Goal: Task Accomplishment & Management: Manage account settings

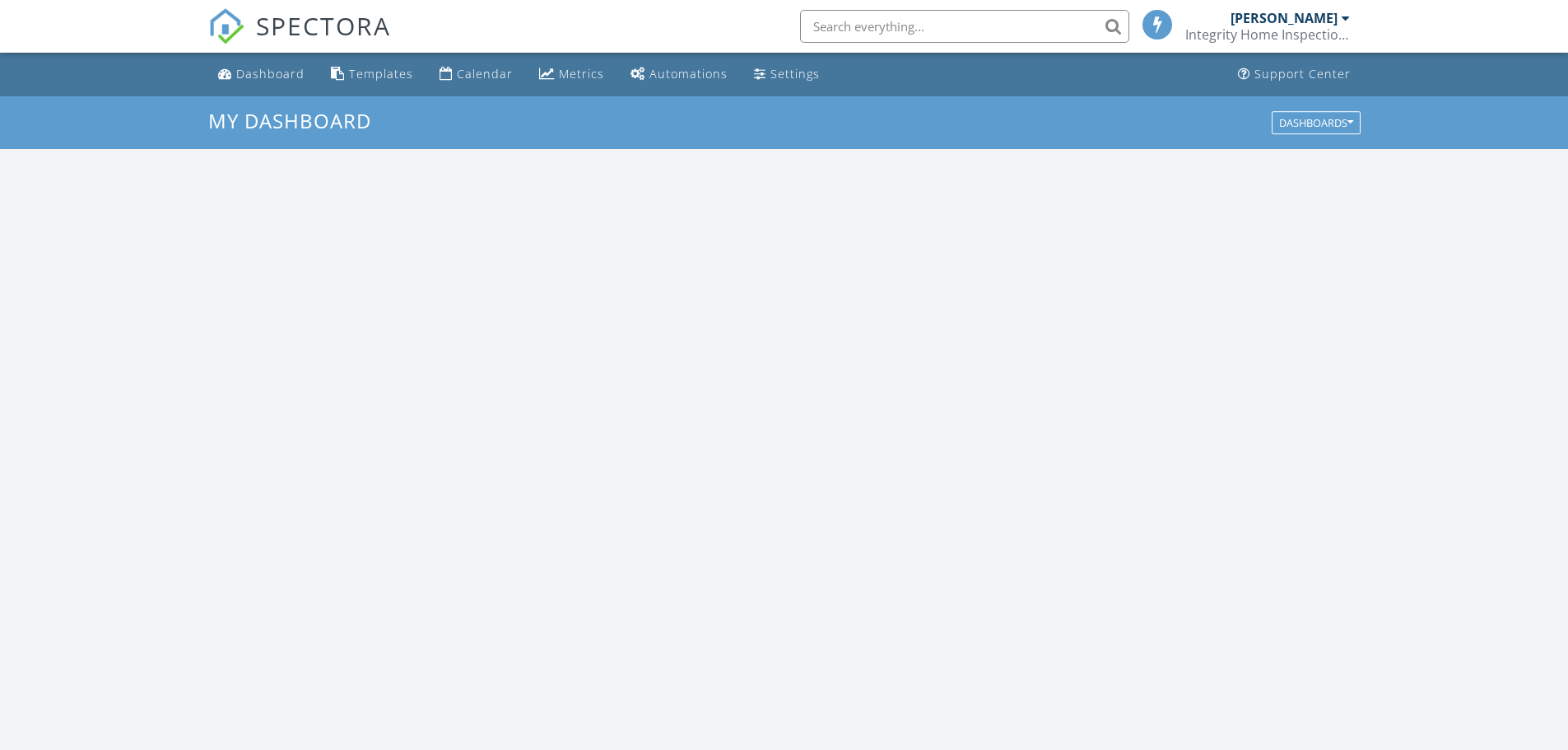
scroll to position [1523, 1593]
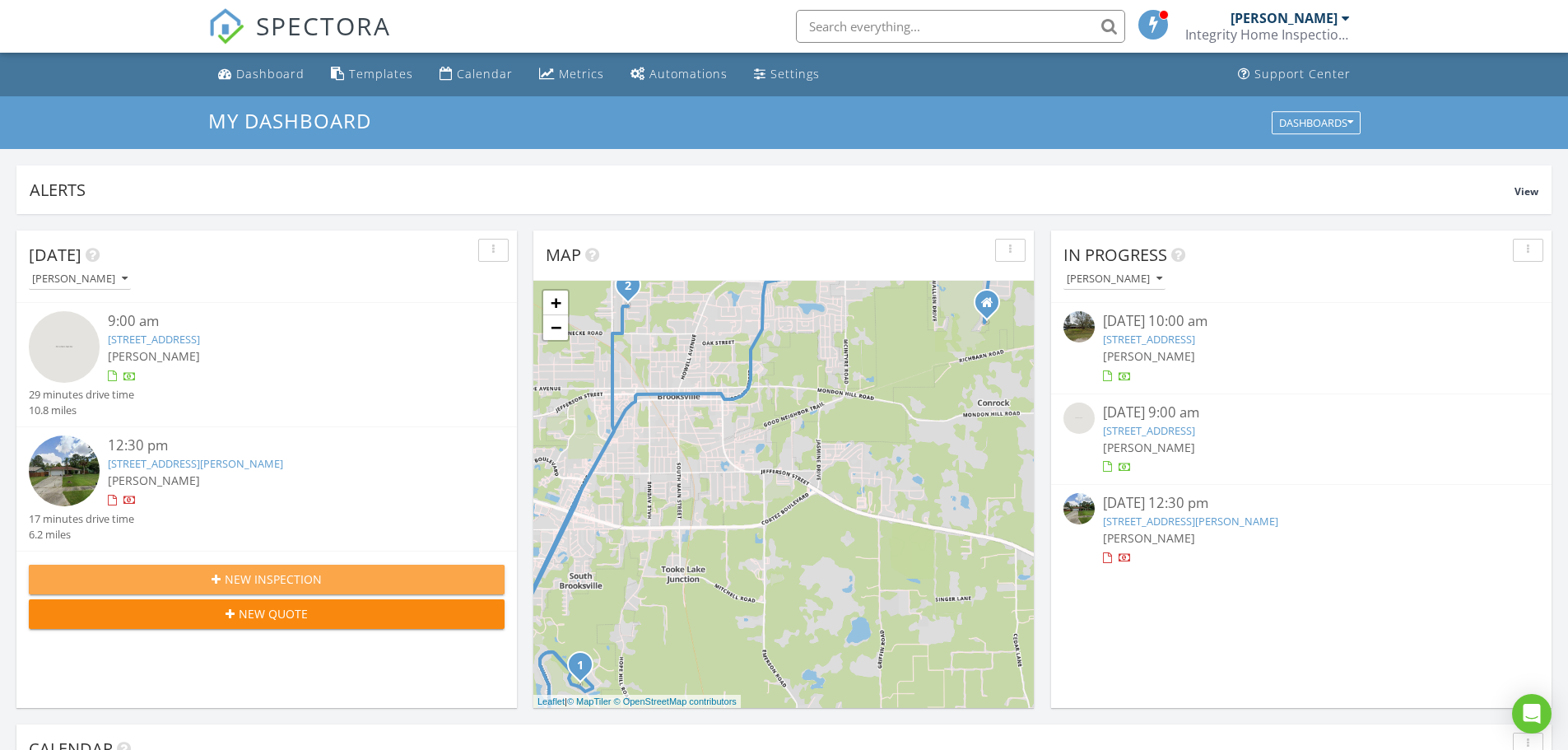
click at [220, 577] on icon "button" at bounding box center [215, 580] width 9 height 12
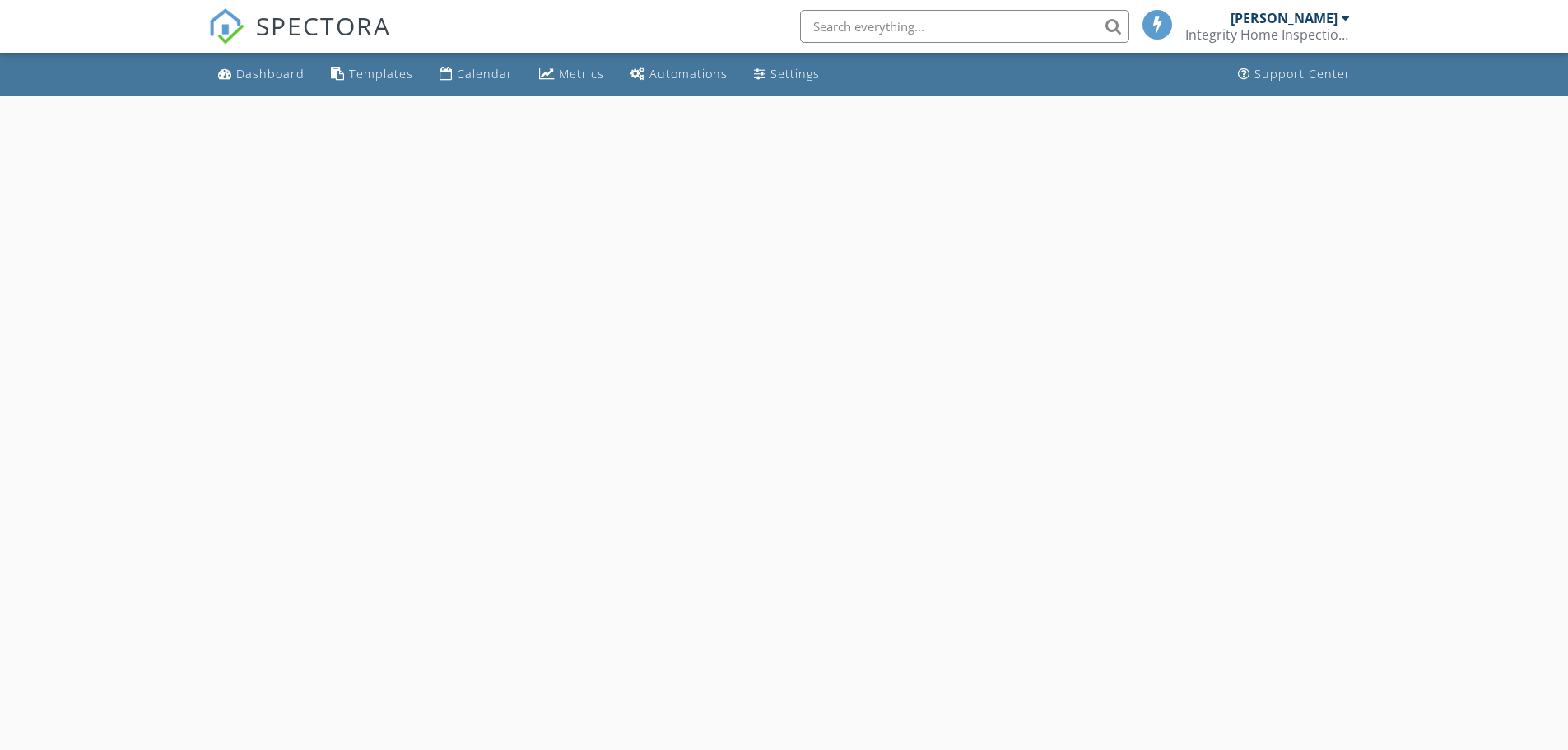
select select "7"
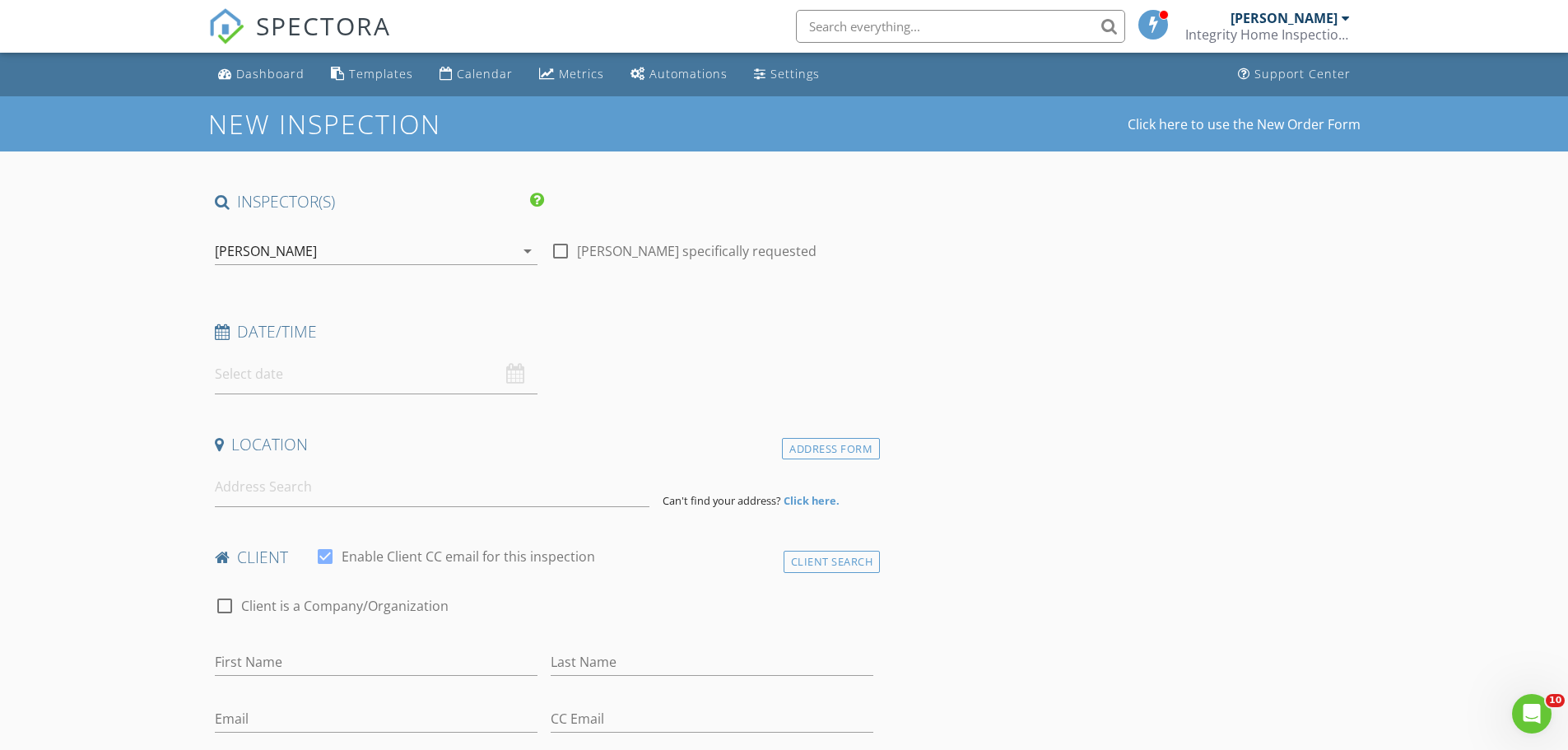
click at [323, 374] on input "text" at bounding box center [375, 374] width 323 height 40
type input "08/29/2025 12:00 PM"
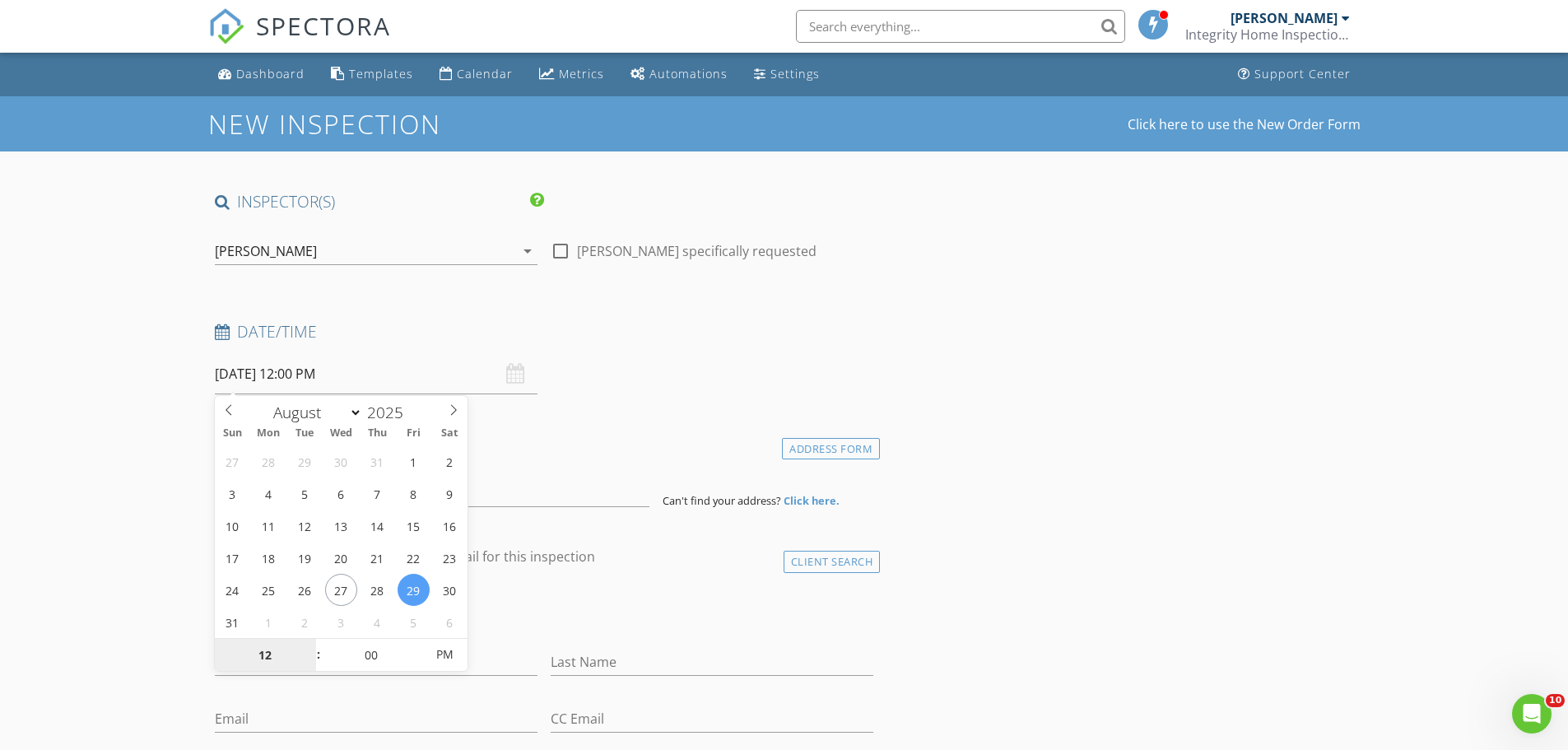
scroll to position [2, 0]
type input "11"
type input "08/29/2025 11:00 AM"
click at [313, 659] on span at bounding box center [310, 663] width 12 height 17
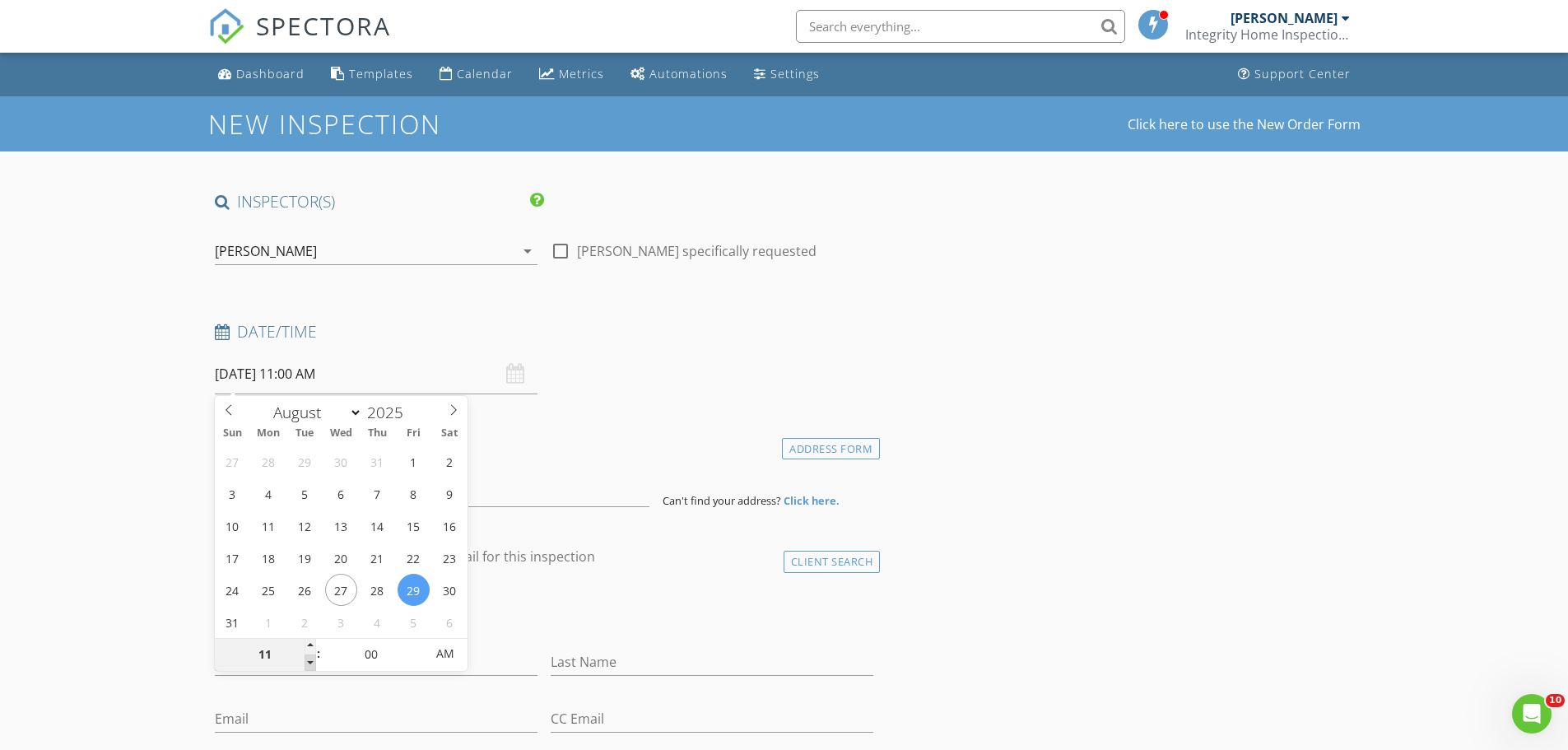
type input "10"
type input "08/29/2025 10:00 AM"
click at [313, 659] on span at bounding box center [310, 663] width 12 height 17
type input "09"
type input "08/29/2025 9:00 AM"
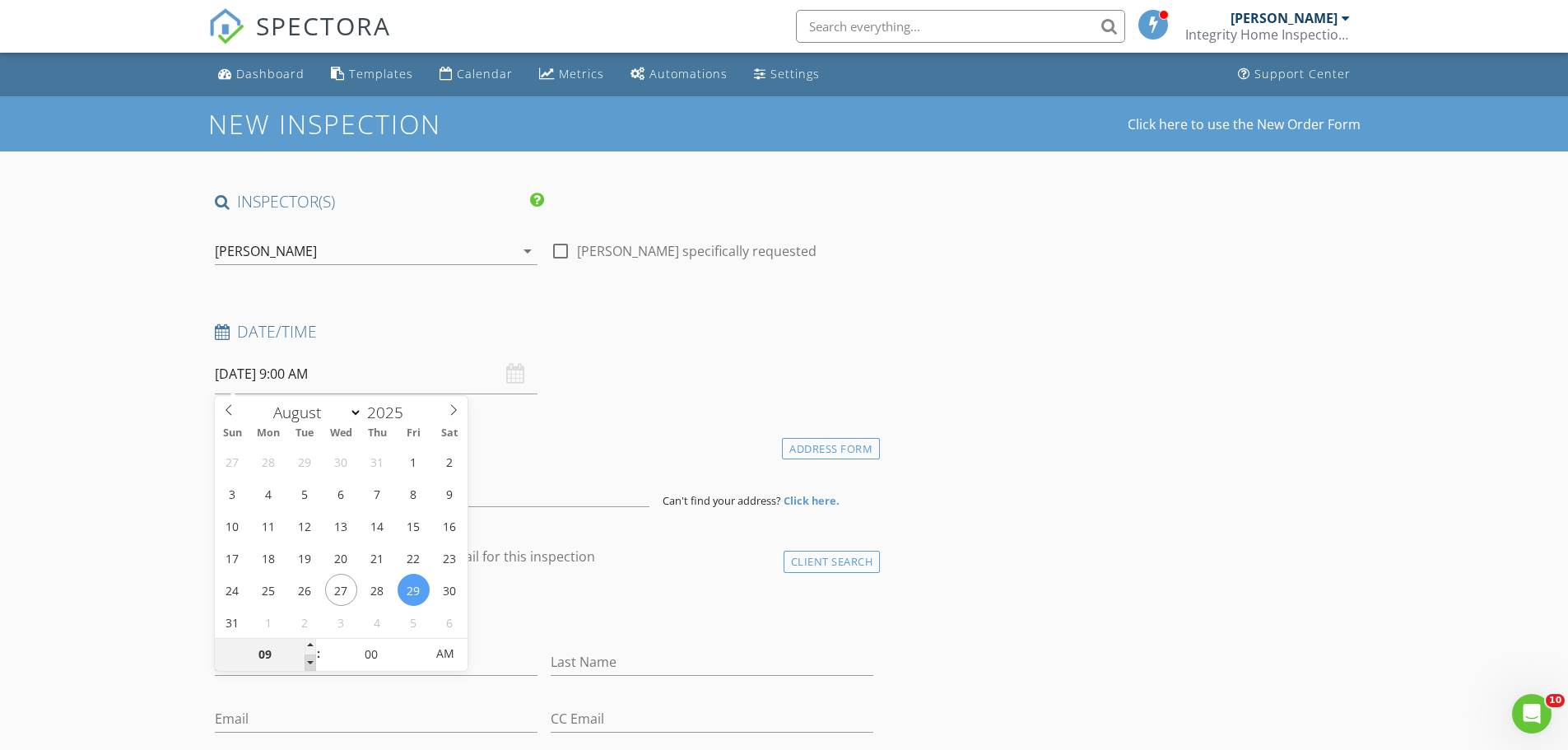
click at [313, 659] on span at bounding box center [310, 663] width 12 height 17
drag, startPoint x: 368, startPoint y: 653, endPoint x: 385, endPoint y: 631, distance: 27.8
click at [370, 650] on input "00" at bounding box center [371, 654] width 101 height 33
type input "15"
type input "08/29/2025 9:15 AM"
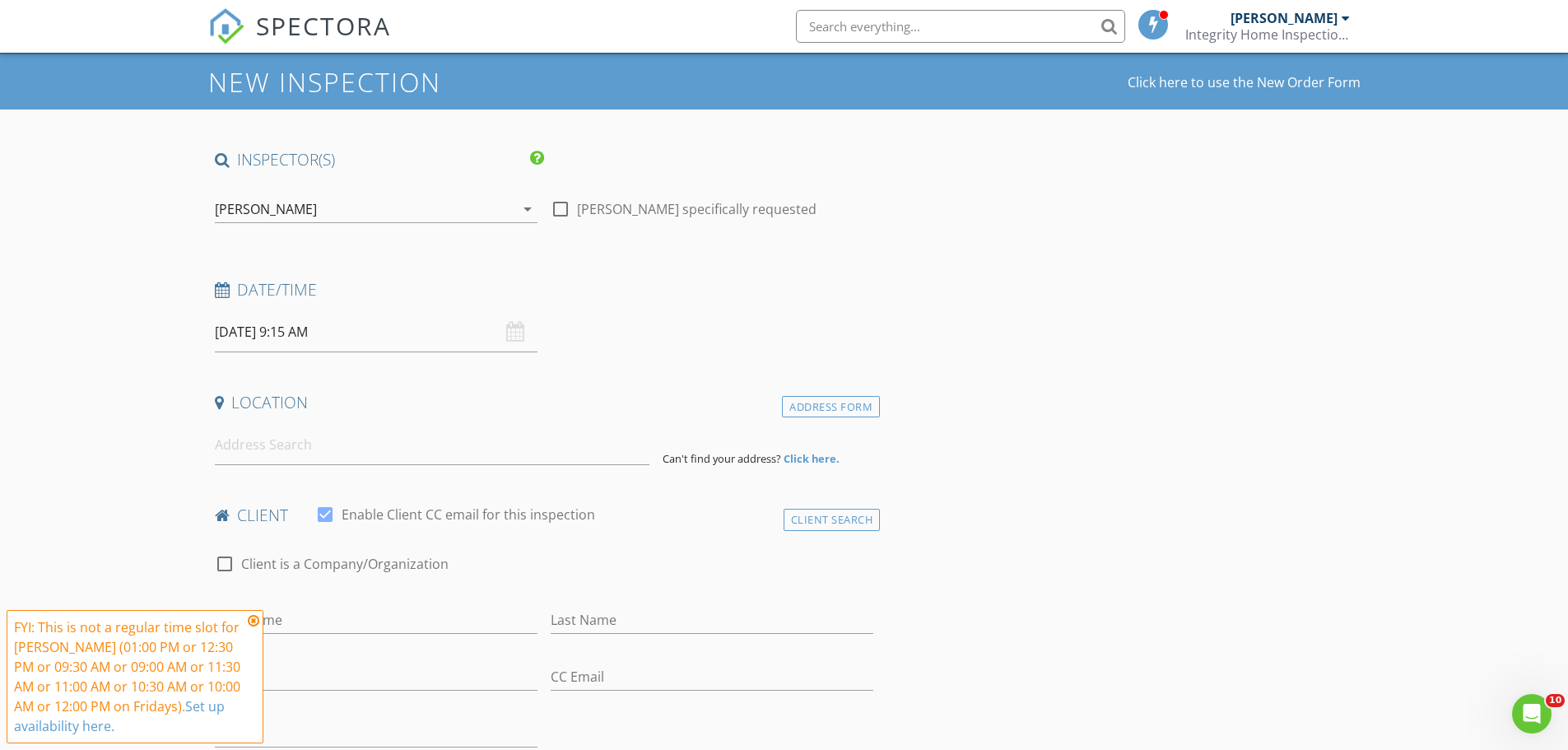
scroll to position [82, 0]
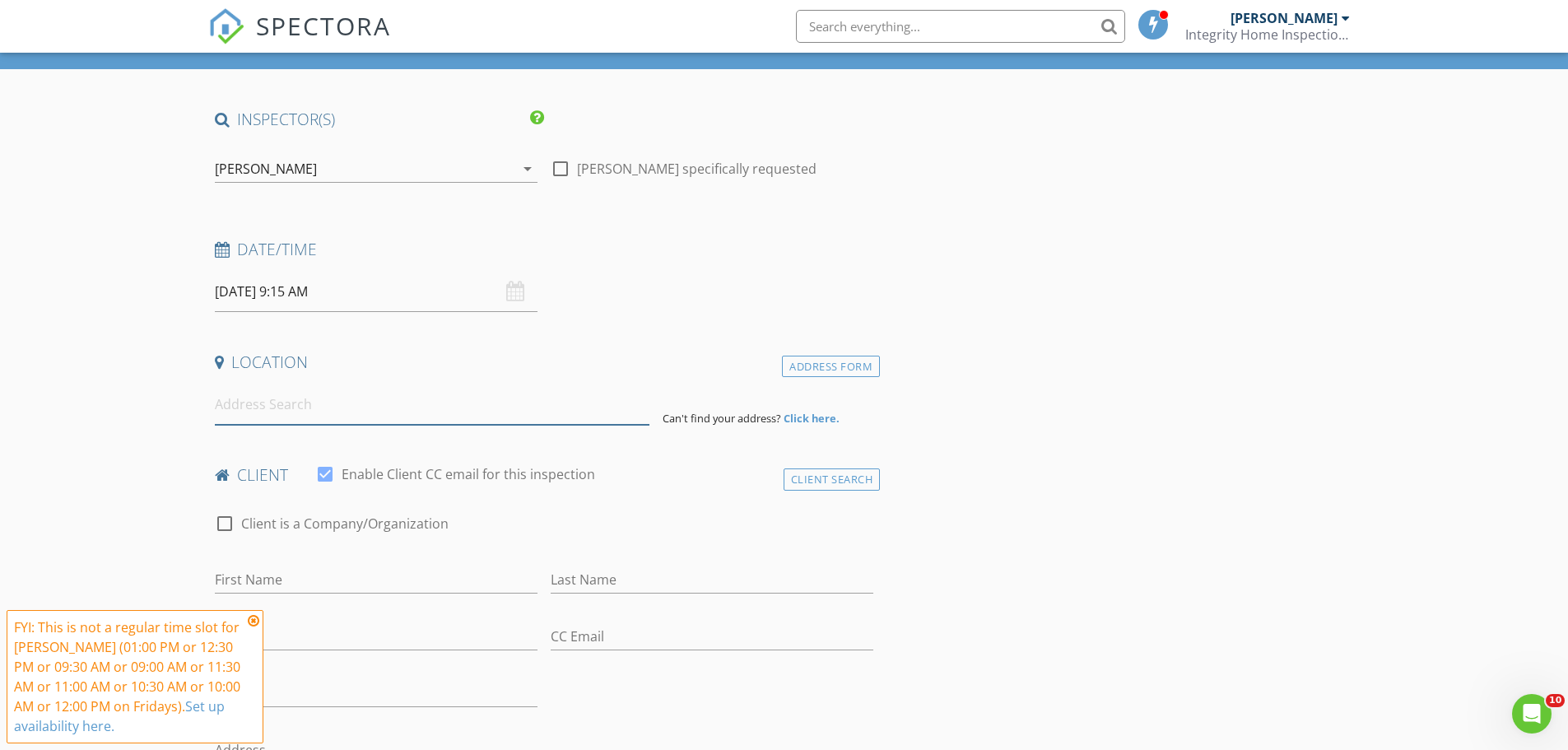
click at [307, 408] on input at bounding box center [432, 405] width 435 height 40
click at [277, 404] on input at bounding box center [432, 405] width 435 height 40
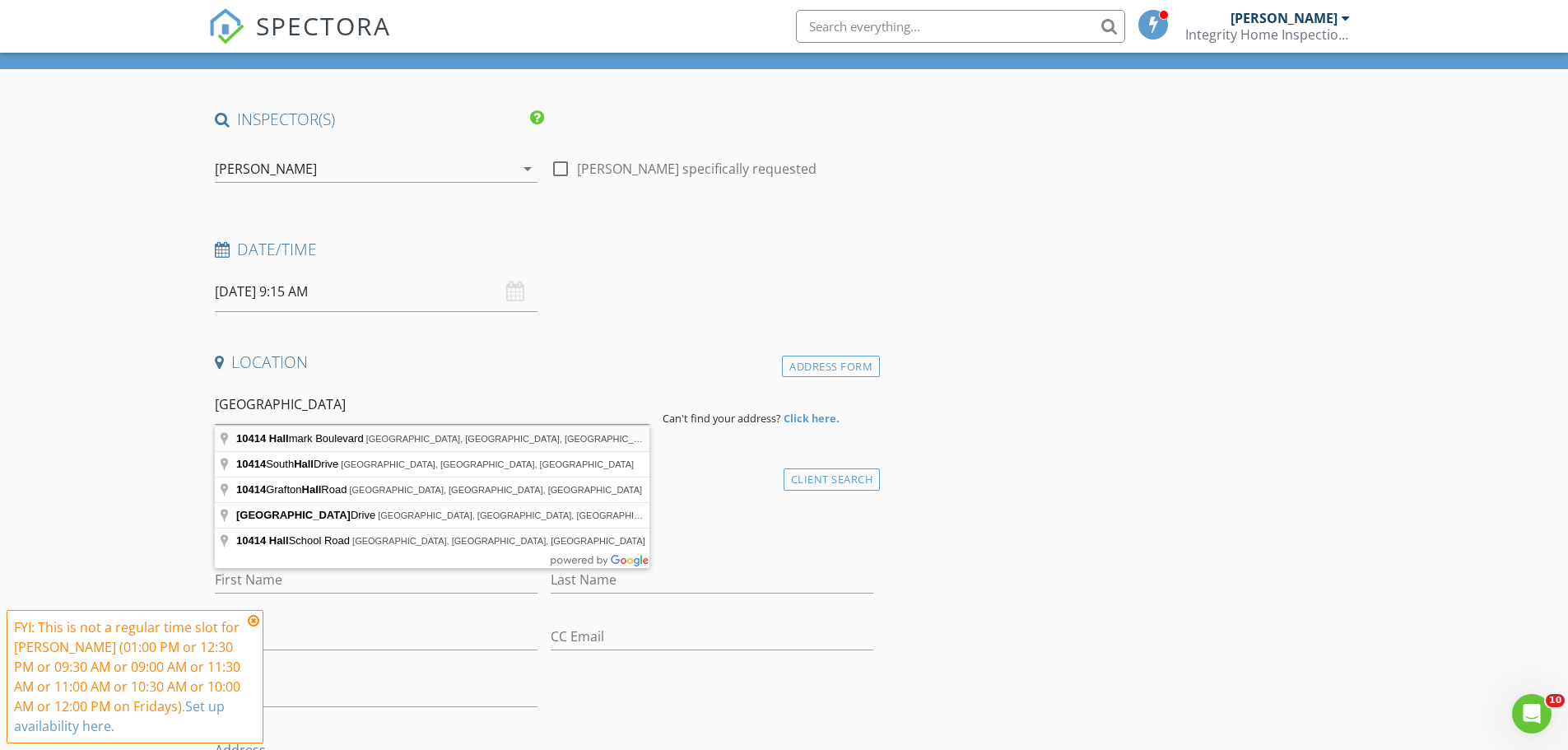
type input "10414 Hallmark Boulevard, Riverview, FL, USA"
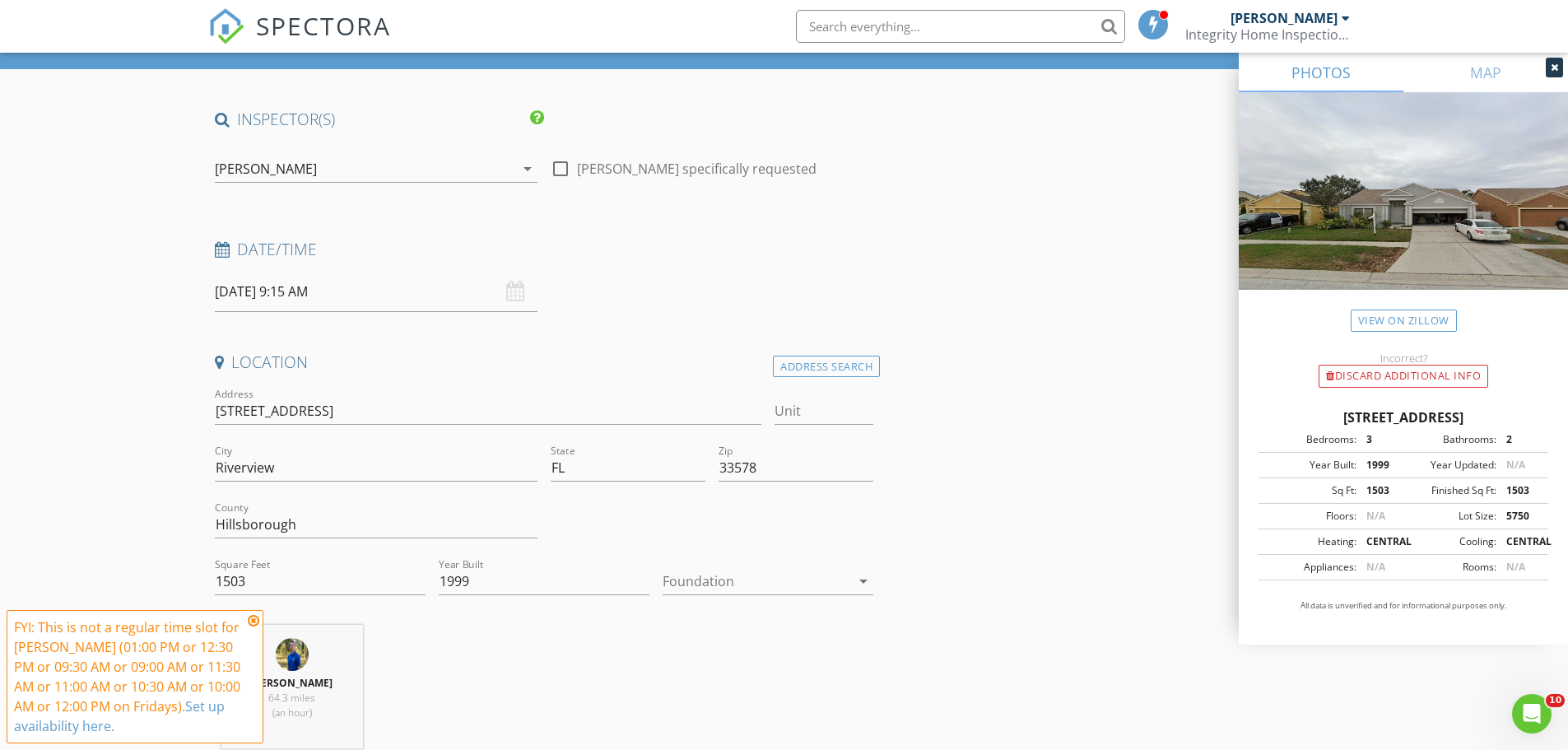
click at [727, 577] on div at bounding box center [757, 581] width 188 height 26
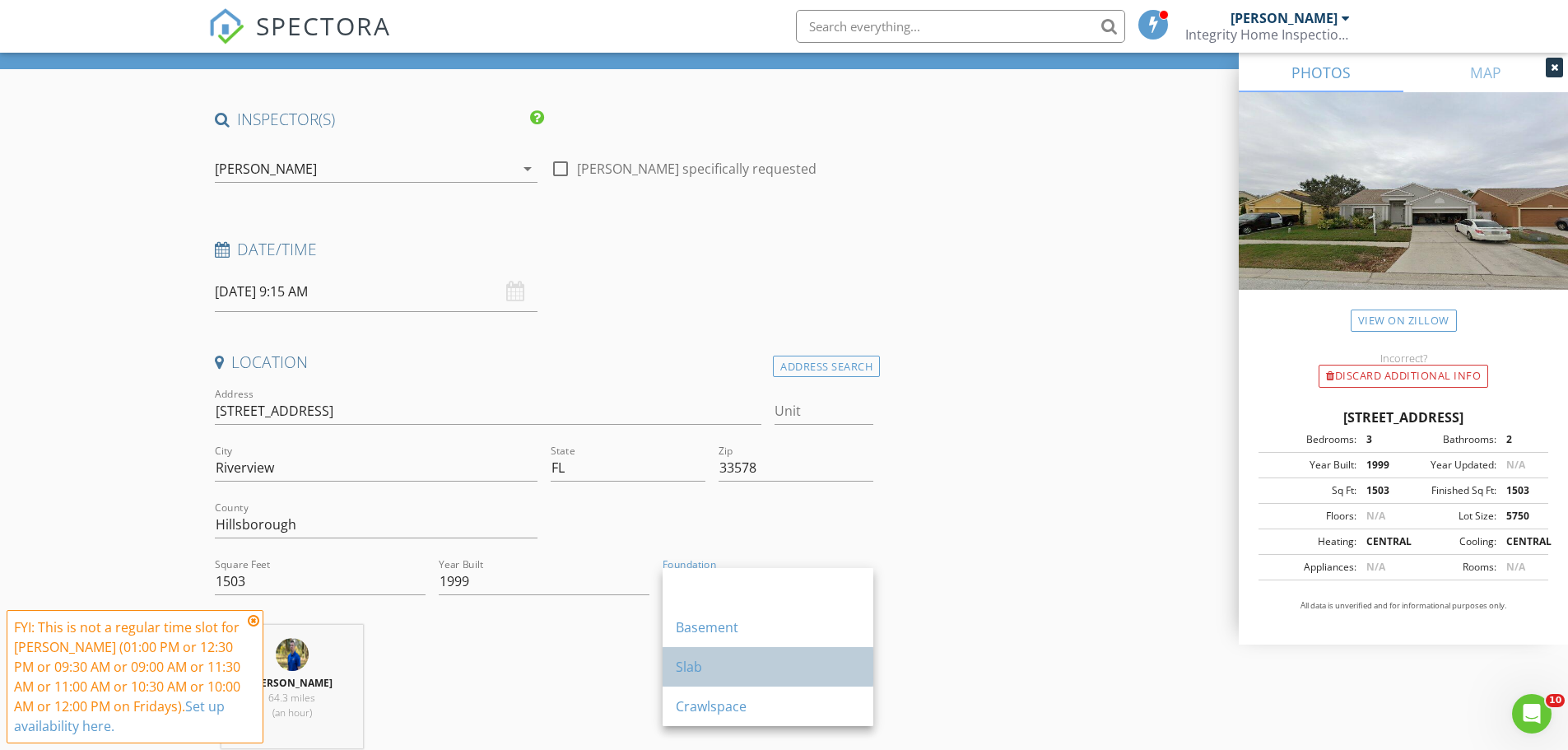
click at [744, 673] on div "Slab" at bounding box center [768, 667] width 184 height 20
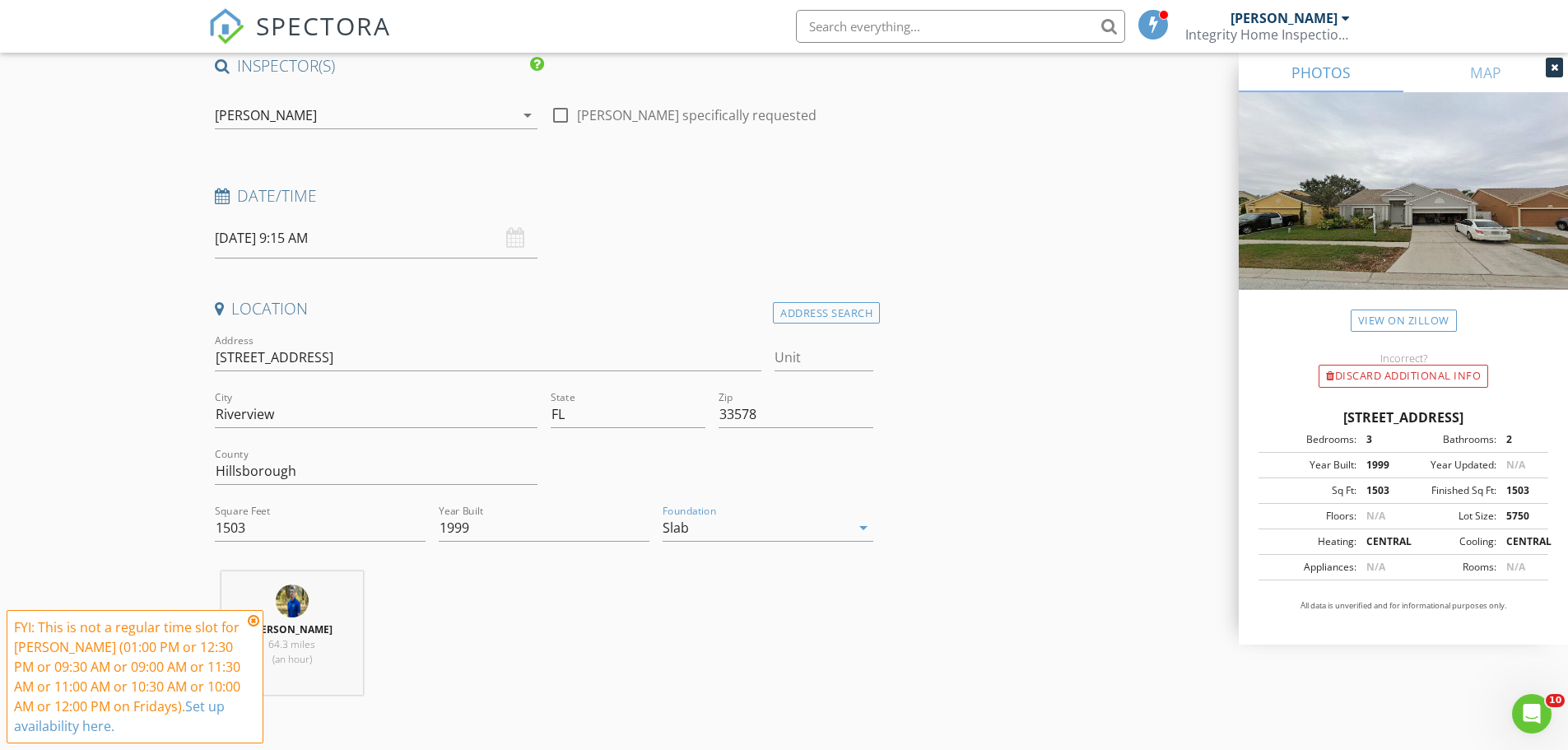
scroll to position [164, 0]
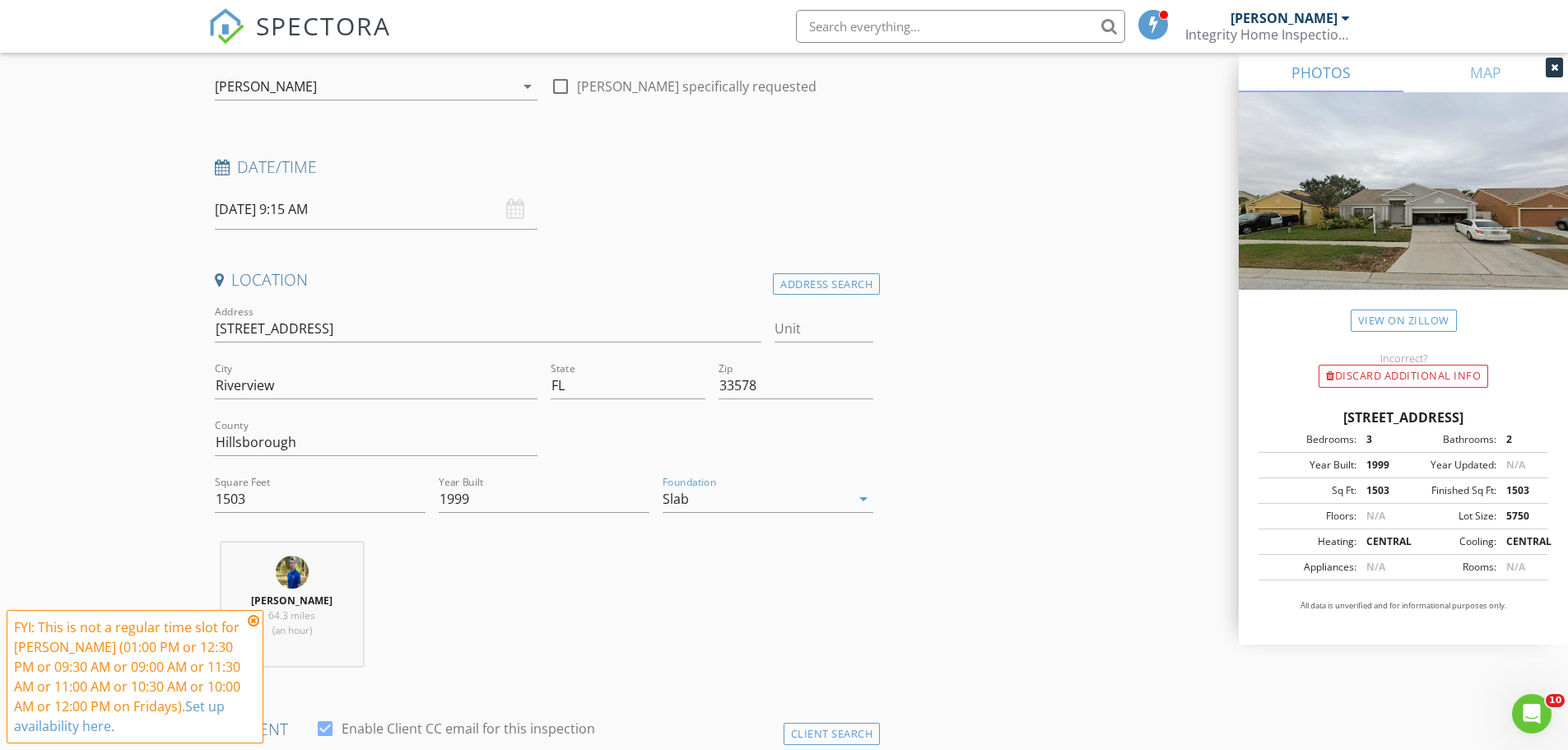
click at [255, 623] on icon at bounding box center [254, 621] width 12 height 13
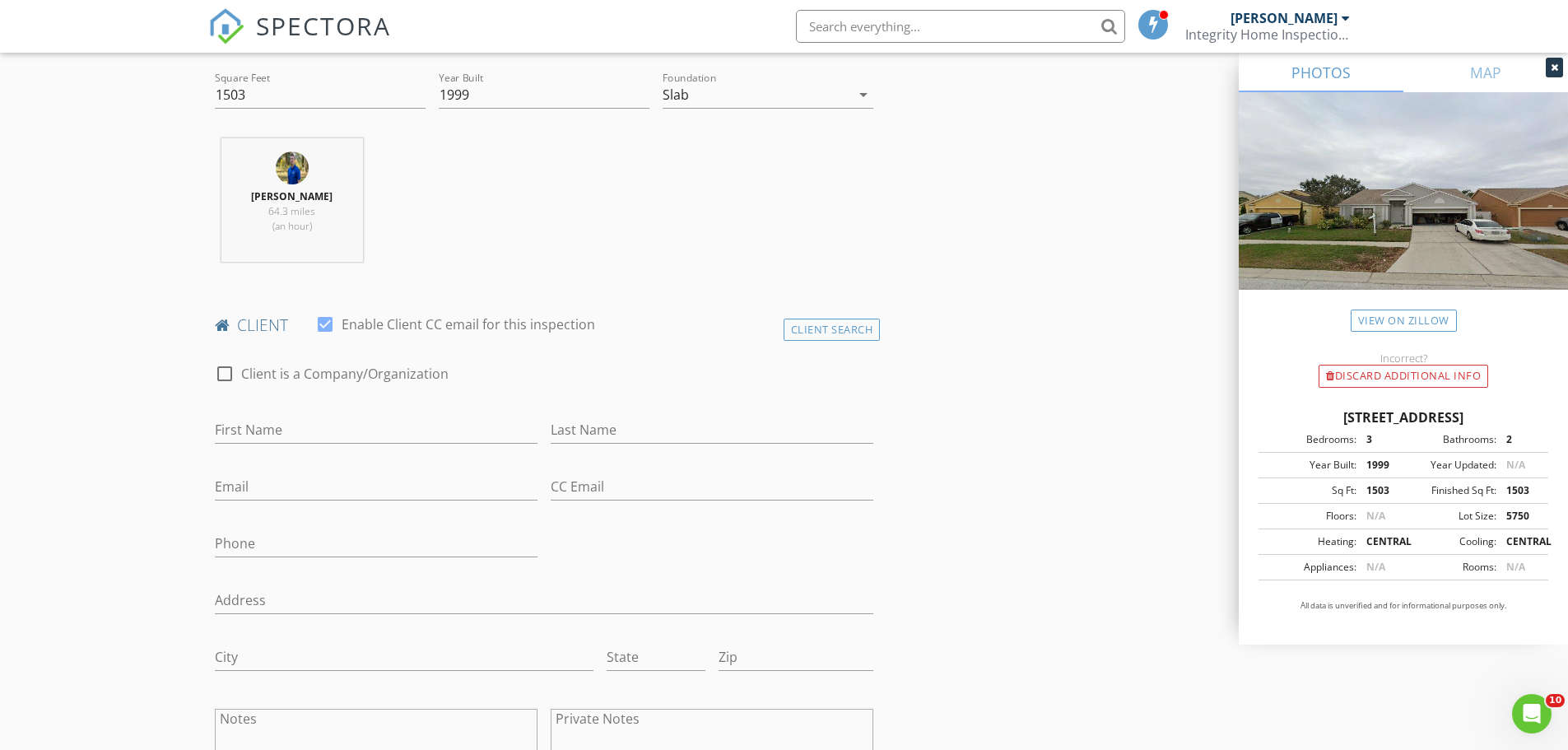
scroll to position [659, 0]
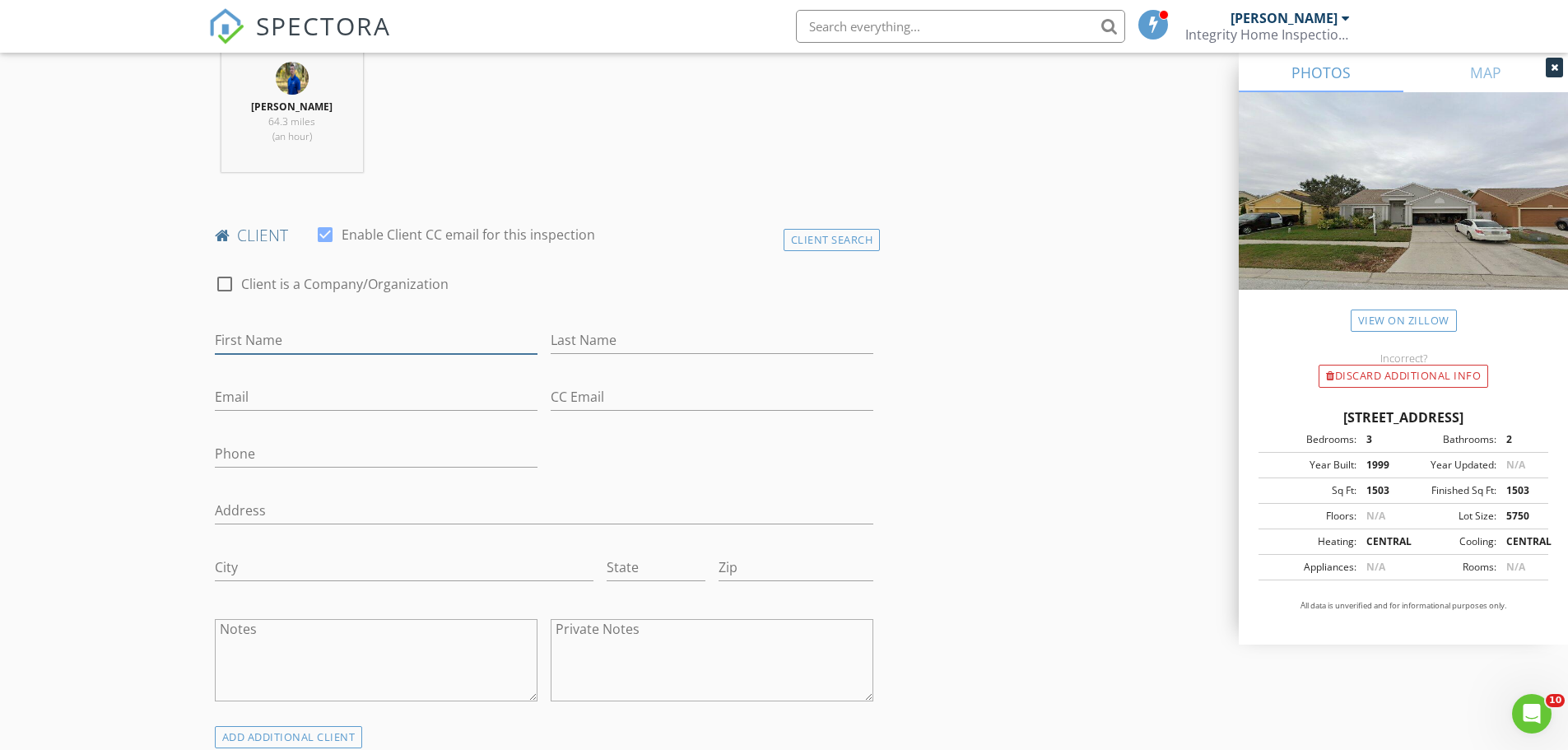
click at [283, 335] on input "First Name" at bounding box center [375, 340] width 323 height 27
type input "Minzur"
type input "Rahman Khadem"
click at [266, 396] on input "Email" at bounding box center [375, 397] width 323 height 27
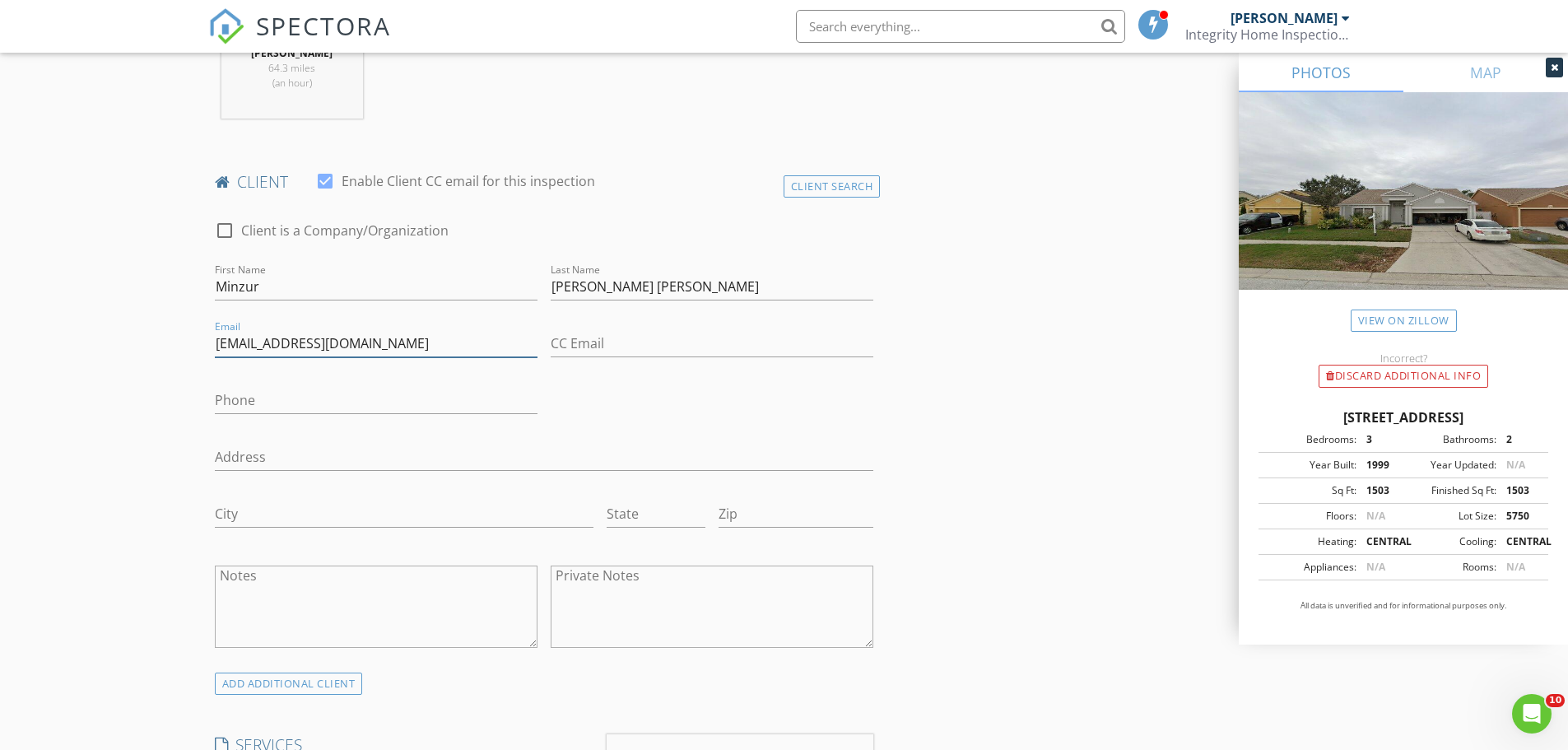
scroll to position [741, 0]
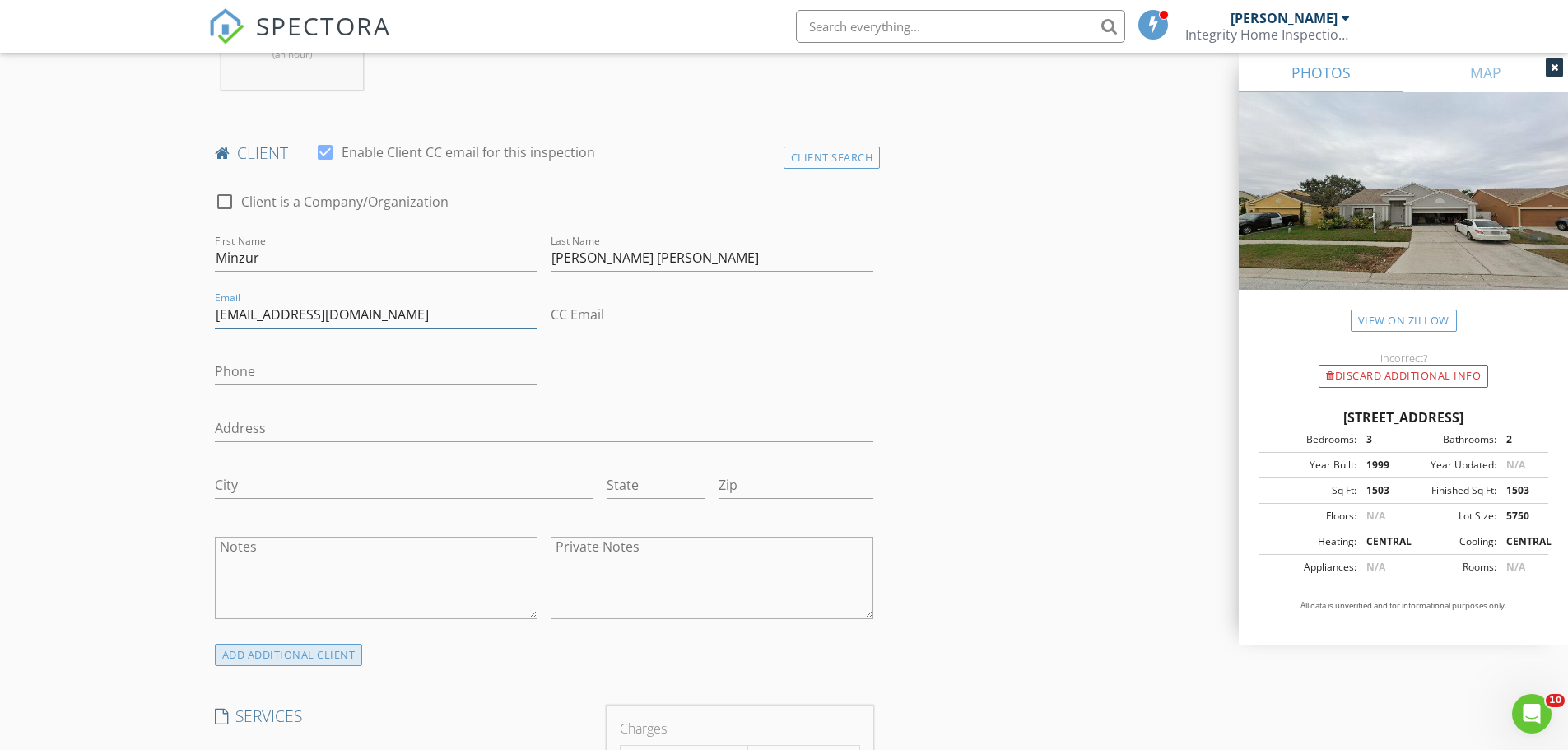
type input "khademcompany@yahoo.com"
click at [280, 657] on div "ADD ADDITIONAL client" at bounding box center [288, 654] width 148 height 23
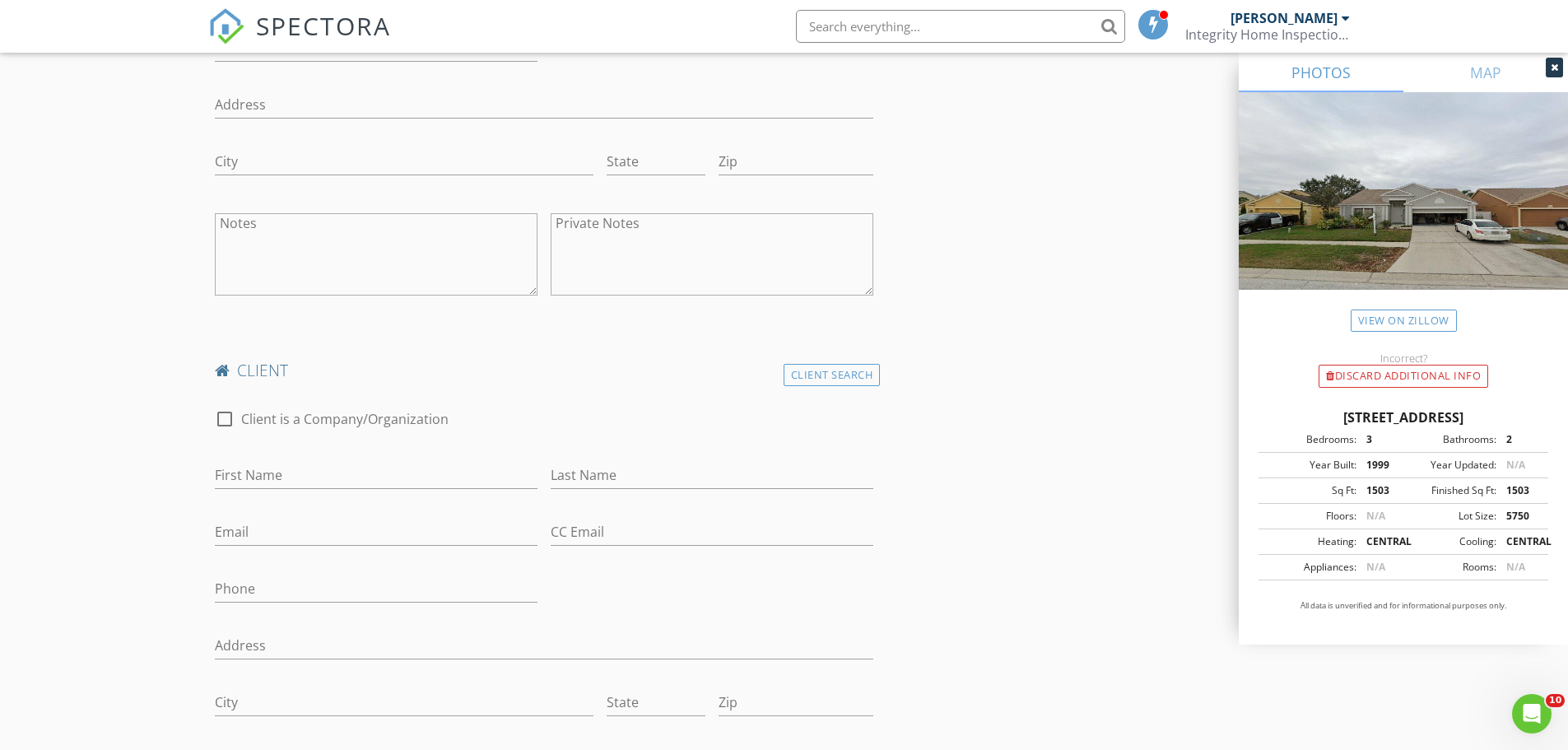
scroll to position [1070, 0]
click at [257, 468] on input "First Name" at bounding box center [375, 469] width 323 height 27
type input "Helen"
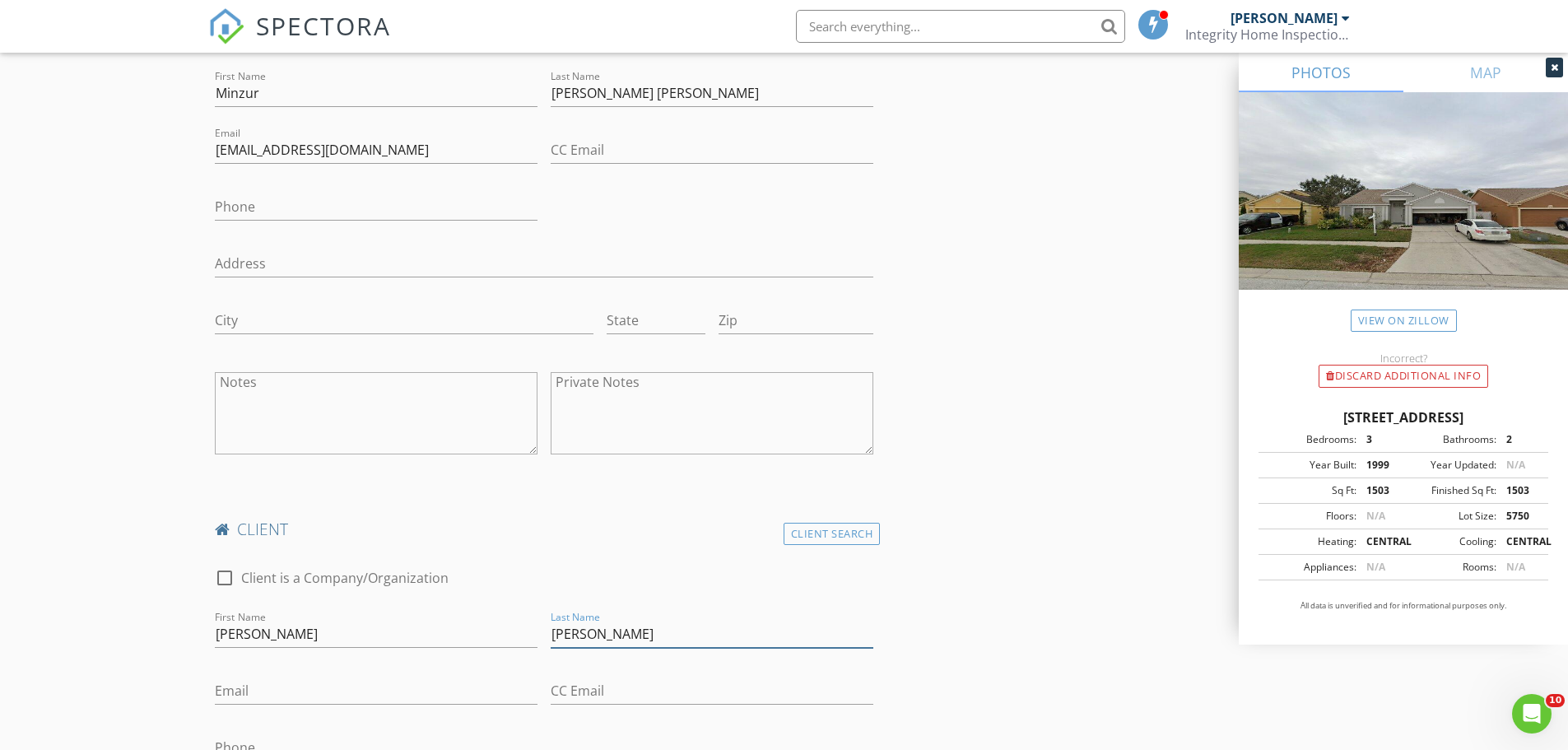
type input "Samayo Khadem"
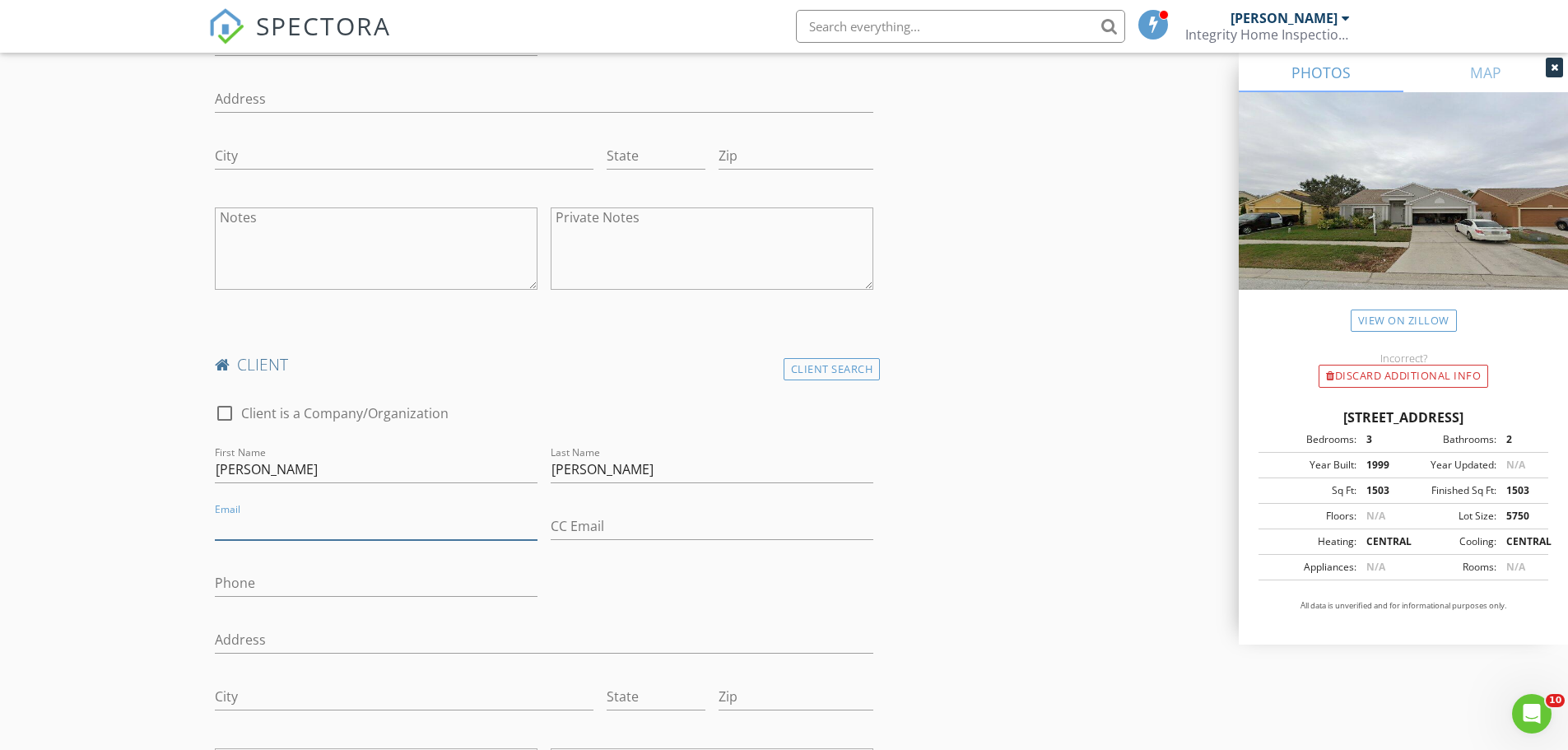
click at [261, 525] on input "Email" at bounding box center [375, 526] width 323 height 27
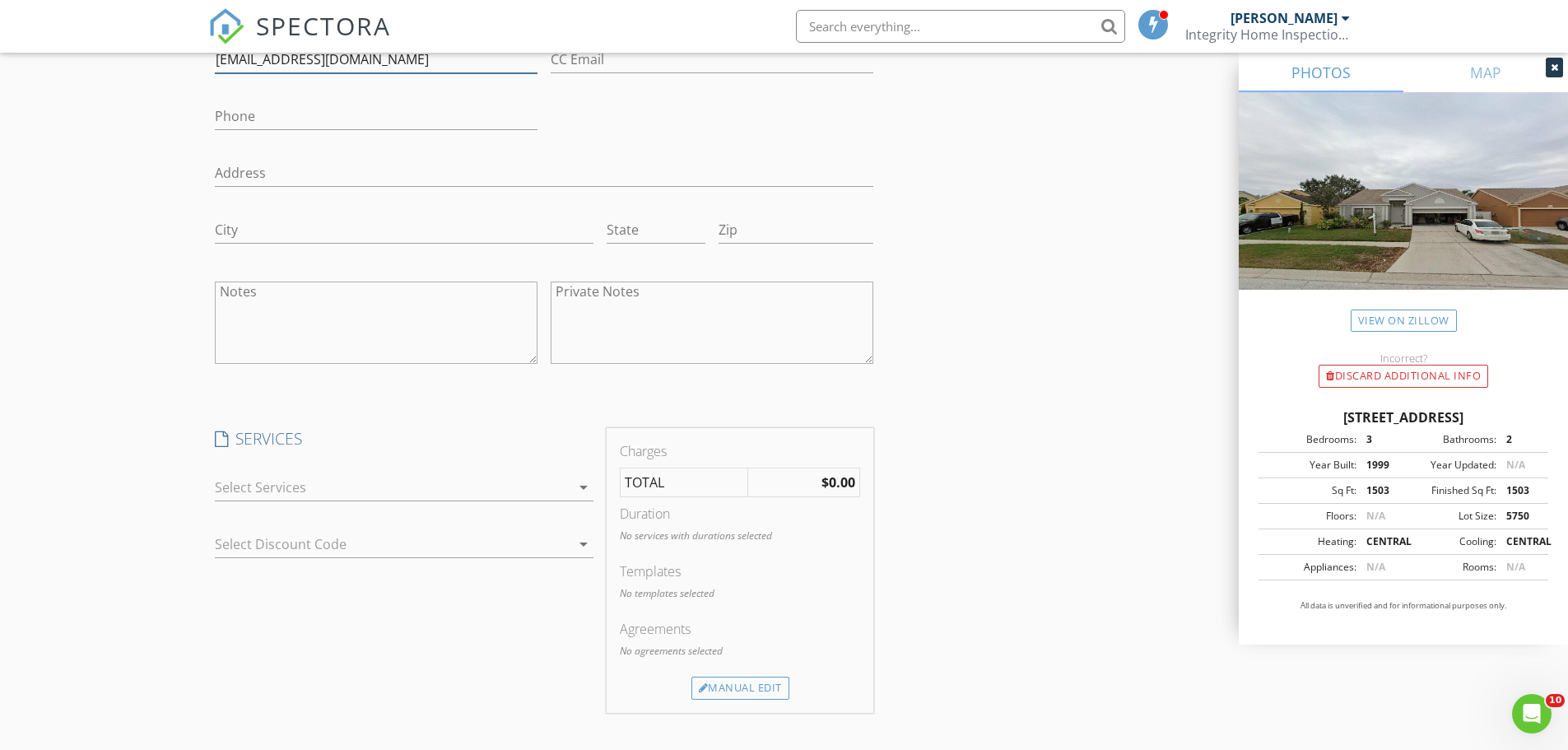
scroll to position [1564, 0]
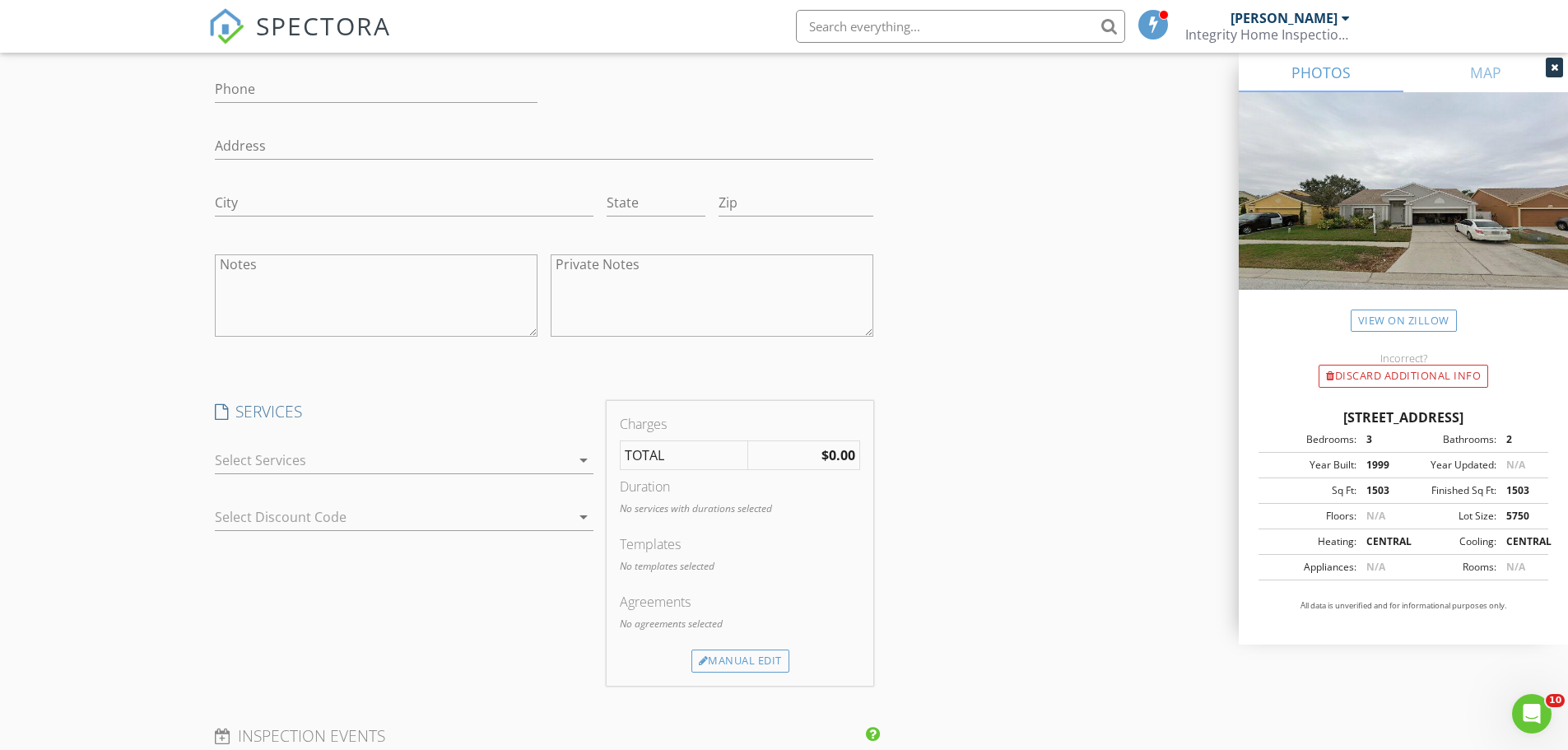
type input "khademhelen50@gmail.com"
click at [315, 466] on div at bounding box center [392, 459] width 355 height 26
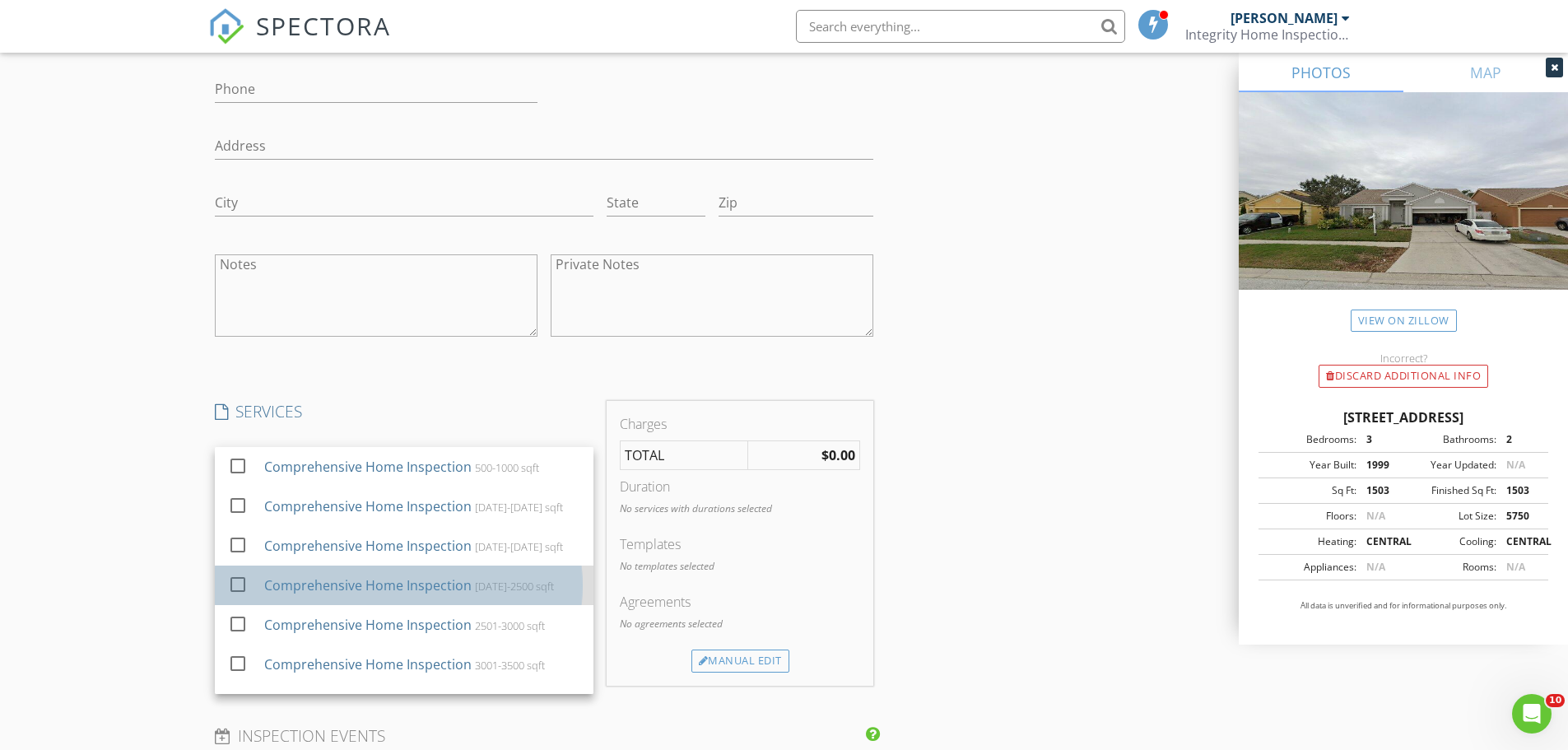
click at [338, 573] on div "Comprehensive Home Inspection 2001-2500 sqft" at bounding box center [421, 585] width 316 height 33
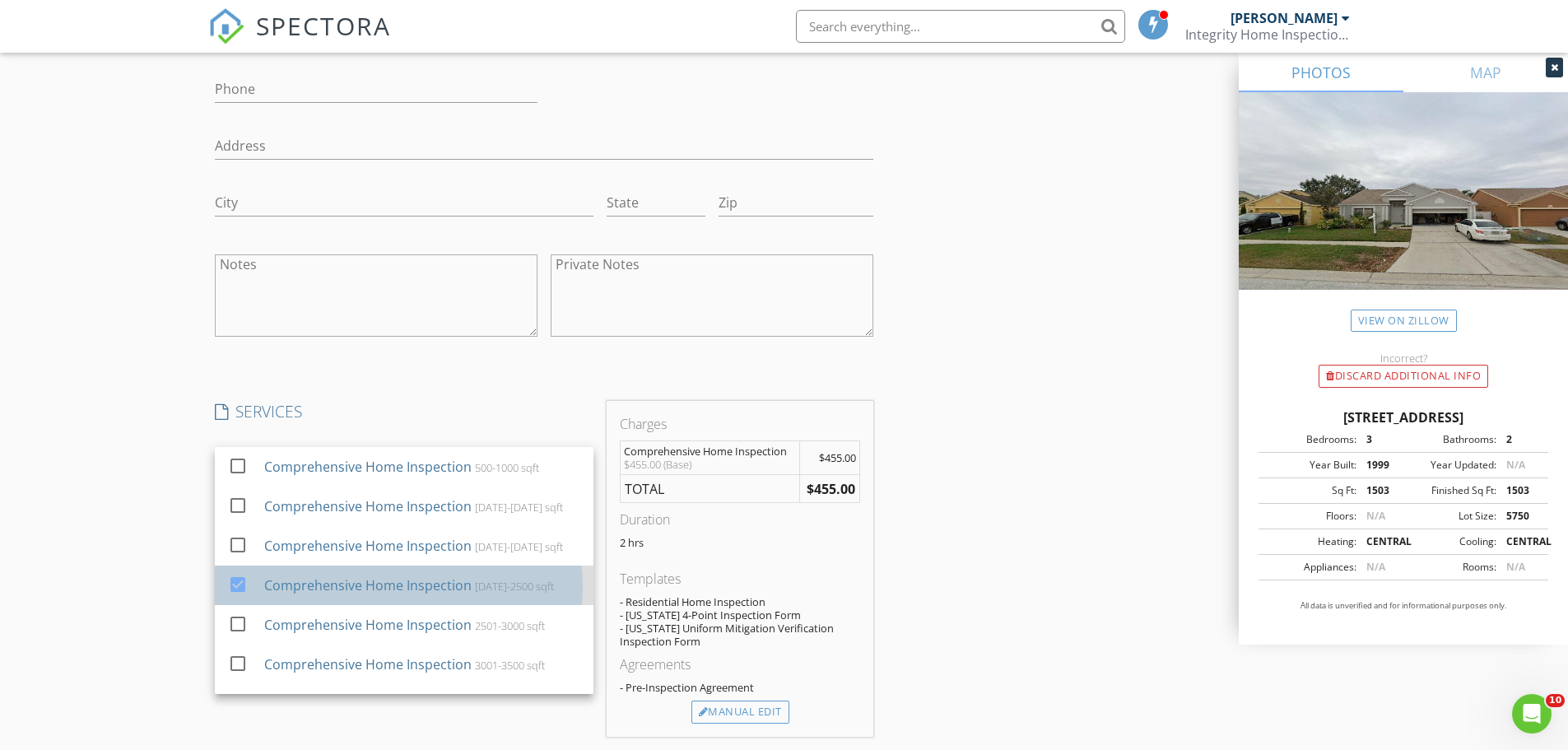
click at [337, 576] on div "Comprehensive Home Inspection" at bounding box center [367, 586] width 208 height 20
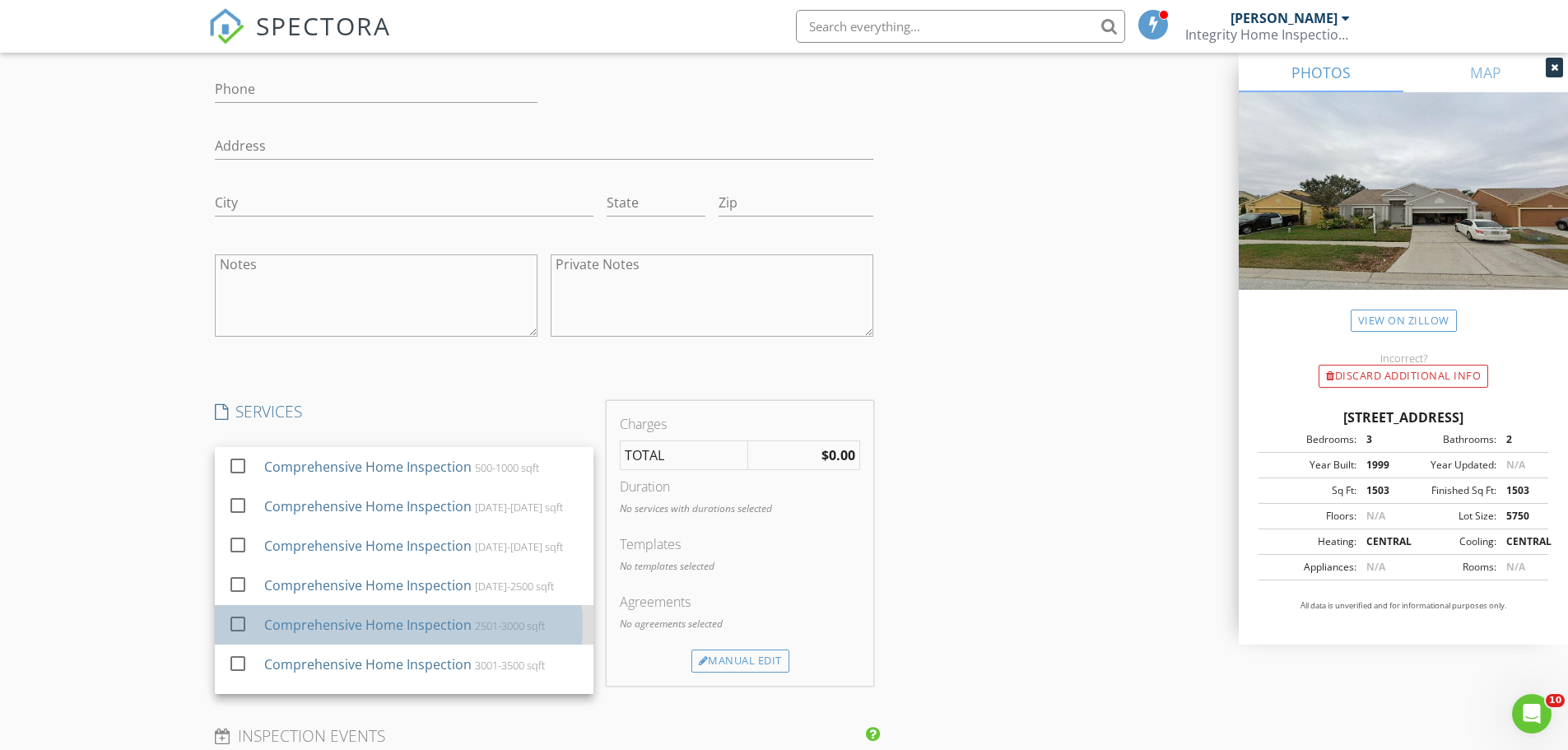
click at [341, 613] on div "Comprehensive Home Inspection 2501-3000 sqft" at bounding box center [421, 624] width 316 height 33
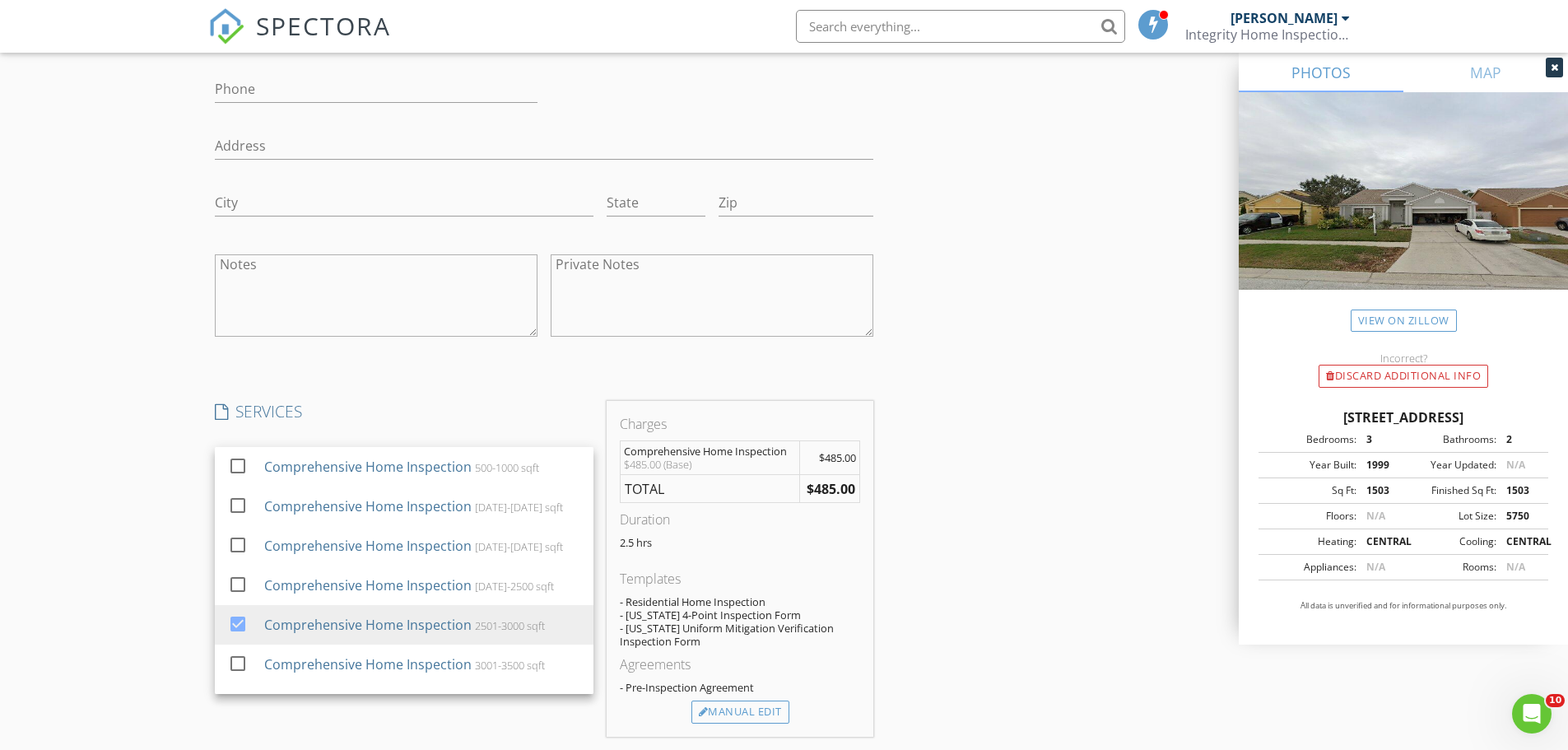
click at [998, 493] on div "INSPECTOR(S) check_box Brian Wilcome PRIMARY check_box_outline_blank David Burn…" at bounding box center [784, 459] width 1152 height 3665
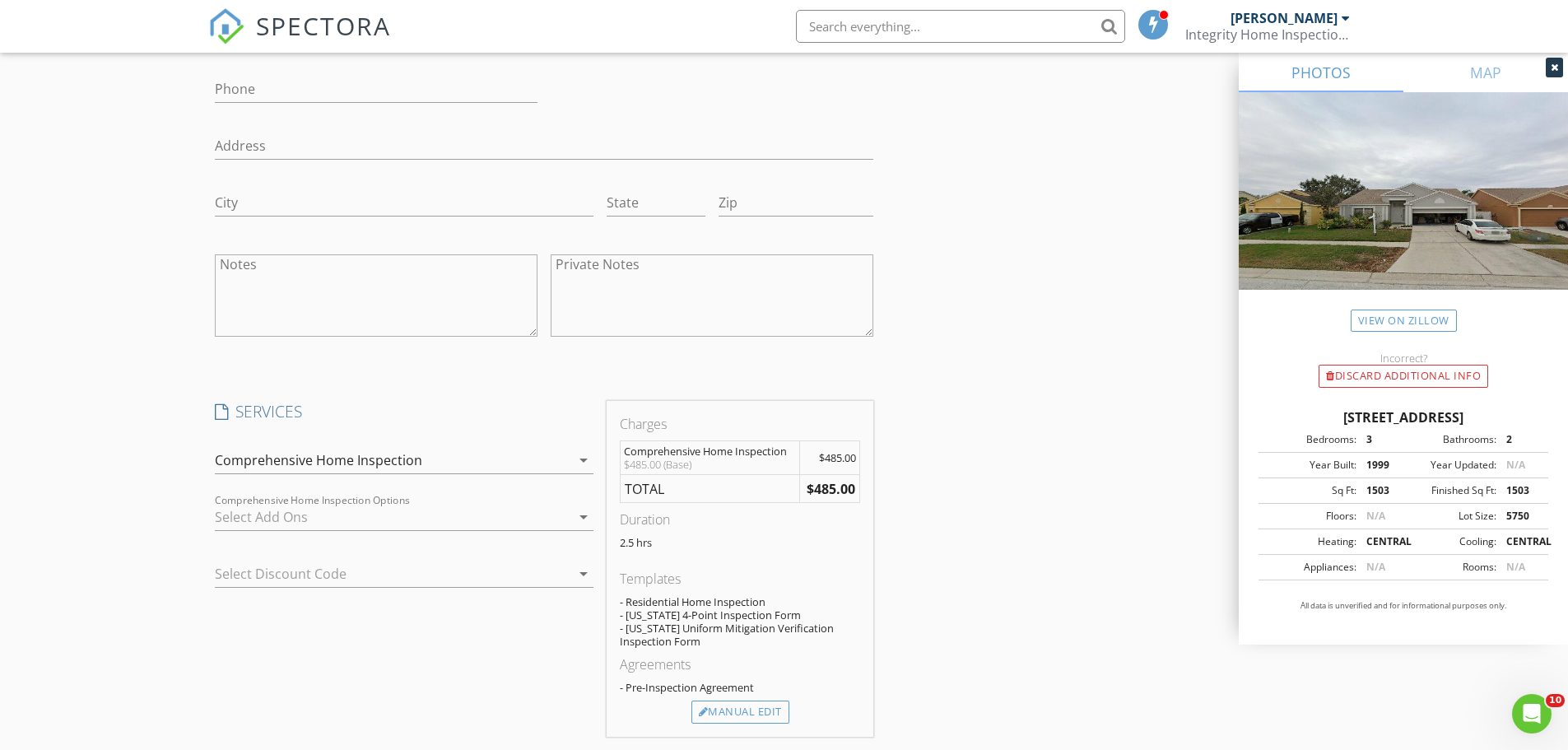
click at [459, 454] on div "Comprehensive Home Inspection" at bounding box center [392, 459] width 355 height 26
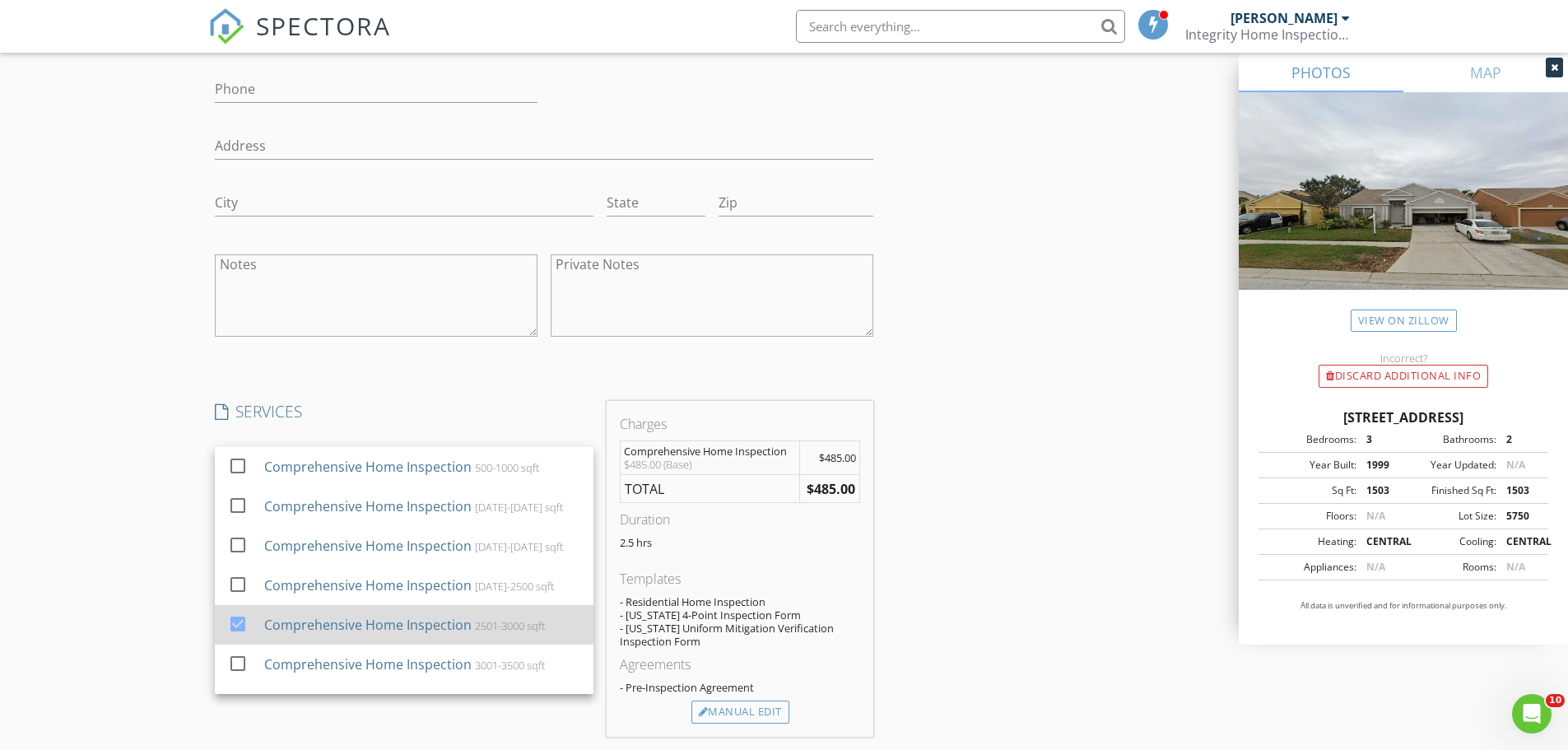
click at [241, 619] on div at bounding box center [237, 623] width 28 height 28
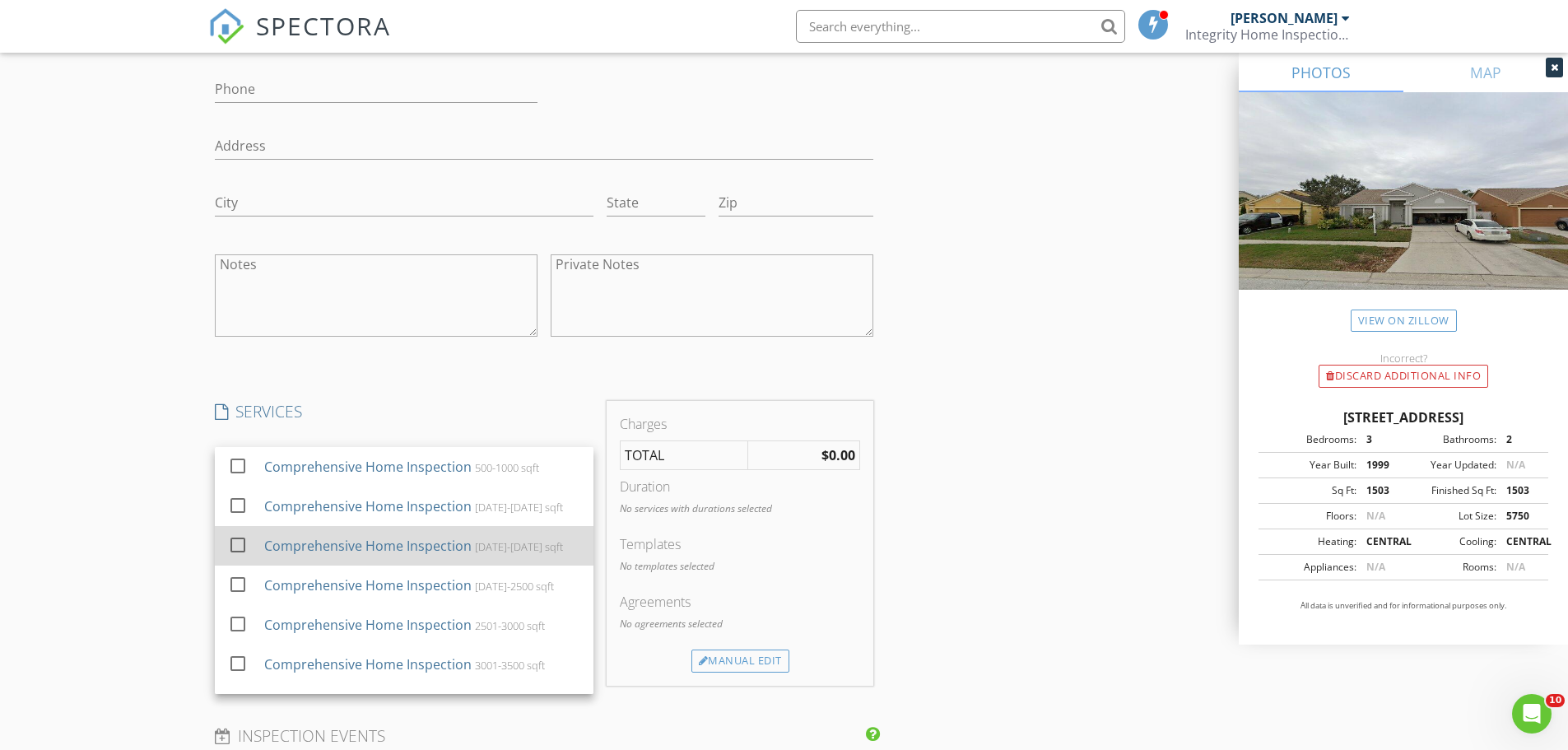
click at [292, 541] on div "Comprehensive Home Inspection" at bounding box center [367, 546] width 208 height 20
checkbox input "true"
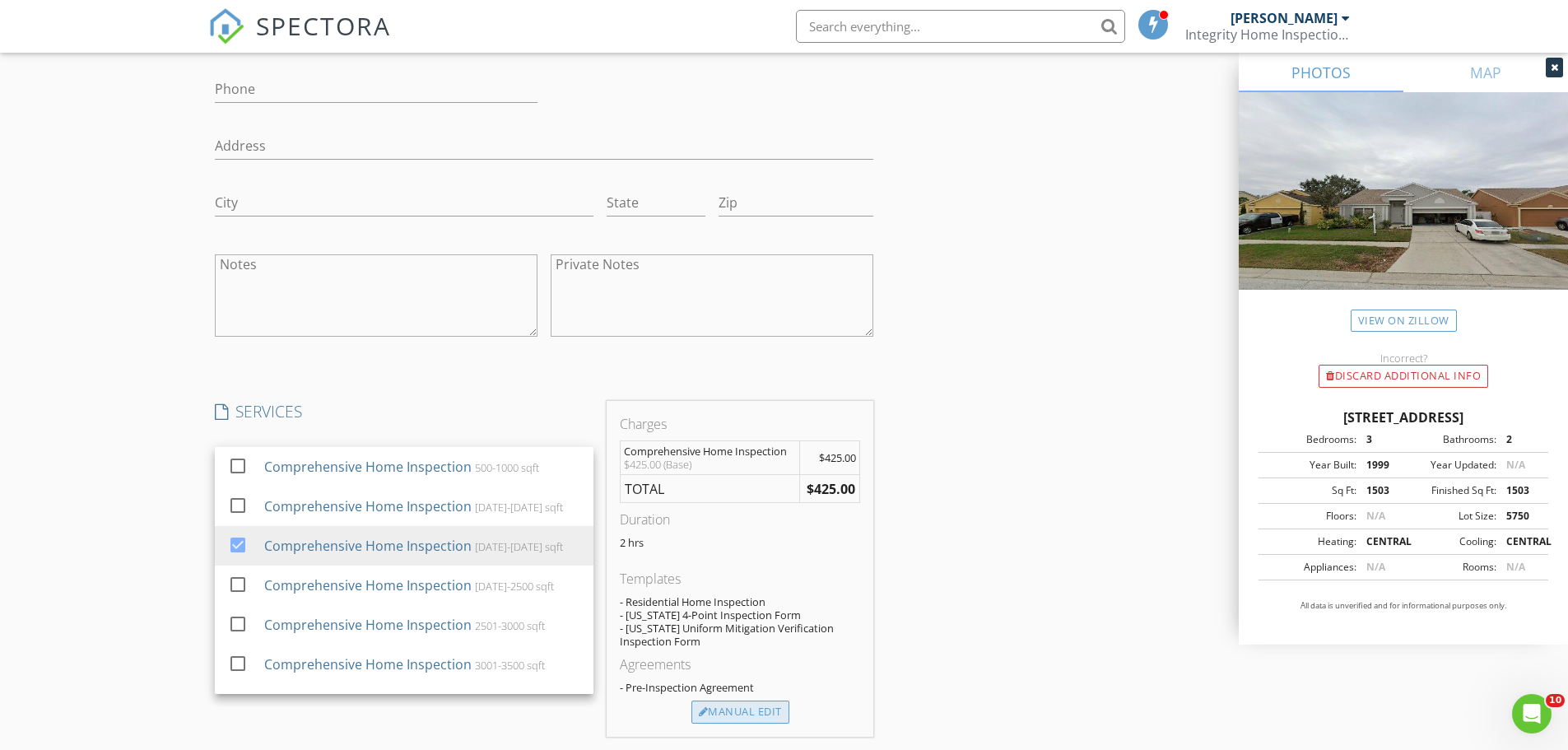
click at [745, 709] on div "Manual Edit" at bounding box center [740, 712] width 98 height 23
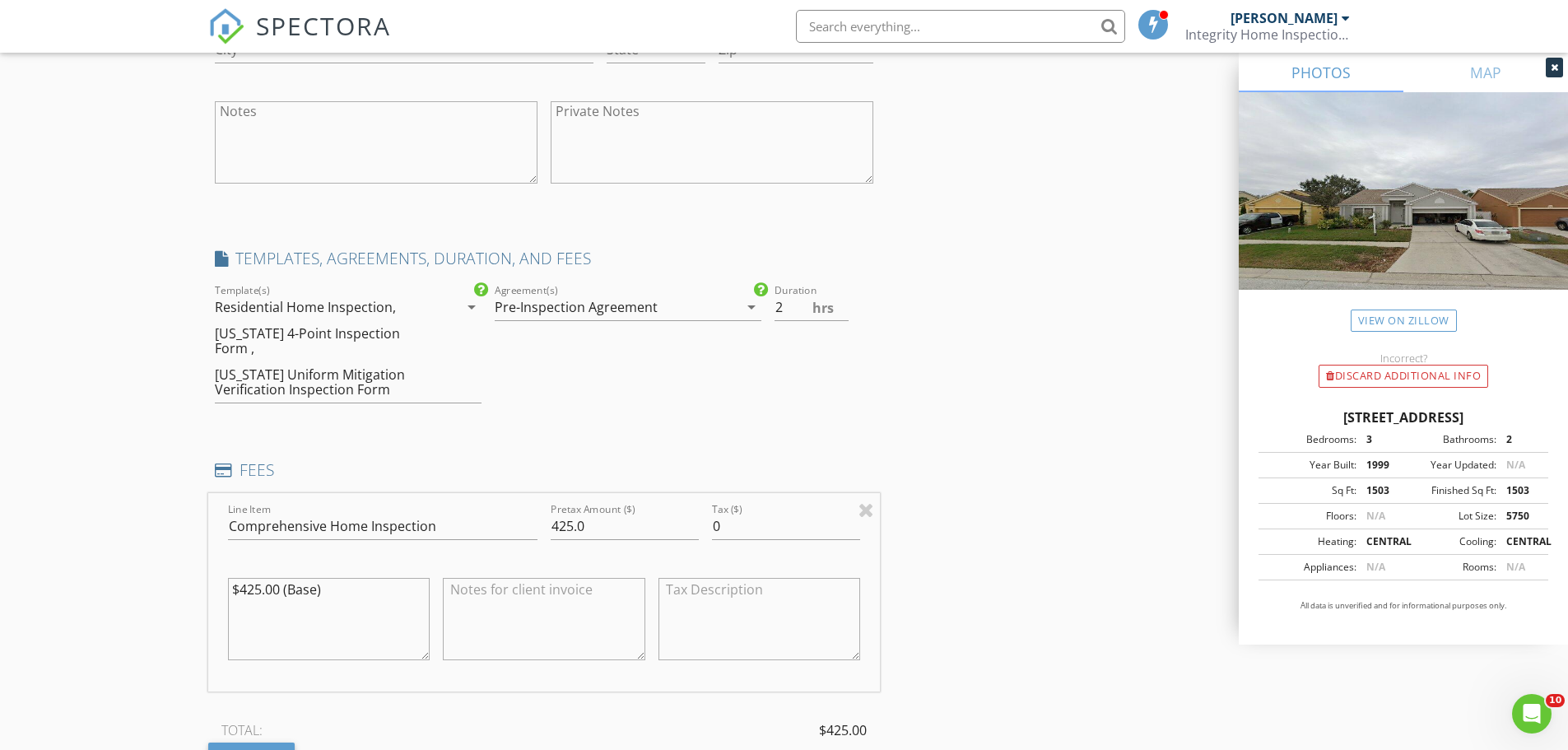
scroll to position [1729, 0]
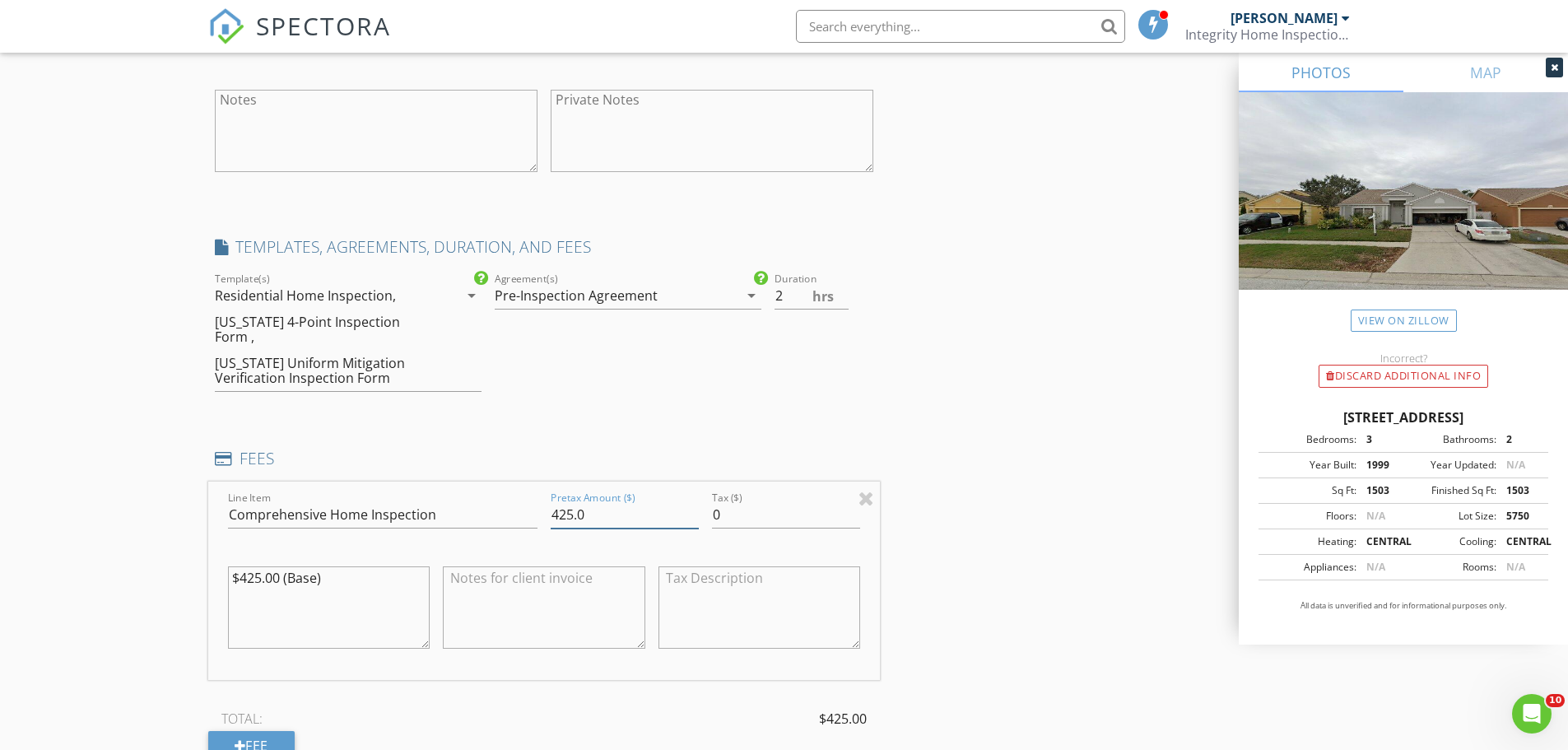
click at [567, 501] on input "425.0" at bounding box center [624, 515] width 148 height 27
type input "485.0"
click at [253, 566] on textarea "$425.00 (Base)" at bounding box center [329, 608] width 203 height 82
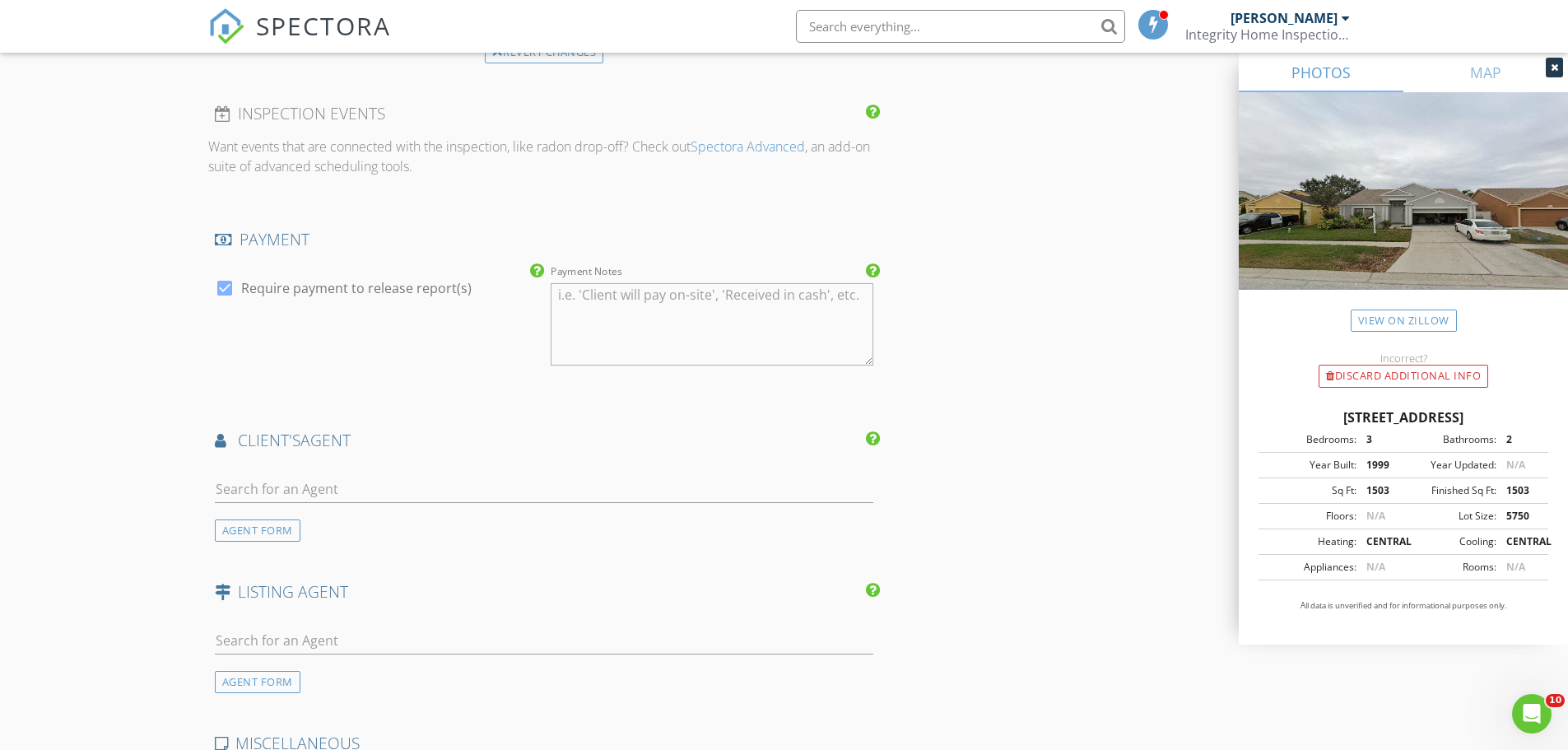
scroll to position [2470, 0]
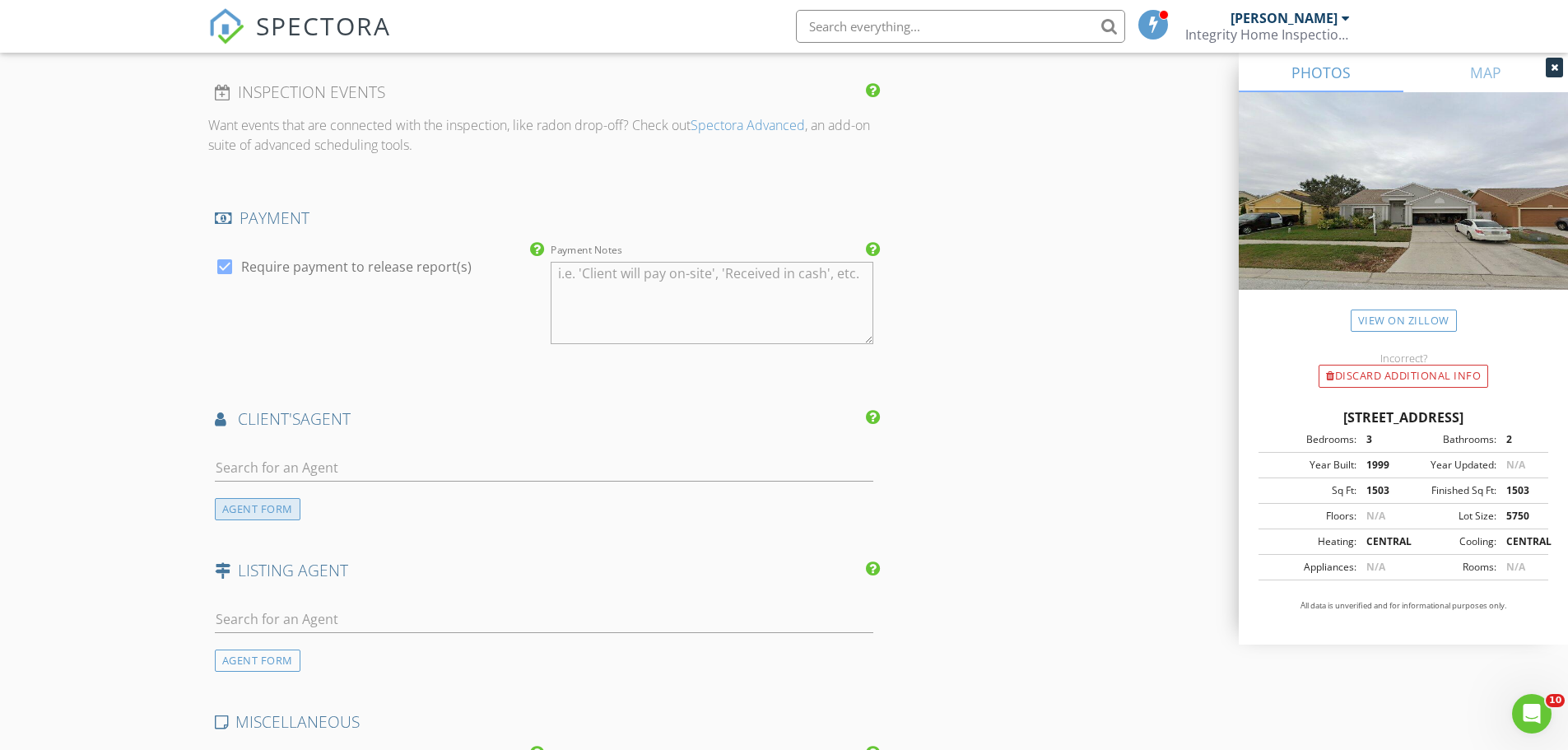
type textarea "$485.00 (Base)"
click at [241, 498] on div "AGENT FORM" at bounding box center [257, 509] width 85 height 23
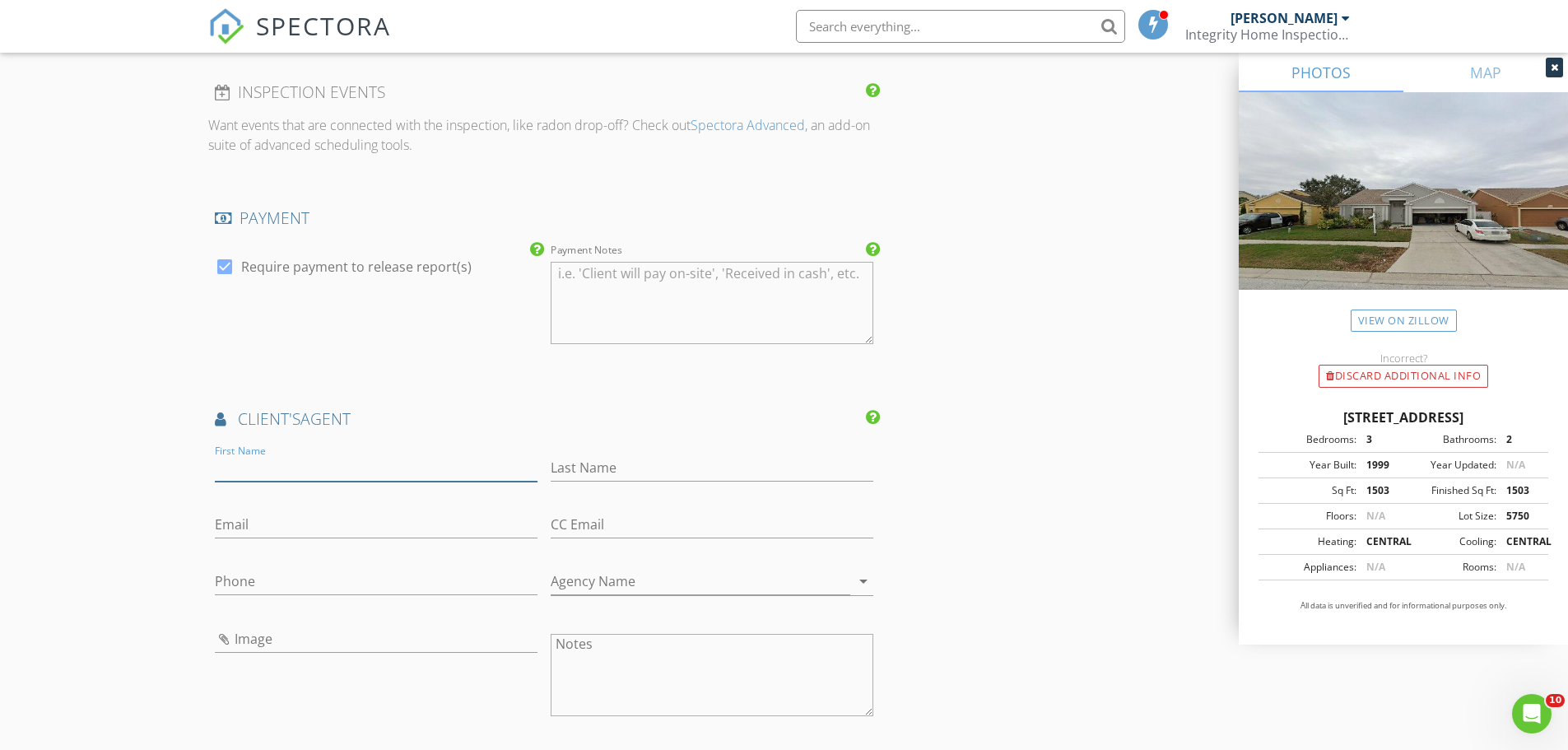
click at [270, 455] on input "First Name" at bounding box center [375, 468] width 323 height 27
type input "Sarah"
type input "Burnette"
click at [244, 568] on input "Phone" at bounding box center [375, 582] width 323 height 27
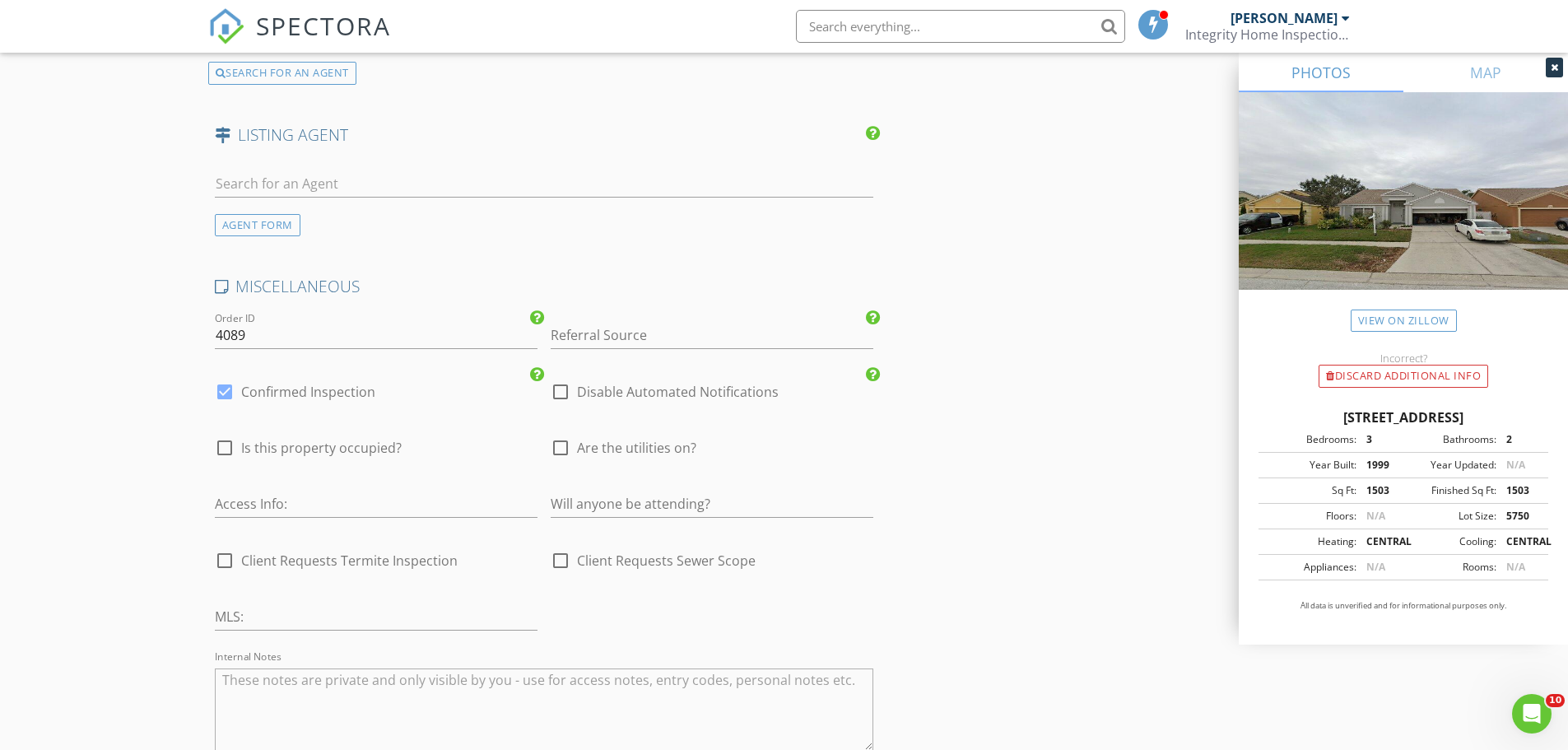
scroll to position [3292, 0]
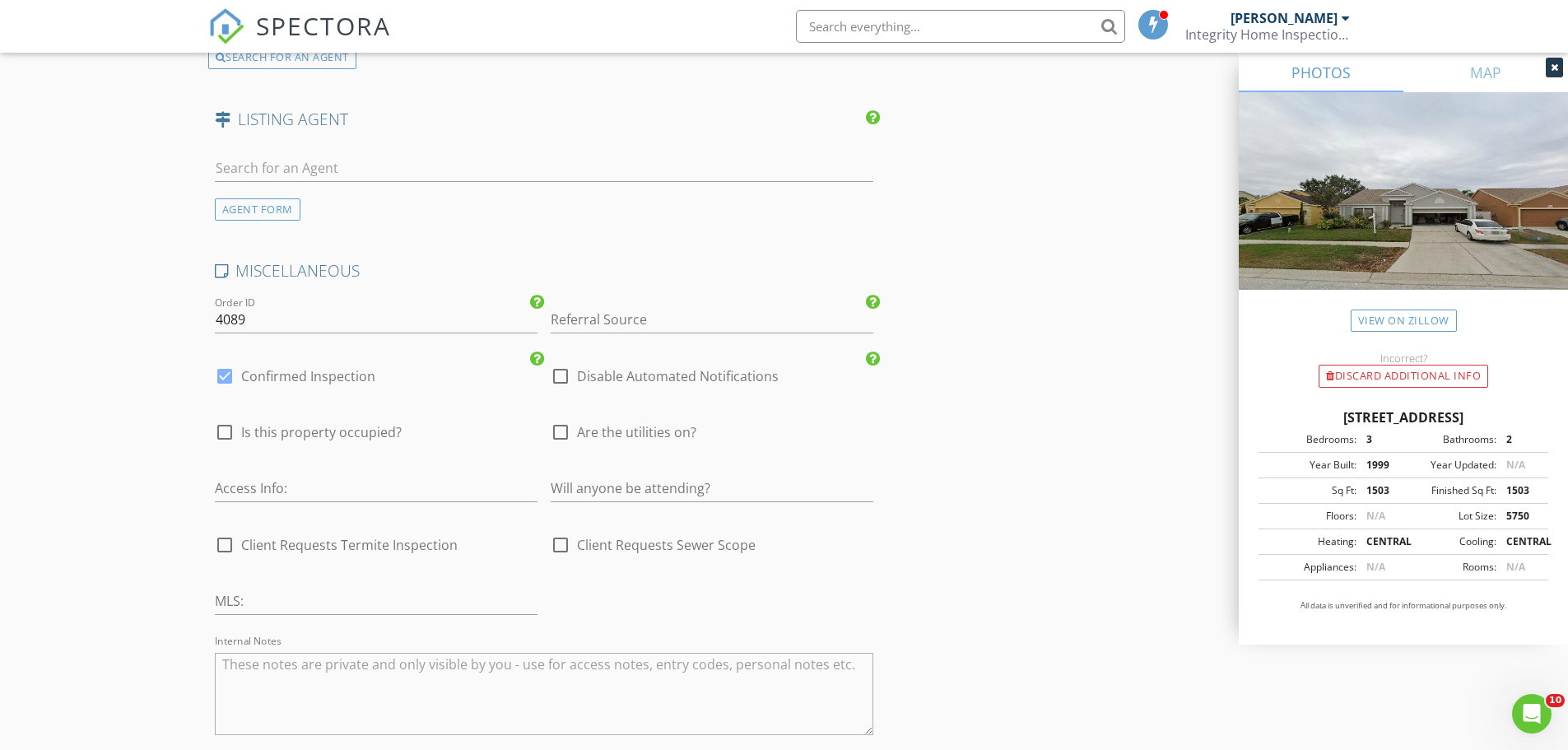
type input "727-278-9302"
click at [560, 418] on div at bounding box center [560, 432] width 28 height 28
checkbox input "true"
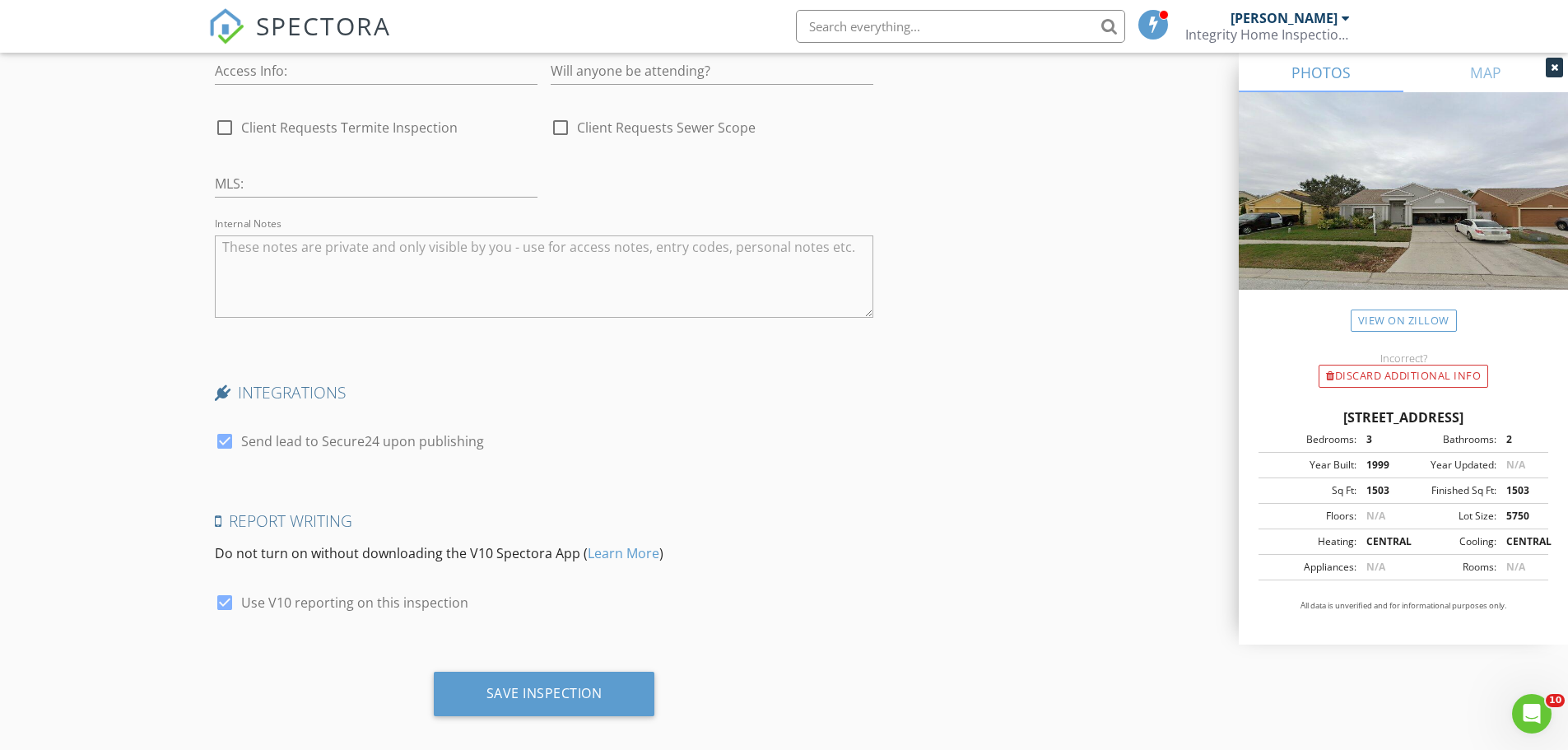
scroll to position [3713, 0]
click at [484, 675] on div "Save Inspection" at bounding box center [545, 691] width 221 height 44
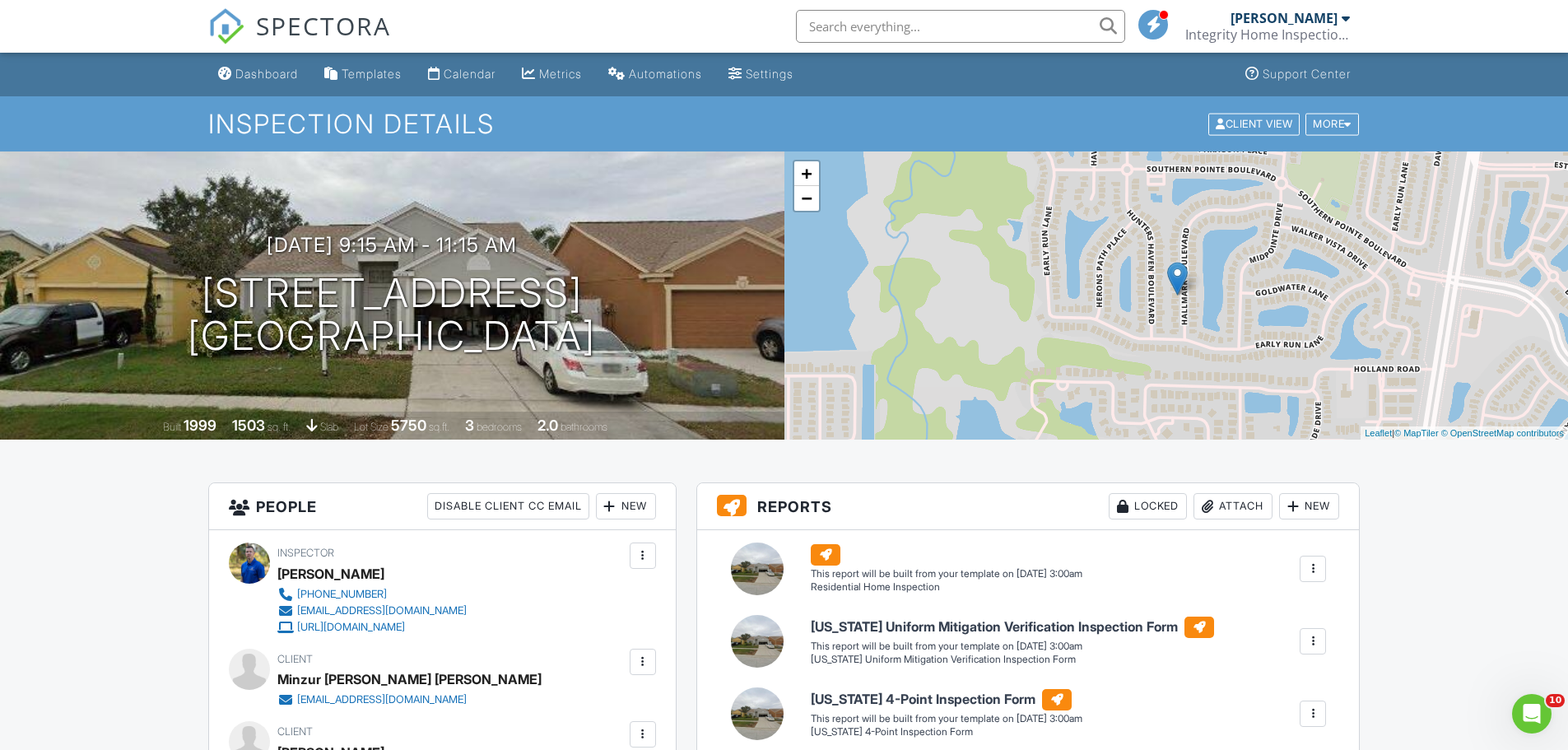
click at [268, 71] on div "Dashboard" at bounding box center [267, 74] width 63 height 14
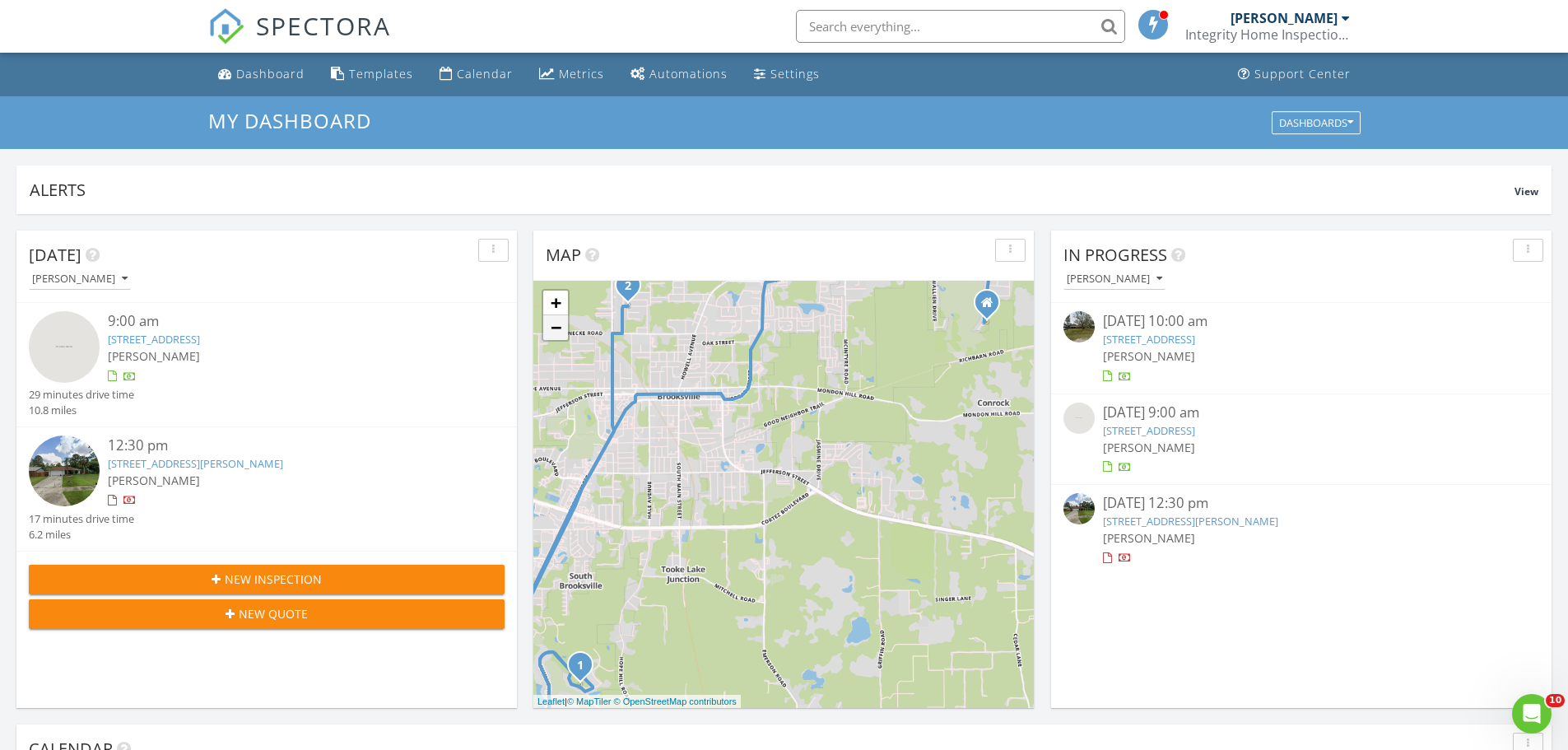
click at [560, 318] on link "−" at bounding box center [555, 327] width 24 height 24
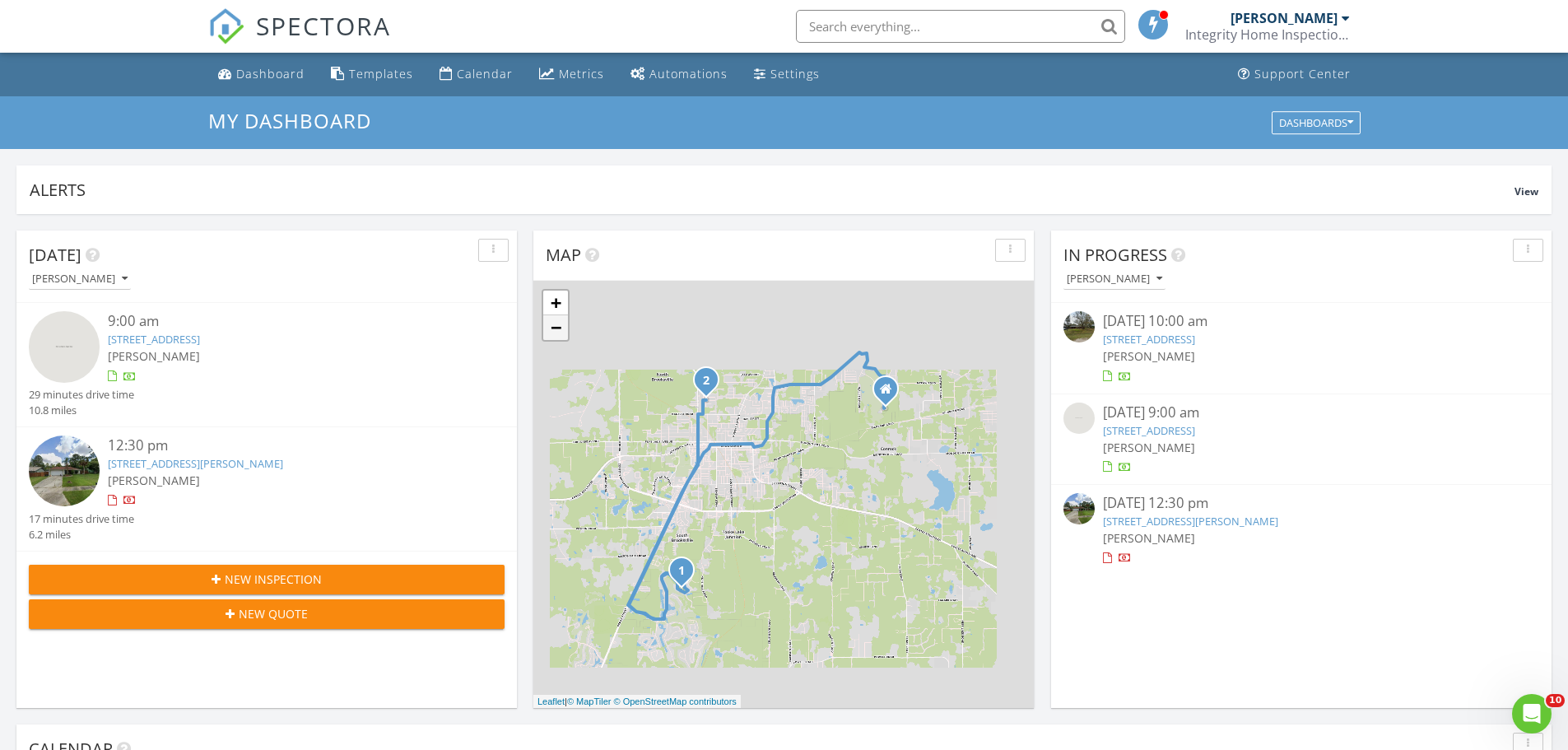
click at [560, 320] on link "−" at bounding box center [555, 327] width 24 height 24
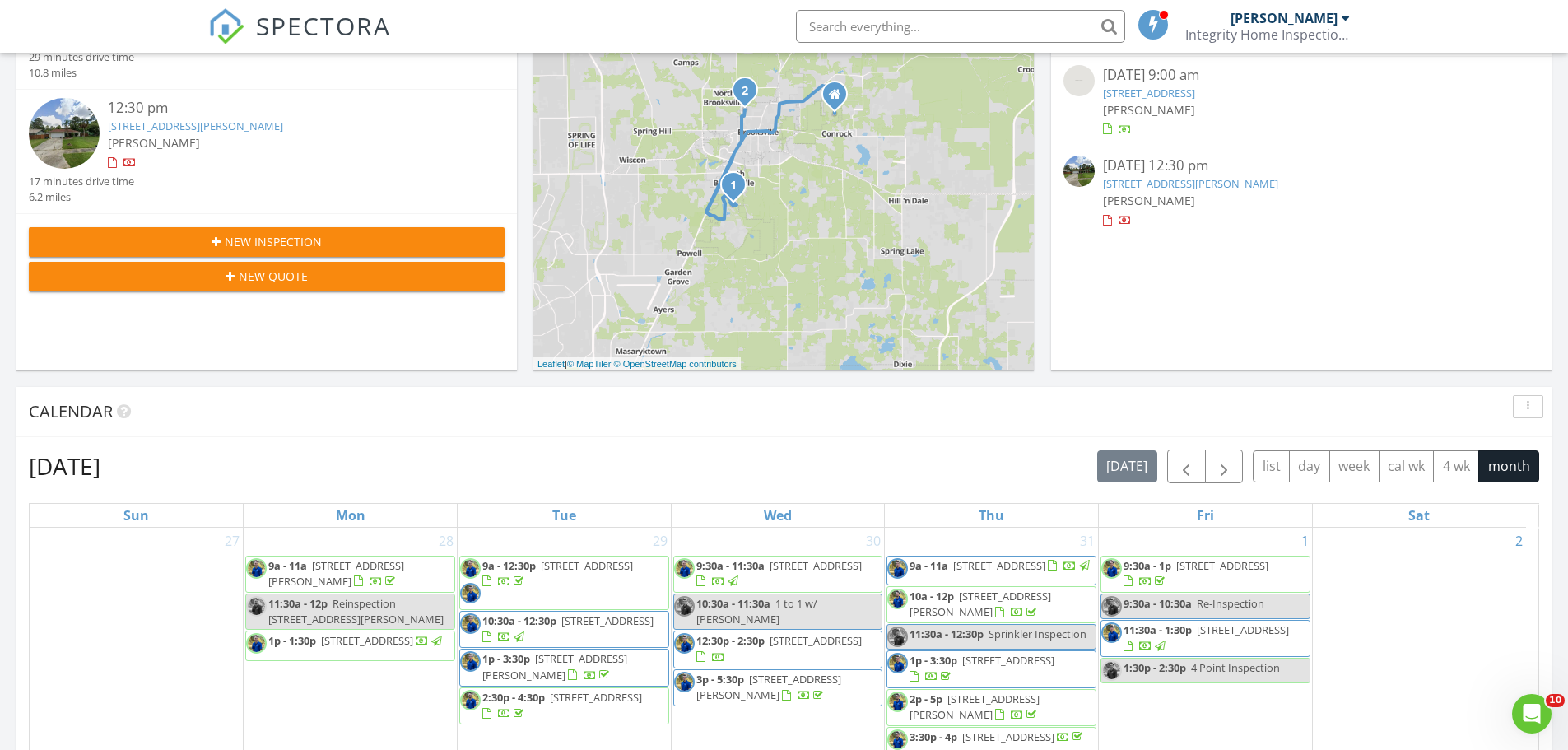
scroll to position [329, 0]
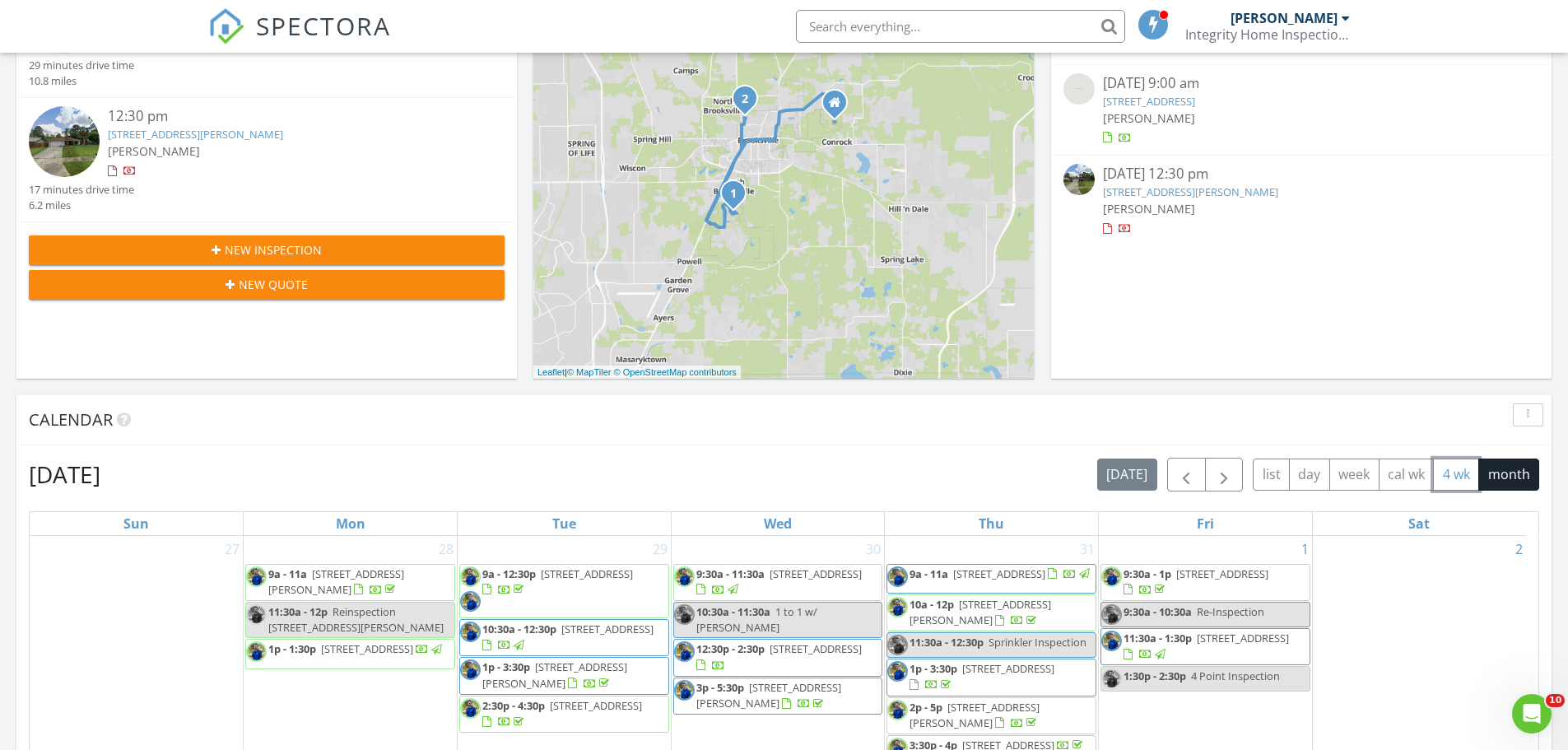
click at [1453, 476] on button "4 wk" at bounding box center [1456, 474] width 46 height 32
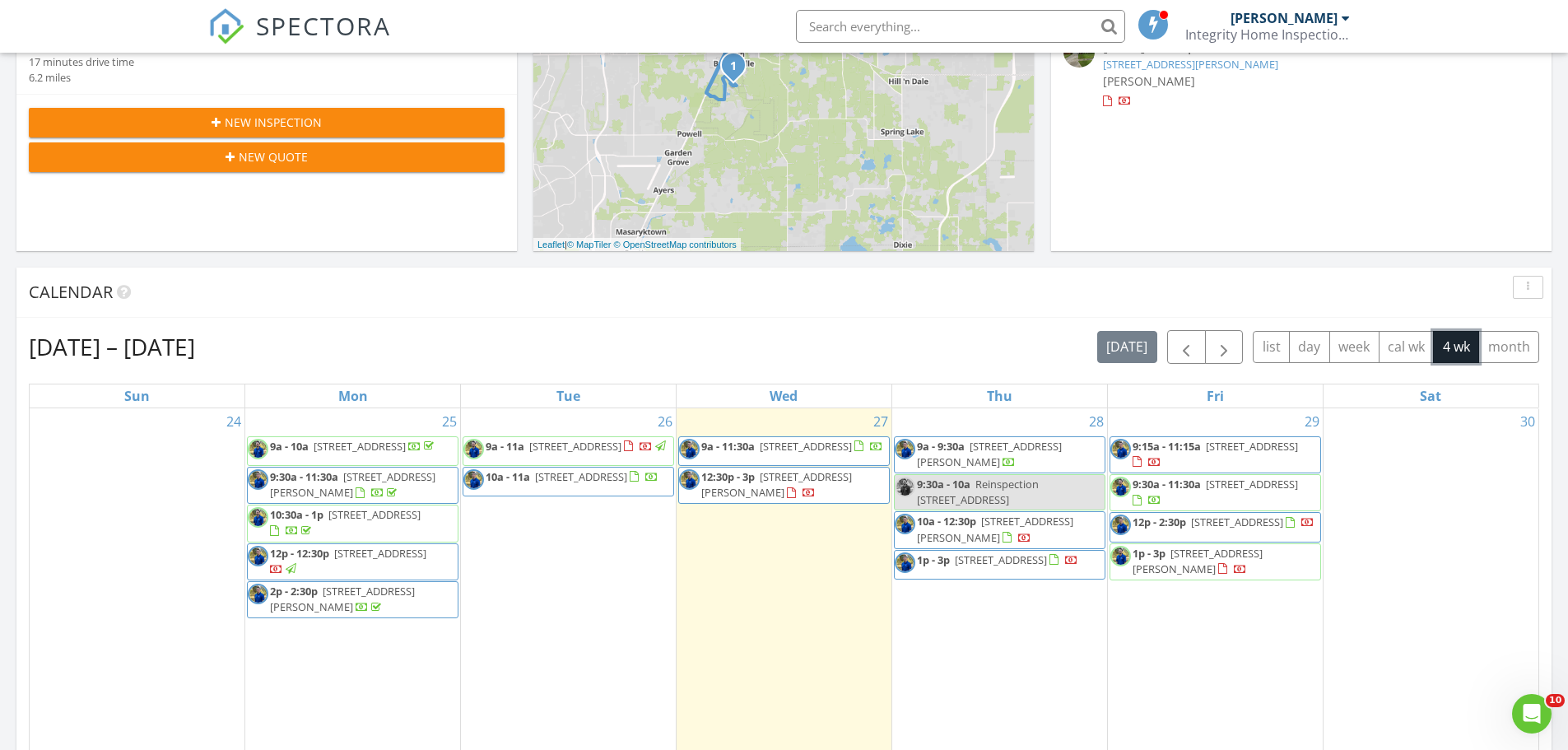
scroll to position [494, 0]
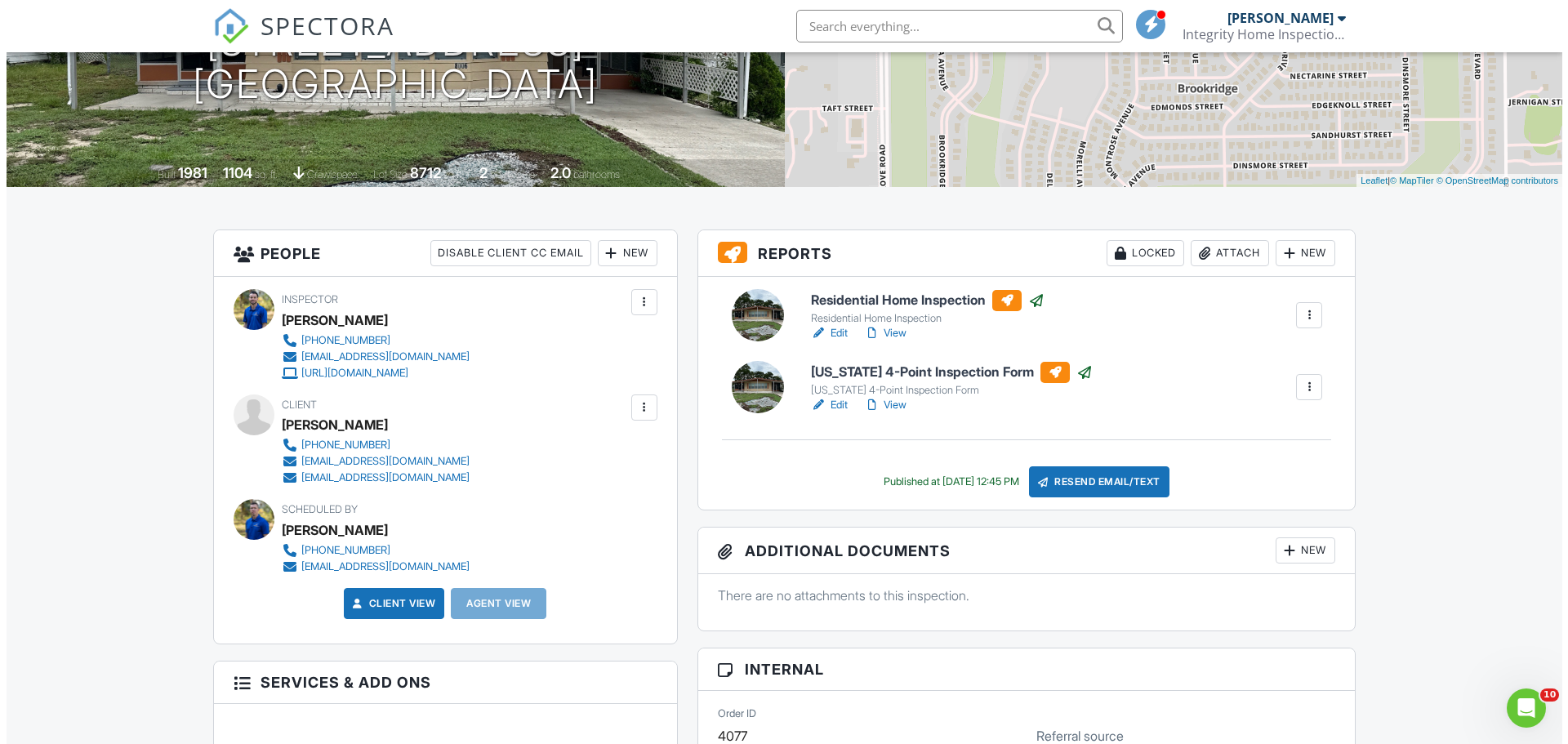
scroll to position [234, 0]
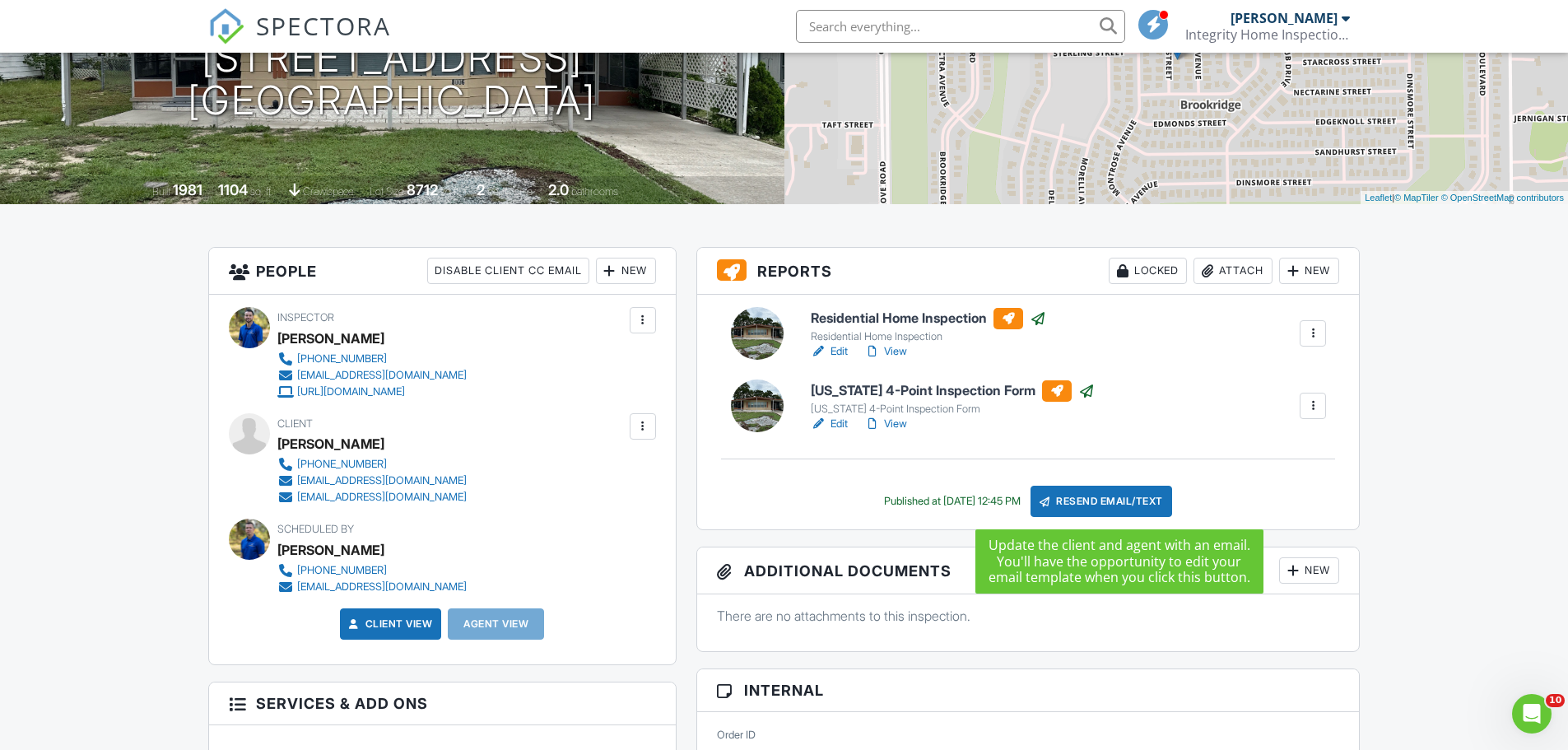
click at [1106, 495] on div "Resend Email/Text" at bounding box center [1101, 500] width 142 height 31
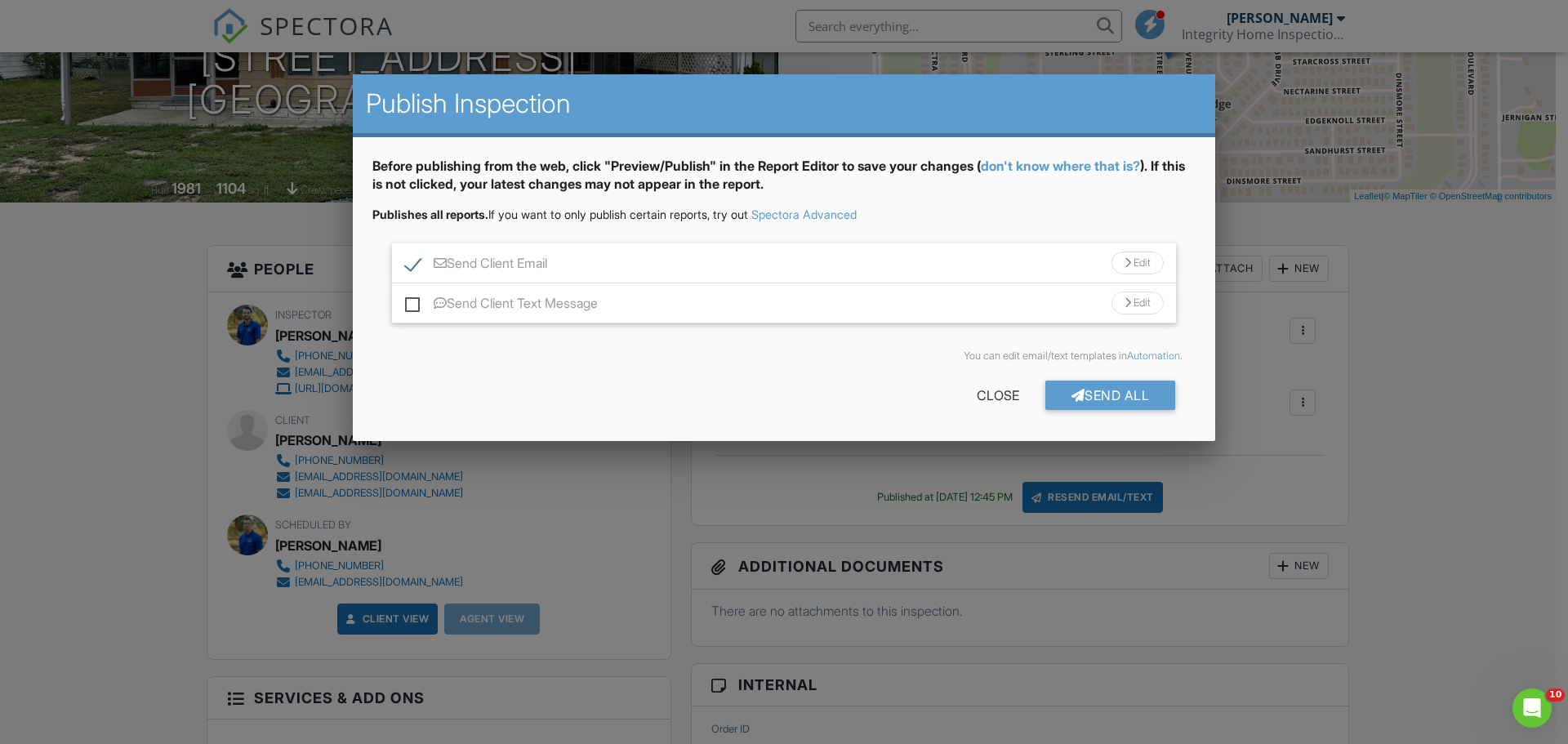
click at [412, 305] on label "Send Client Text Message" at bounding box center [501, 306] width 193 height 21
click at [412, 300] on input "Send Client Text Message" at bounding box center [410, 295] width 11 height 11
checkbox input "true"
click at [1091, 394] on div "Send All" at bounding box center [1110, 395] width 131 height 29
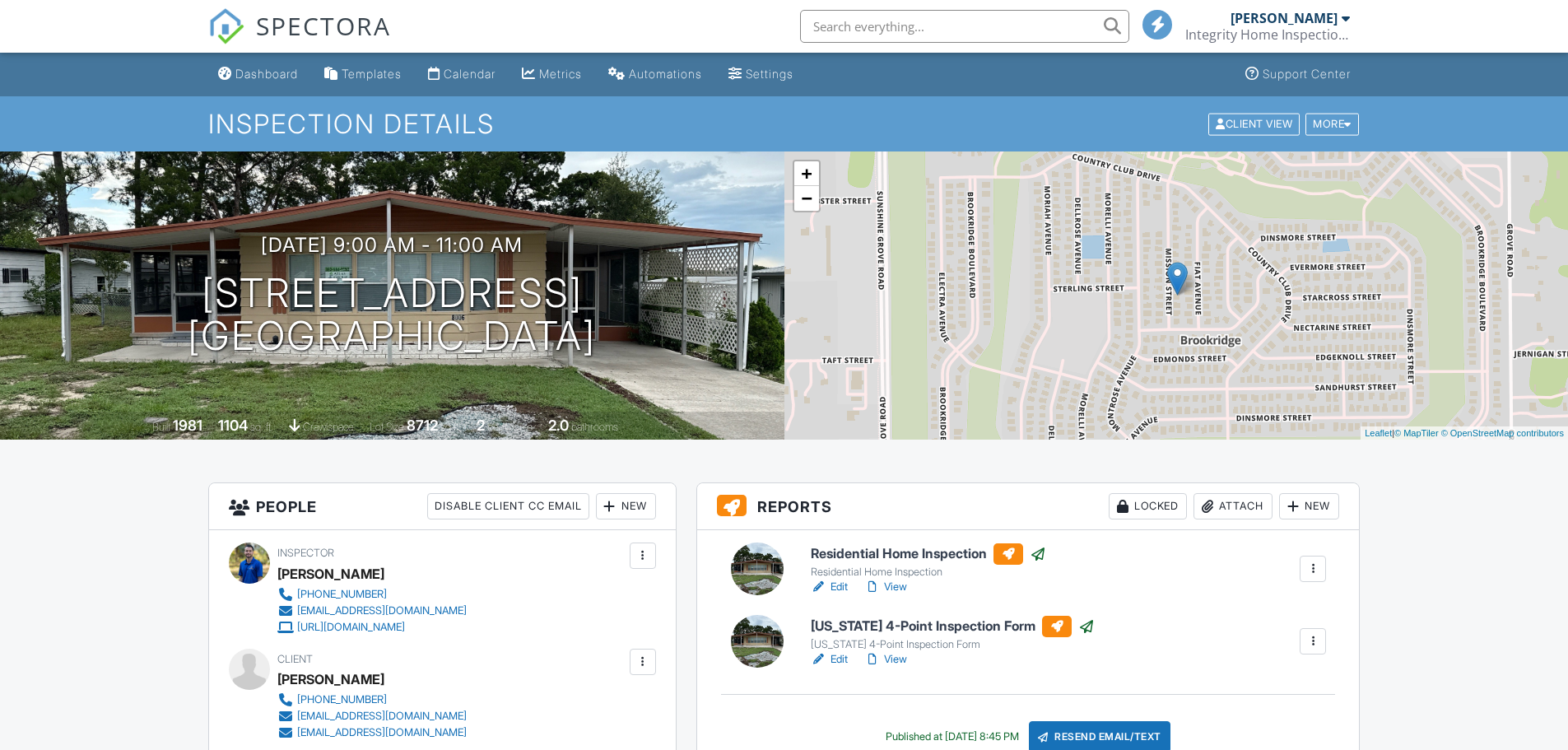
click at [259, 66] on link "Dashboard" at bounding box center [257, 75] width 93 height 30
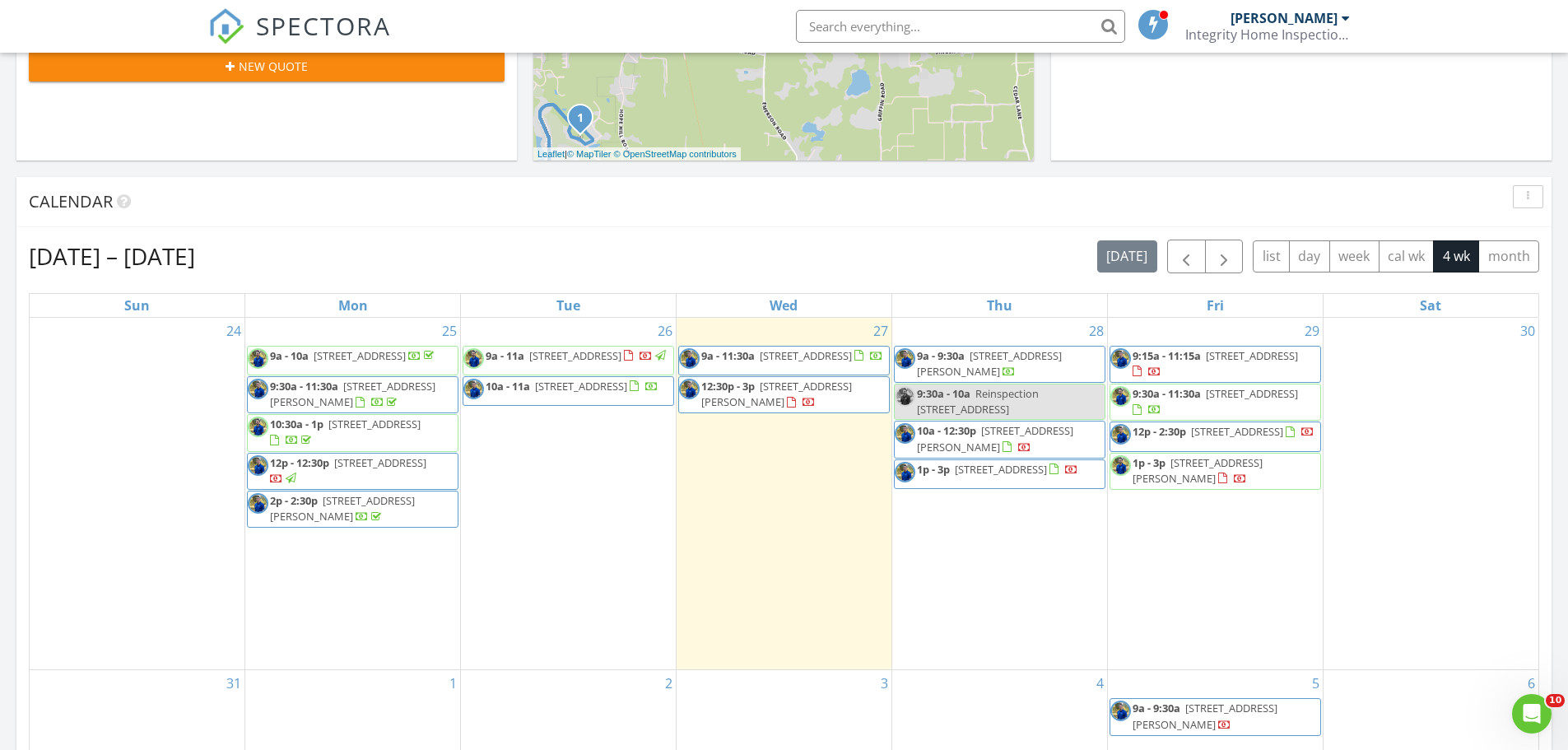
scroll to position [577, 0]
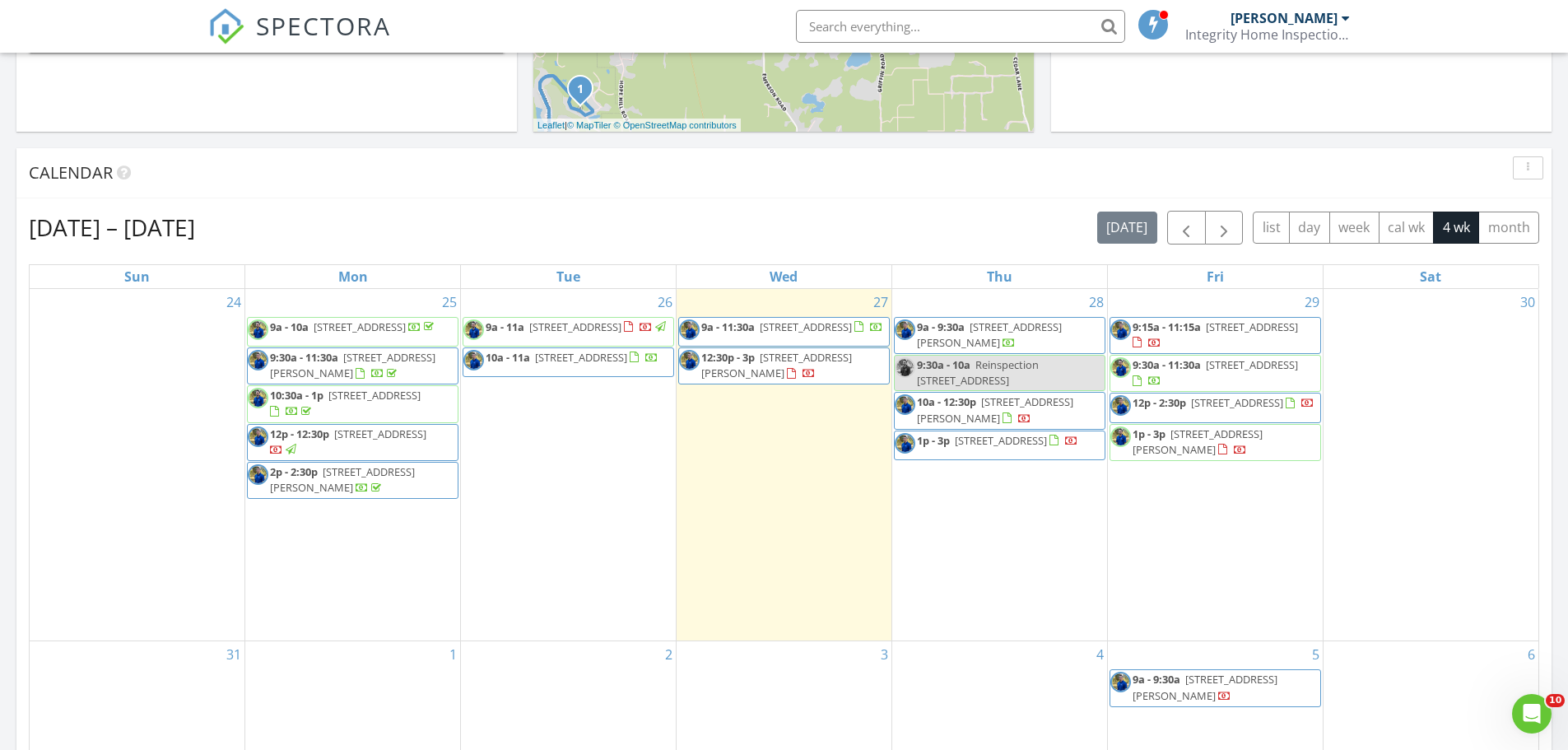
click at [865, 226] on div "[DATE] – [DATE] [DATE] list day week cal wk 4 wk month" at bounding box center [784, 227] width 1510 height 34
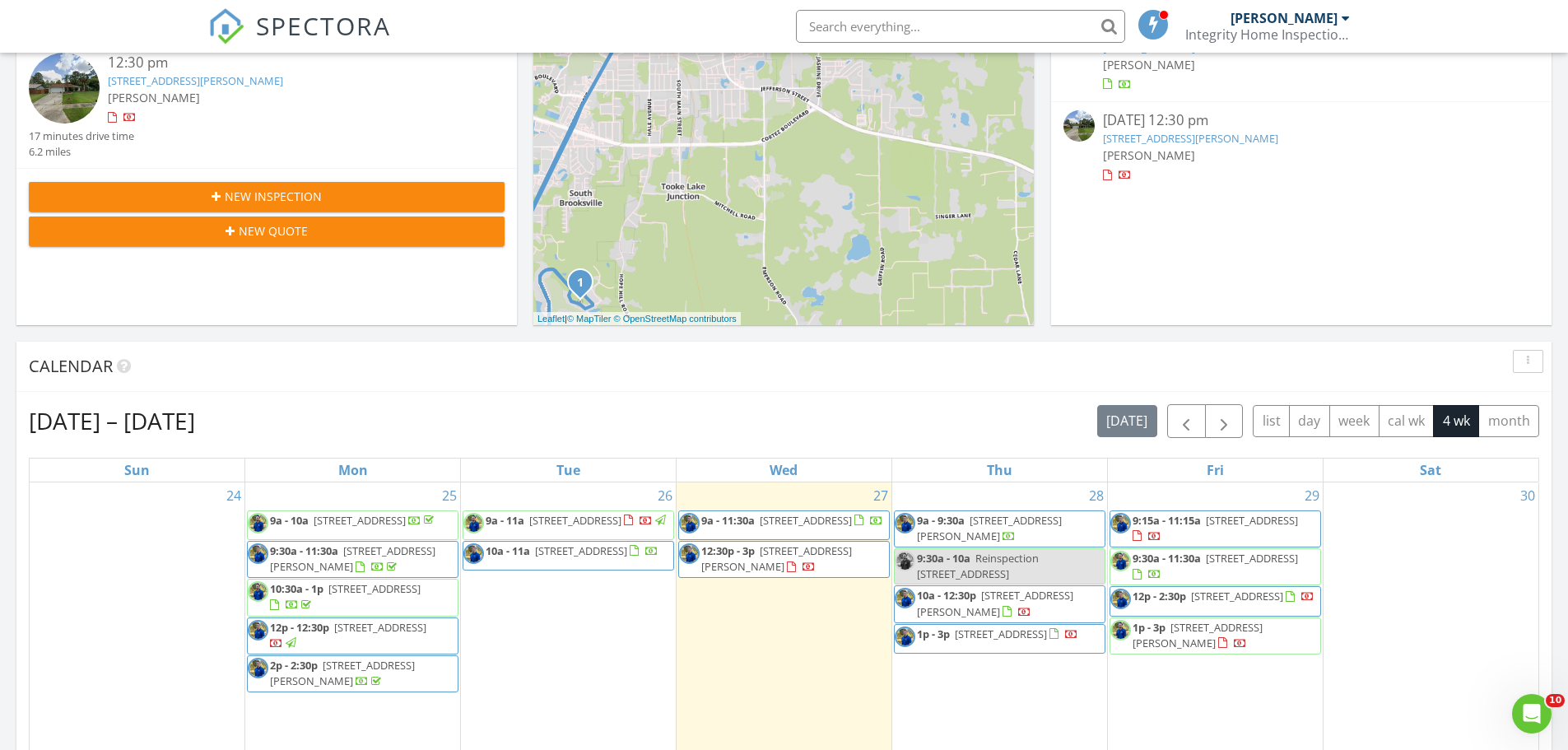
scroll to position [411, 0]
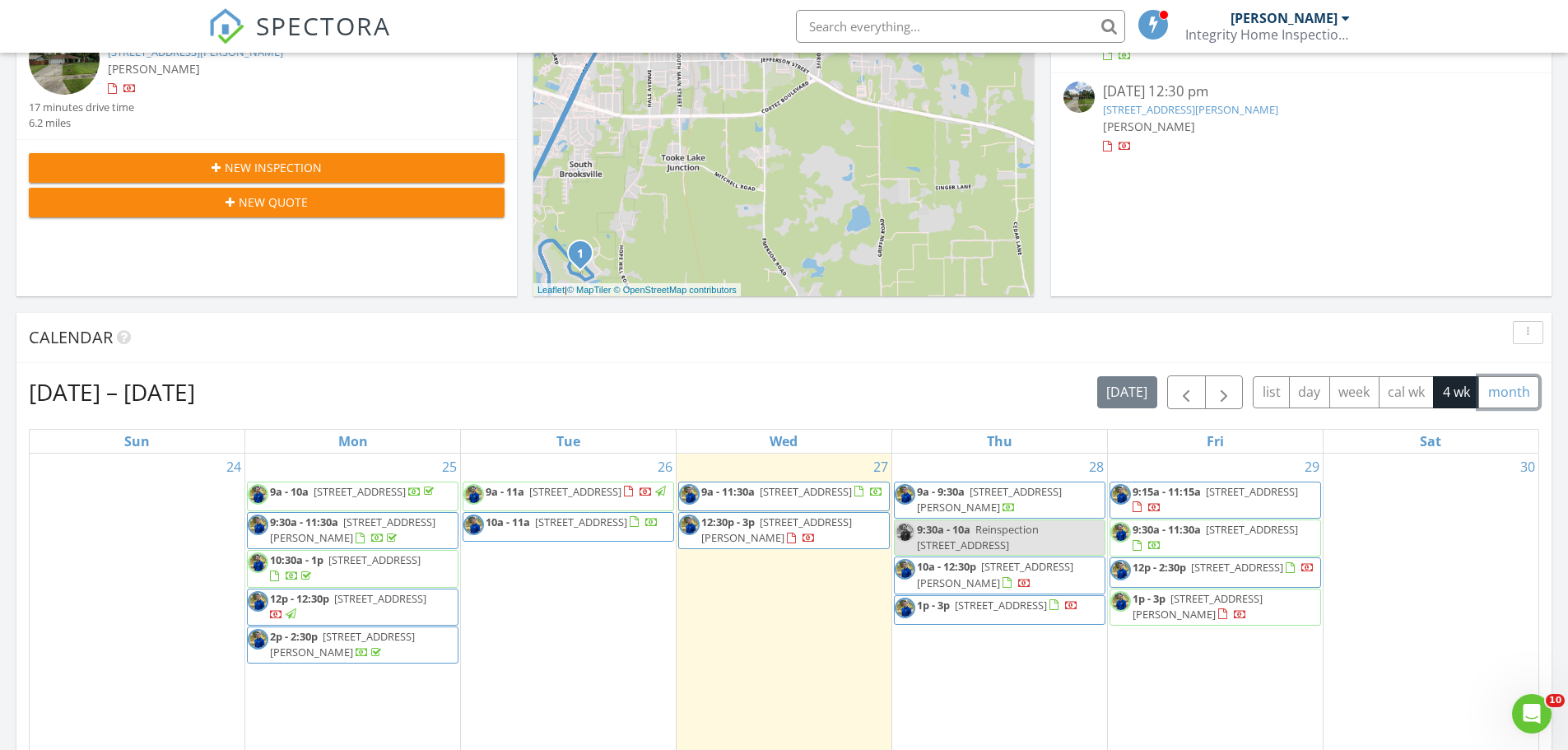
click at [1516, 385] on button "month" at bounding box center [1508, 392] width 61 height 32
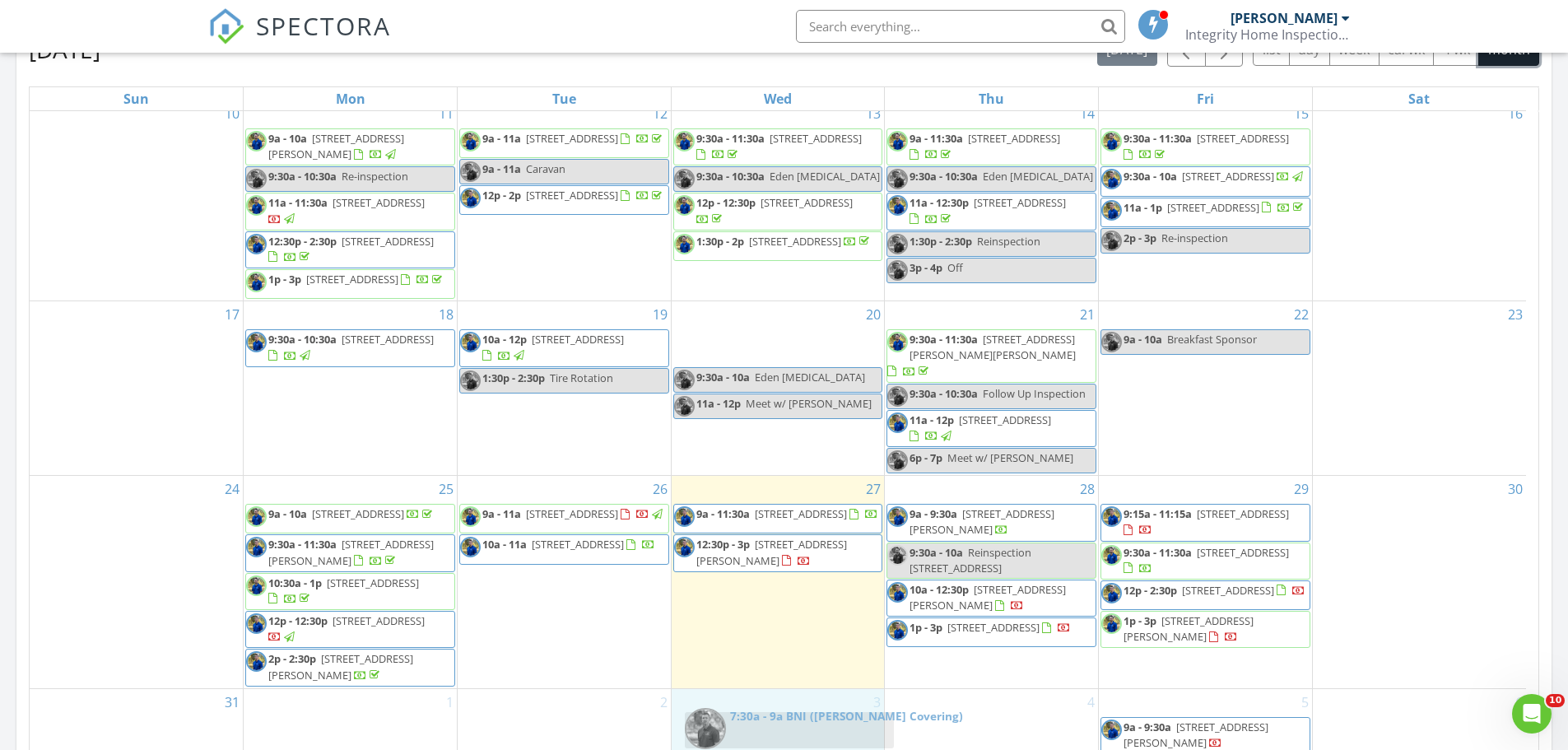
scroll to position [755, 0]
drag, startPoint x: 771, startPoint y: 386, endPoint x: 772, endPoint y: 706, distance: 320.0
click at [772, 706] on body "SPECTORA Brian Wilcome Integrity Home Inspections of Florida, LLC Role: Inspect…" at bounding box center [784, 402] width 1568 height 2315
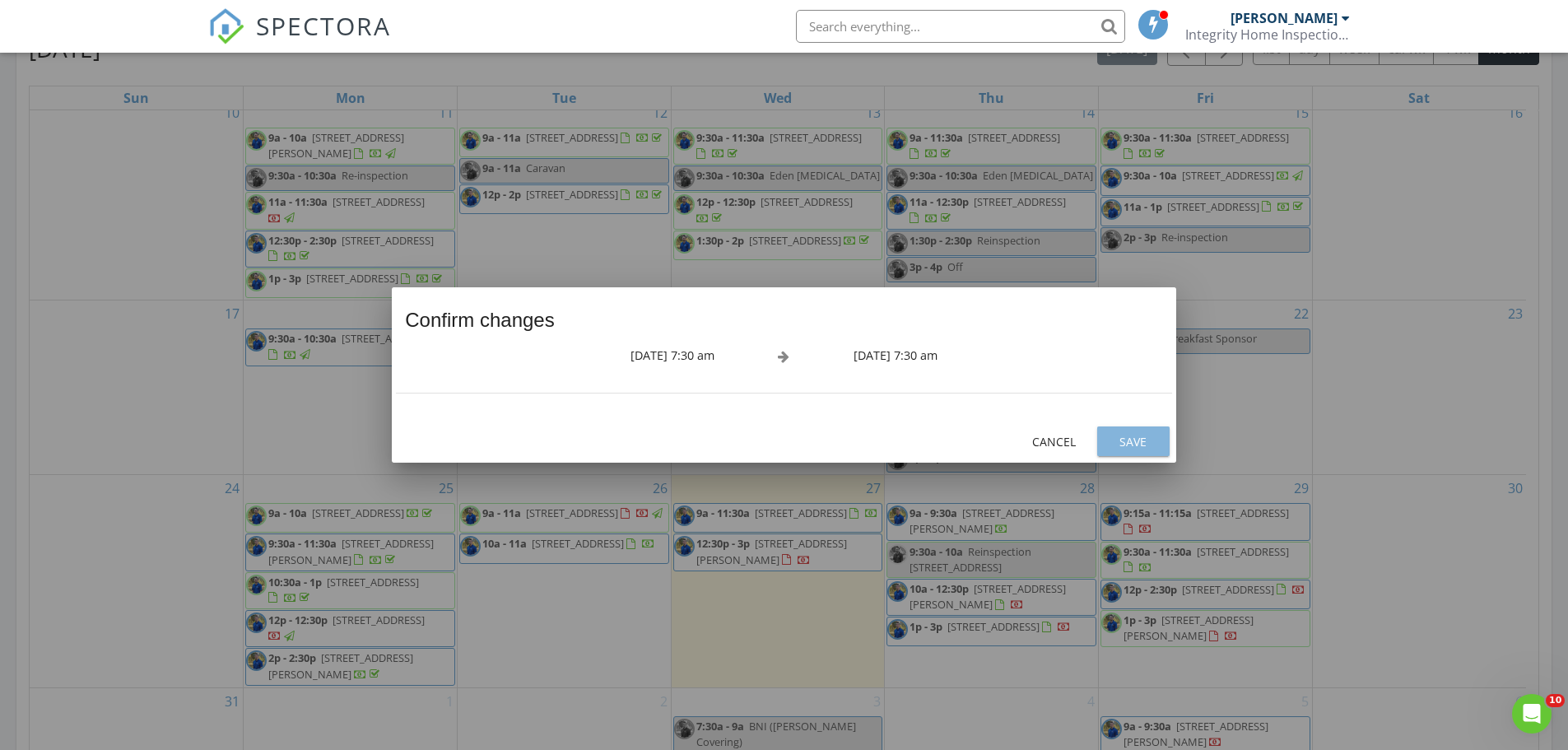
click at [1125, 440] on div "Save" at bounding box center [1133, 442] width 46 height 18
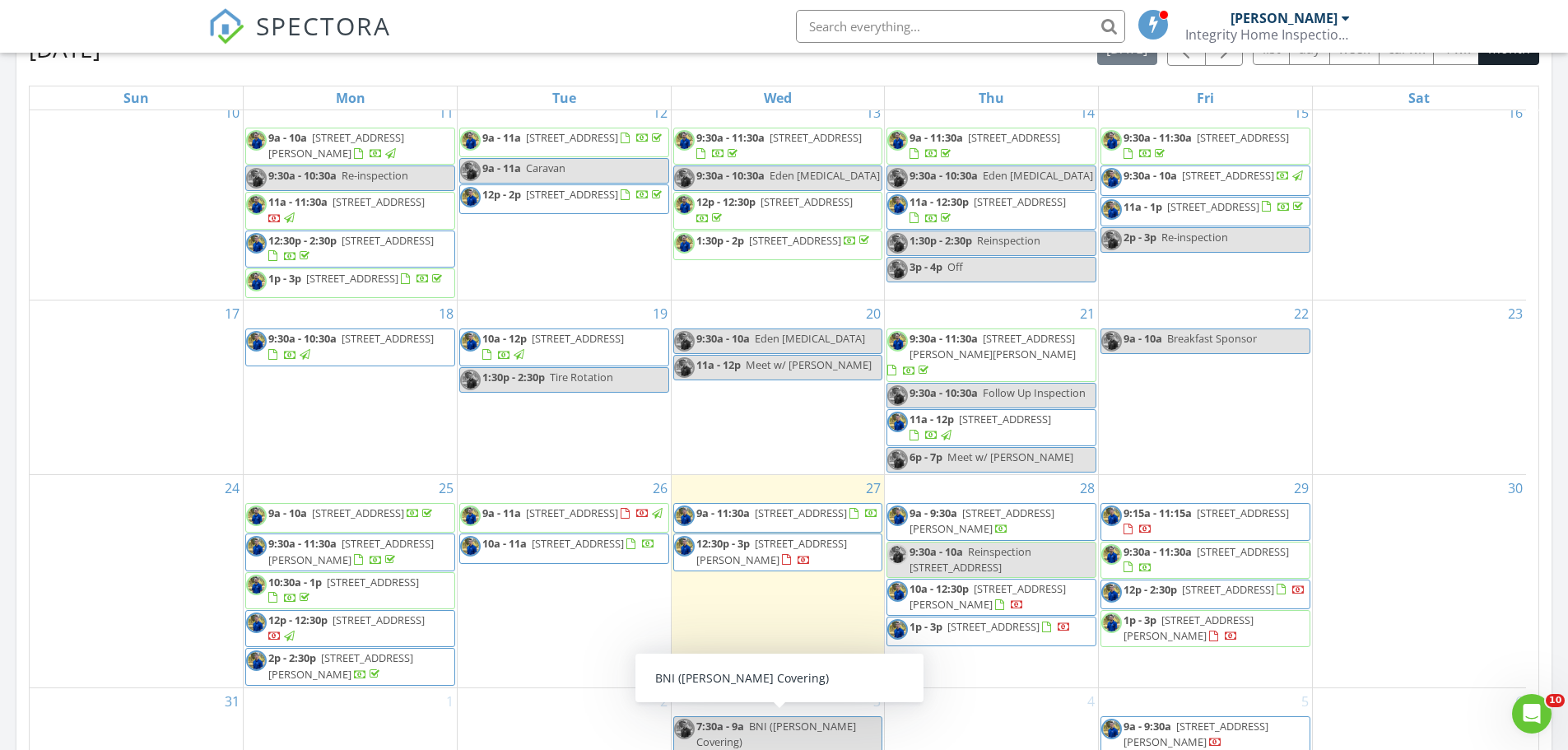
click at [784, 739] on div "7:30a - 9a BNI (Ryan Stewart Covering)" at bounding box center [778, 733] width 208 height 31
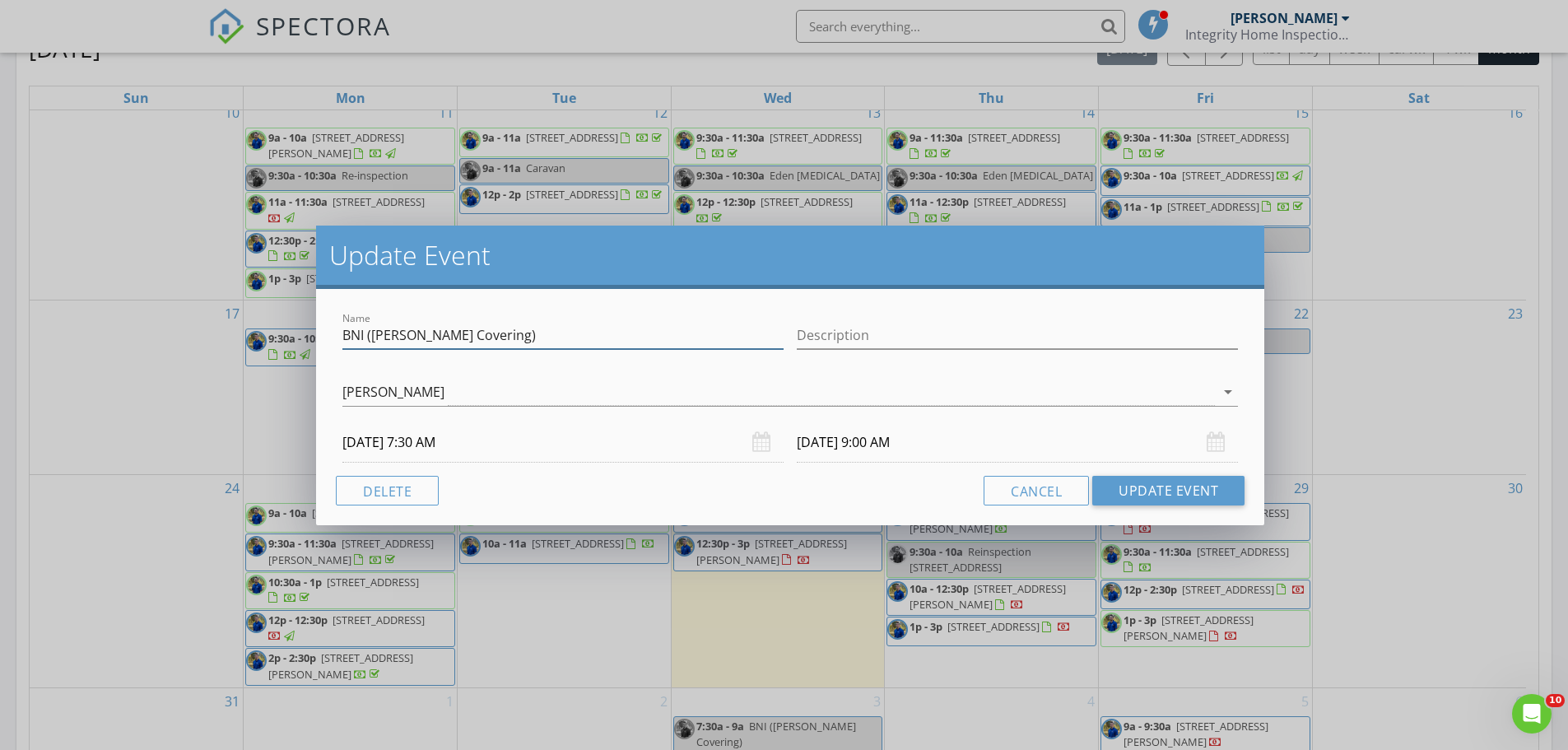
click at [539, 334] on input "BNI (Ryan Stewart Covering)" at bounding box center [563, 335] width 441 height 27
type input "BNI"
click at [1152, 489] on button "Update Event" at bounding box center [1168, 490] width 153 height 29
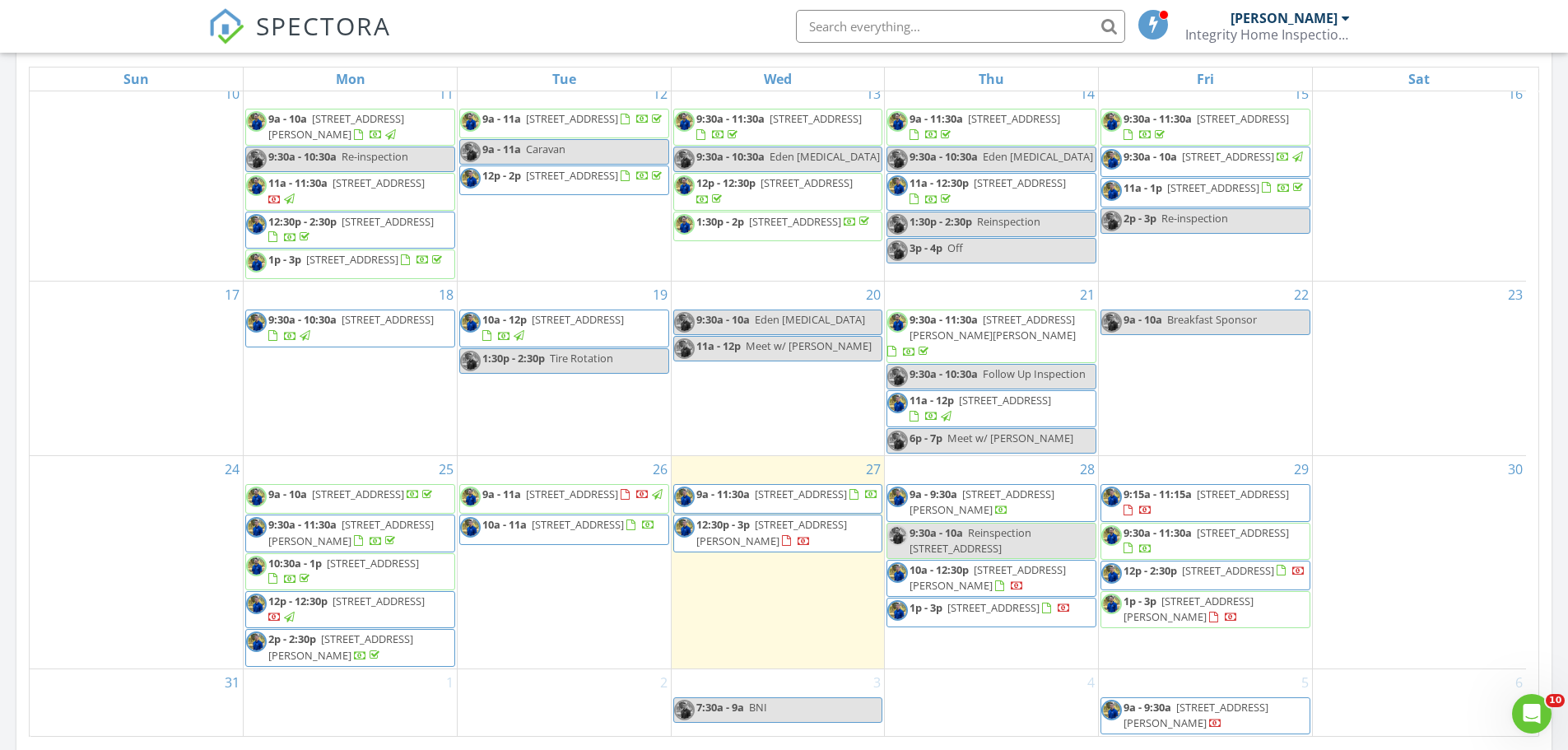
scroll to position [919, 0]
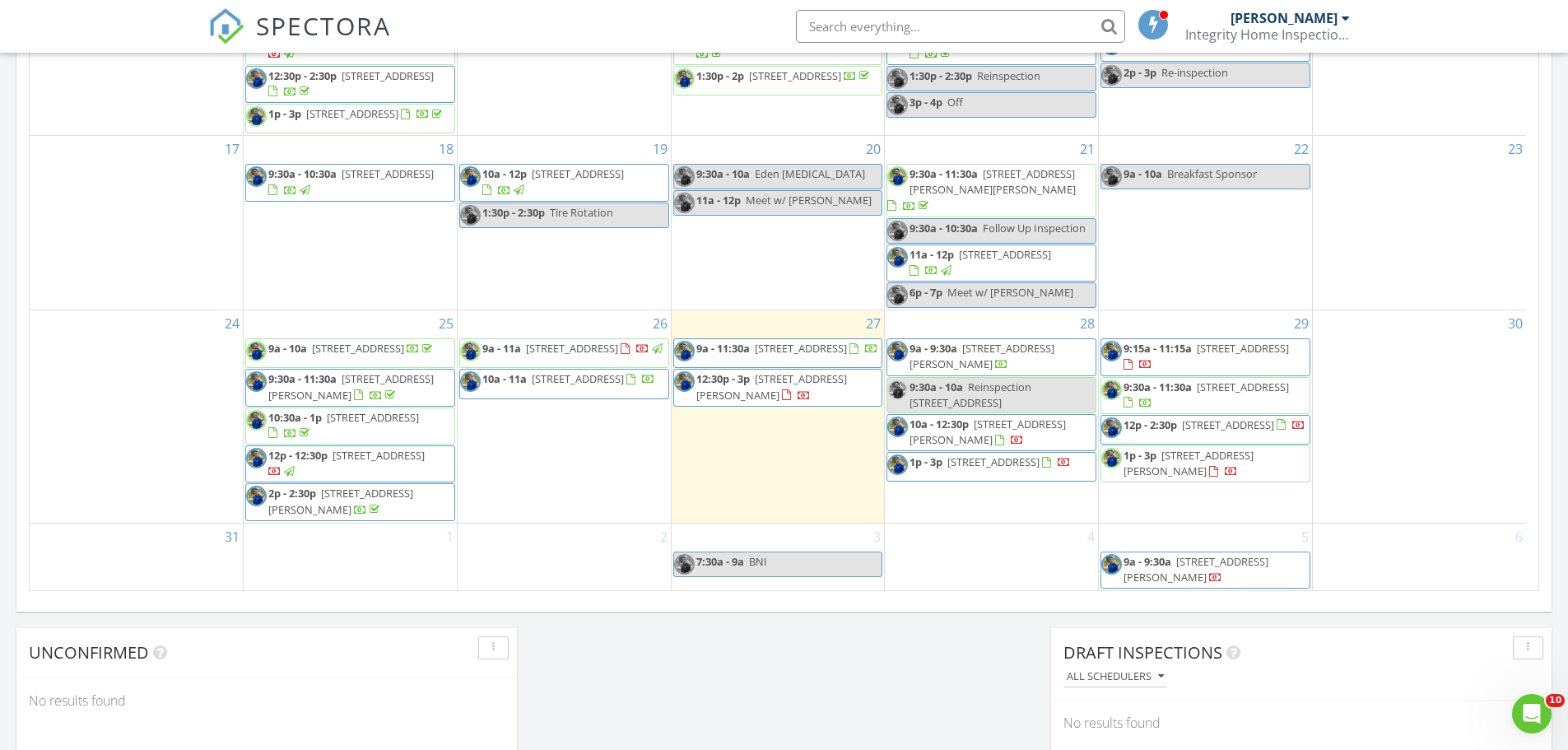
click at [768, 181] on span "Eden Chiropractic" at bounding box center [810, 173] width 111 height 15
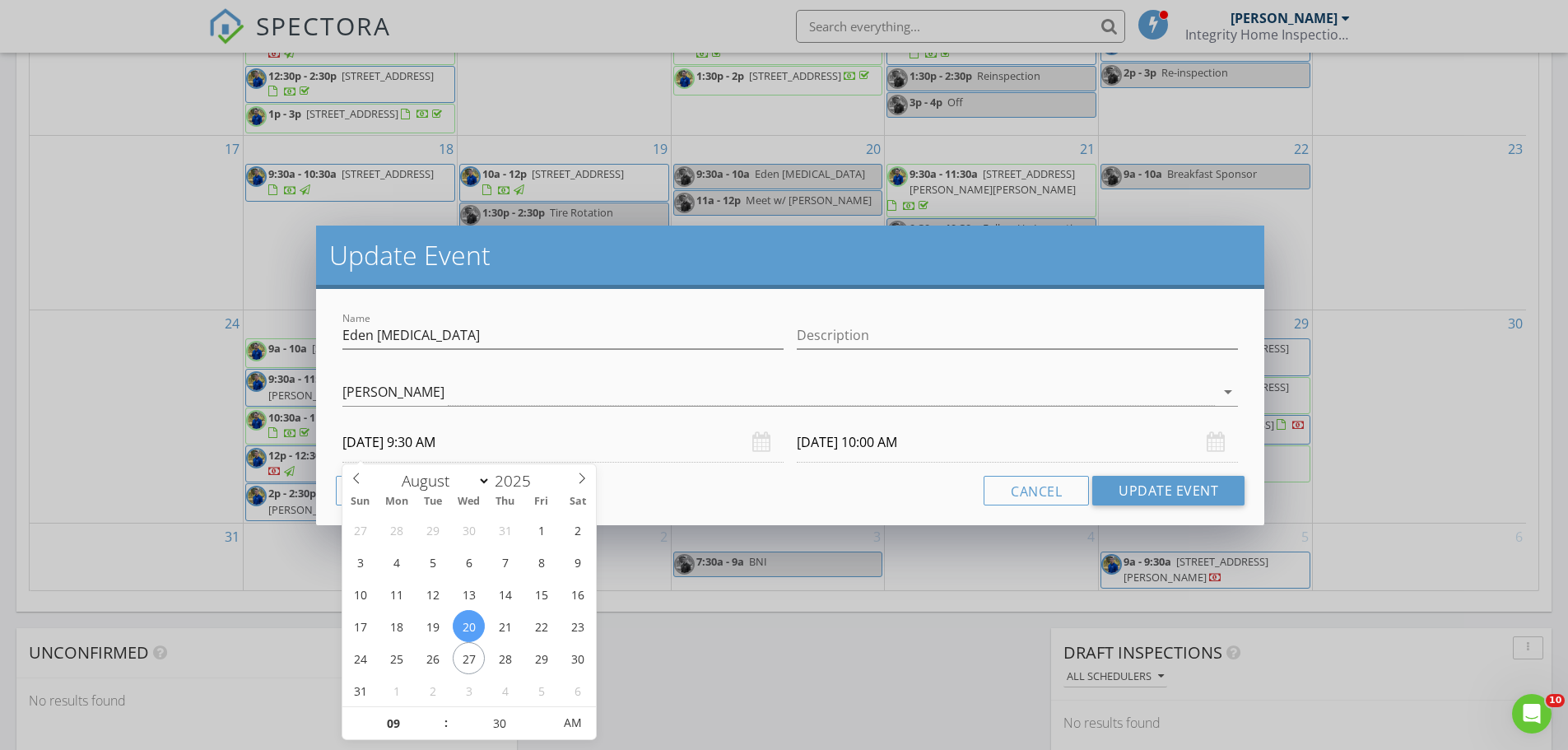
click at [489, 439] on input "08/20/2025 9:30 AM" at bounding box center [563, 442] width 441 height 40
select select "8"
click at [578, 477] on icon at bounding box center [582, 478] width 12 height 12
type input "09/03/2025 9:30 AM"
type input "09/03/2025 10:00 AM"
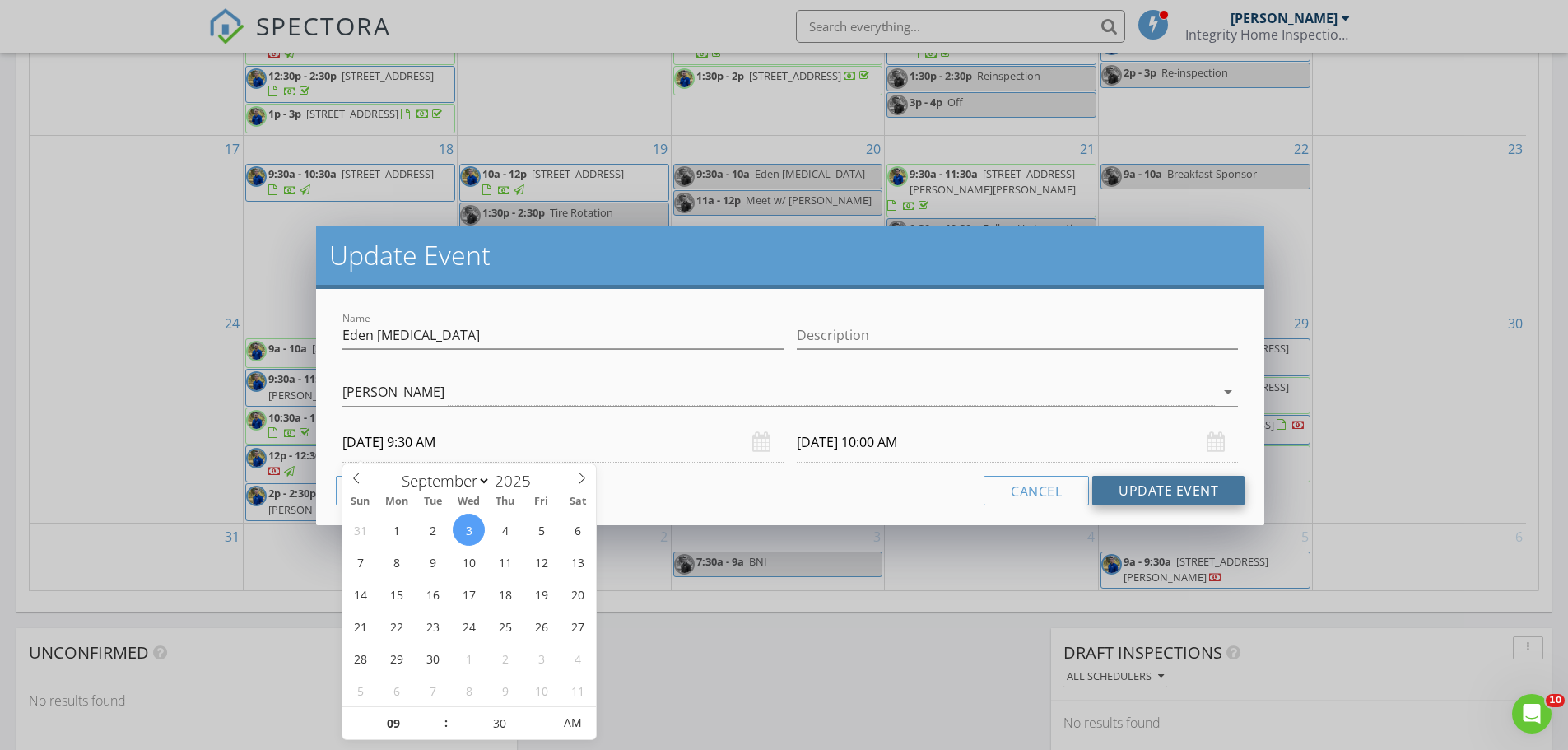
click at [1146, 490] on button "Update Event" at bounding box center [1168, 490] width 153 height 29
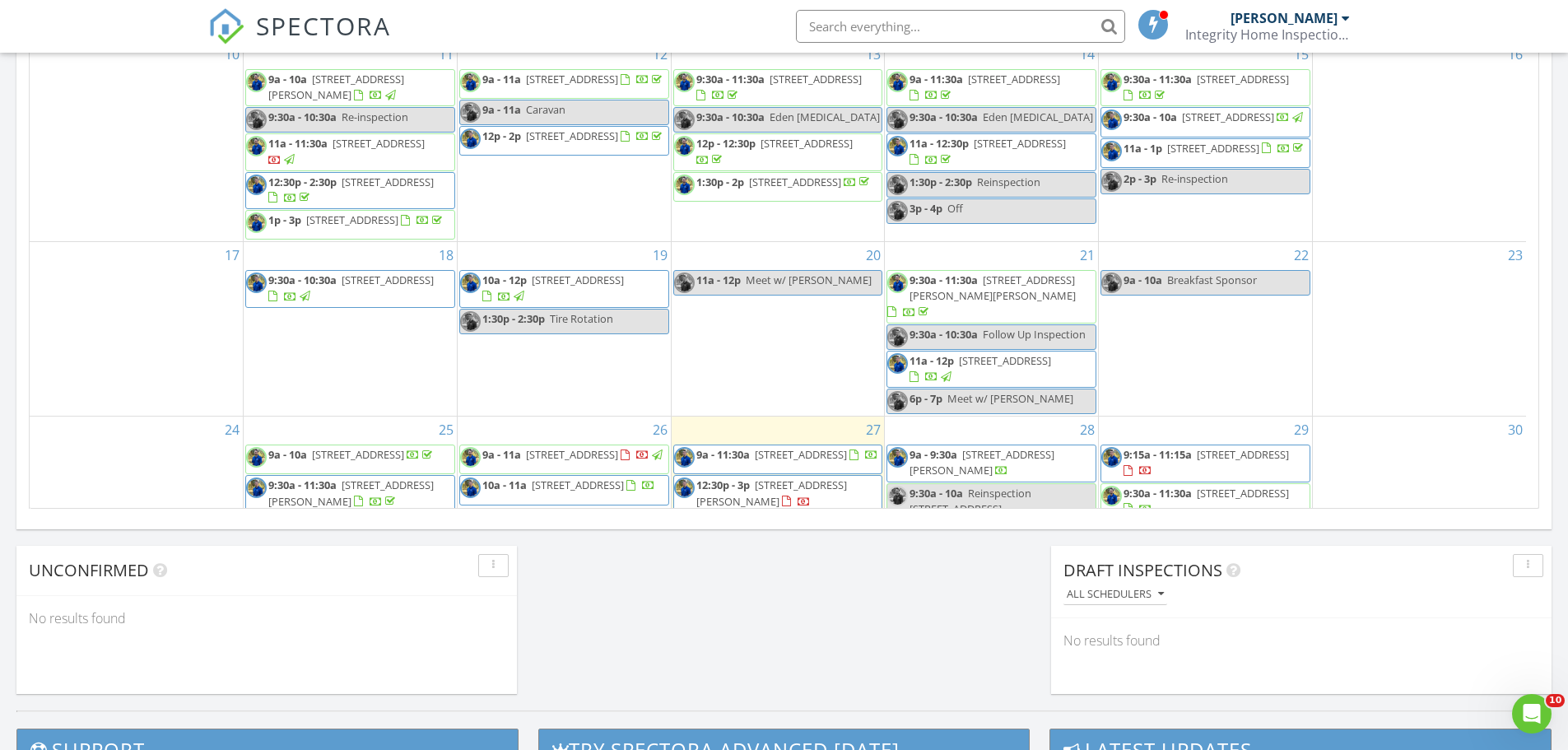
scroll to position [29, 0]
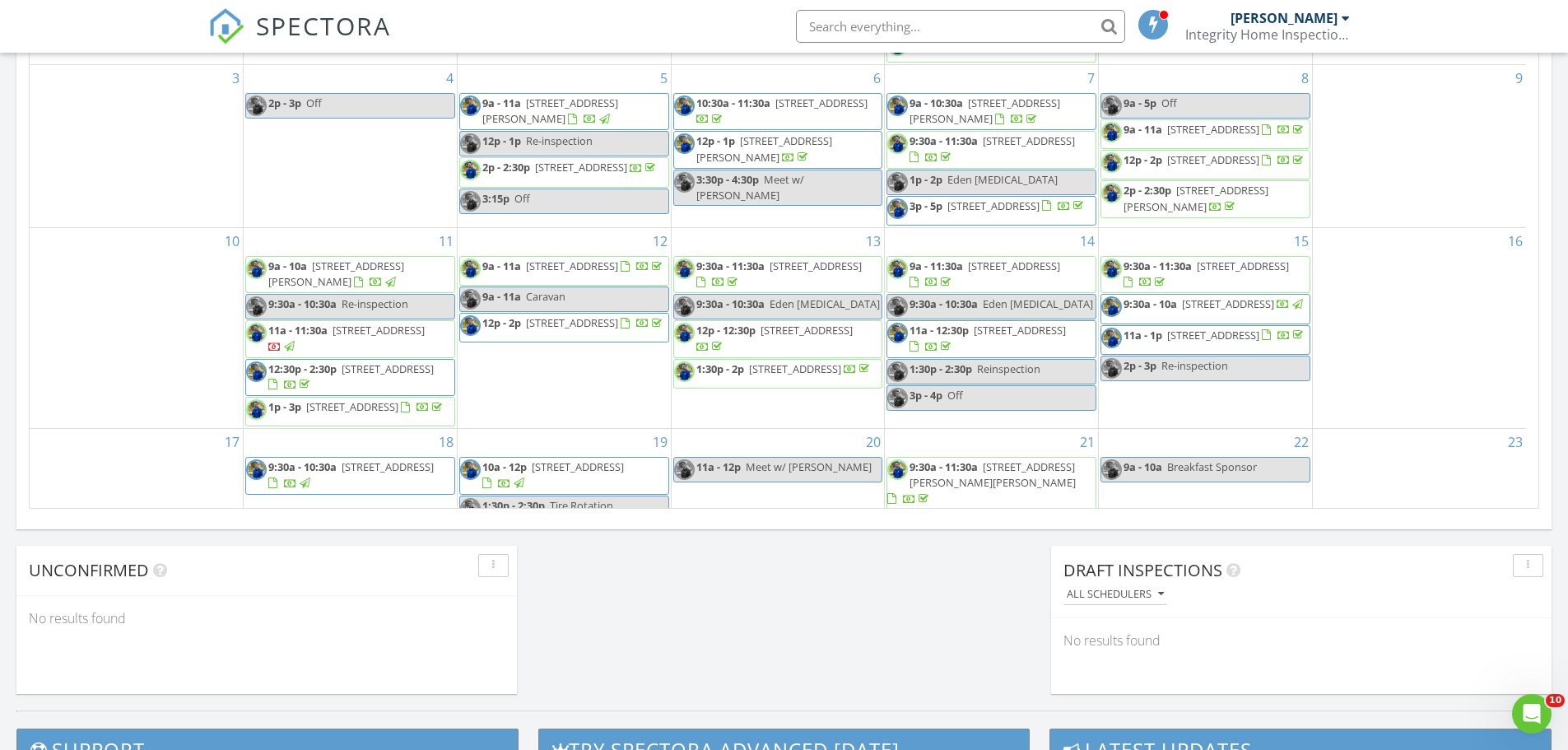
click at [999, 311] on span "Eden Chiropractic" at bounding box center [1038, 304] width 111 height 15
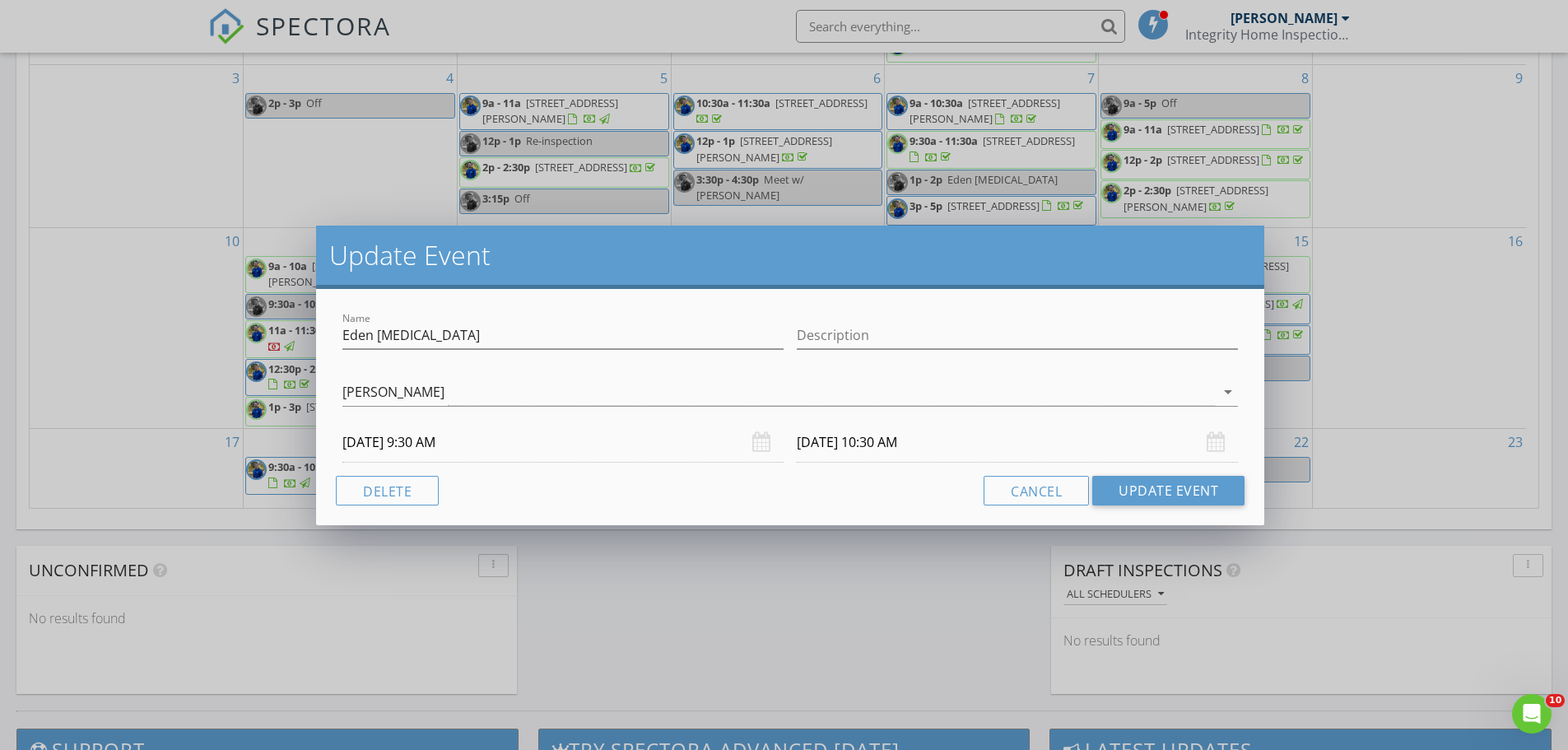
click at [520, 451] on input "08/14/2025 9:30 AM" at bounding box center [563, 442] width 441 height 40
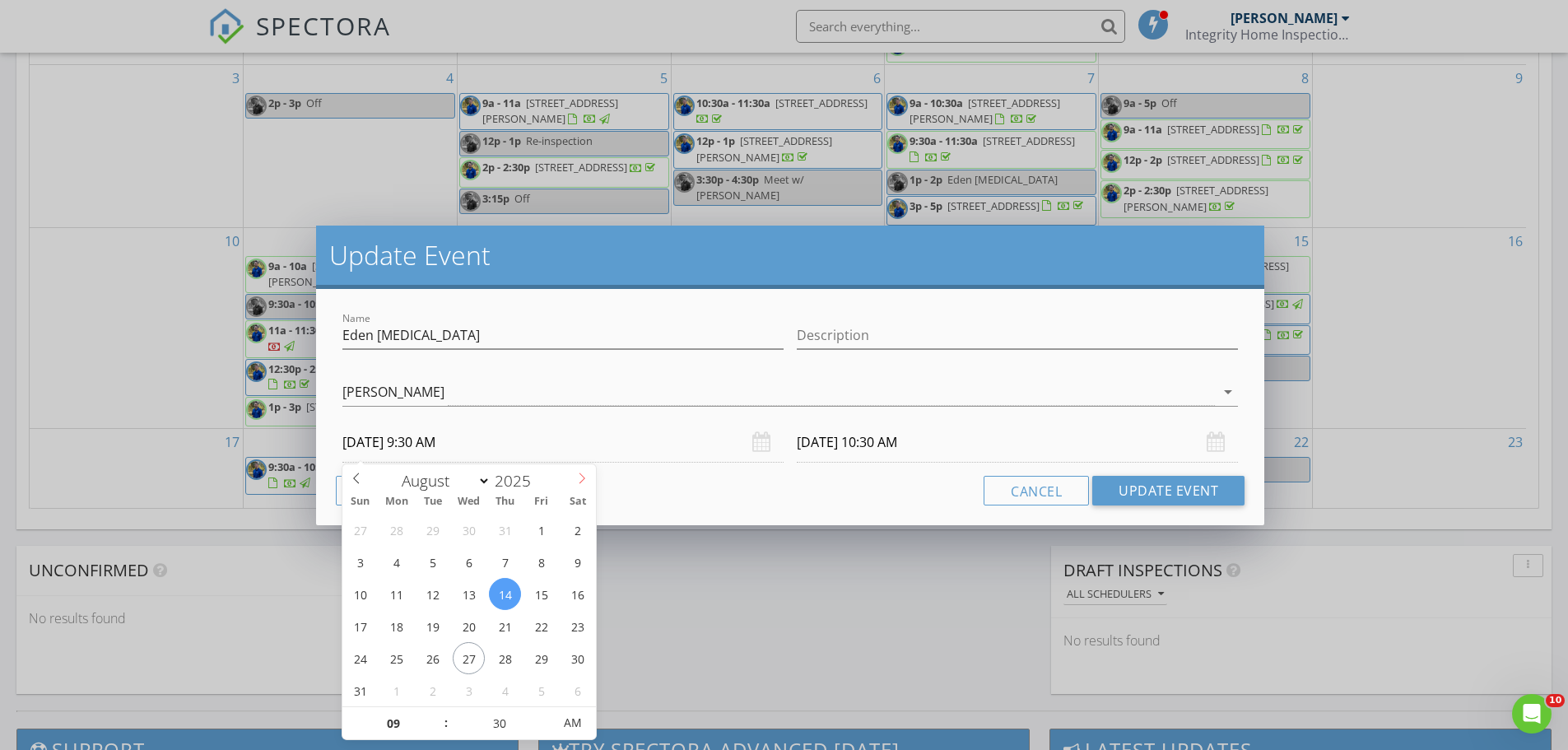
select select "8"
click at [577, 478] on icon at bounding box center [582, 478] width 12 height 12
type input "09/10/2025 9:30 AM"
type input "09/10/2025 10:30 AM"
click at [1145, 493] on button "Update Event" at bounding box center [1168, 490] width 153 height 29
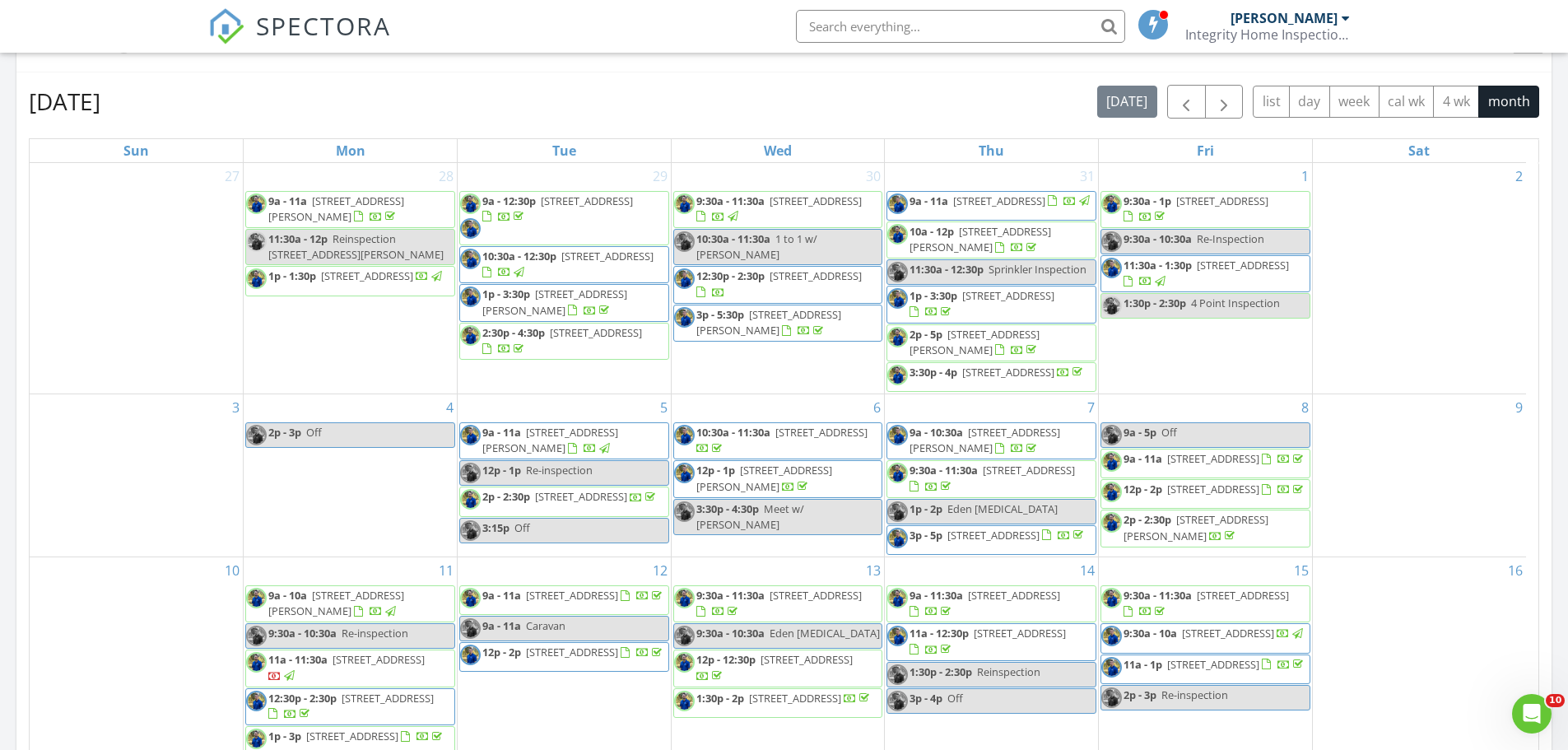
scroll to position [455, 0]
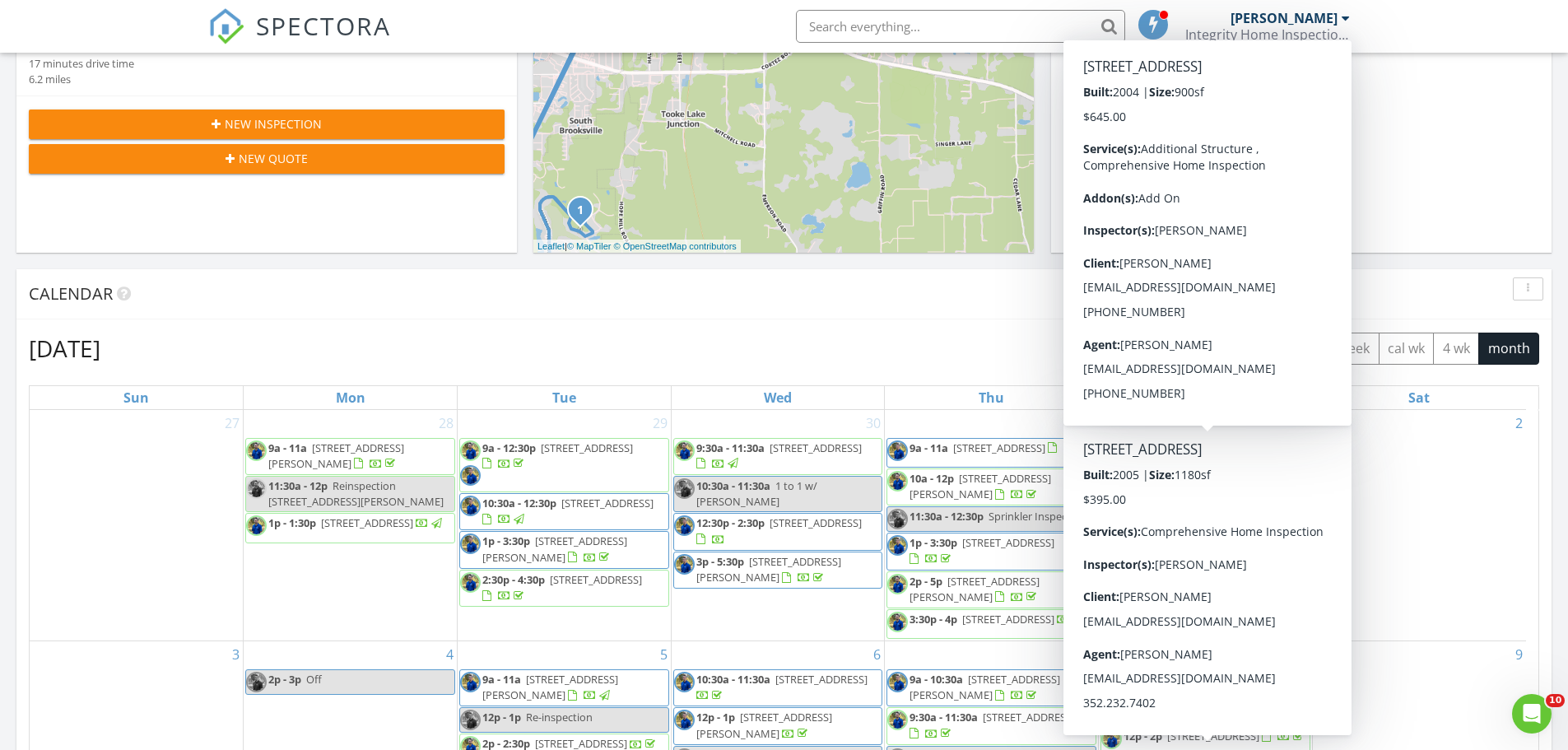
click at [843, 324] on div "August 2025 today list day week cal wk 4 wk month Sun Mon Tue Wed Thu Fri Sat 2…" at bounding box center [784, 693] width 1535 height 748
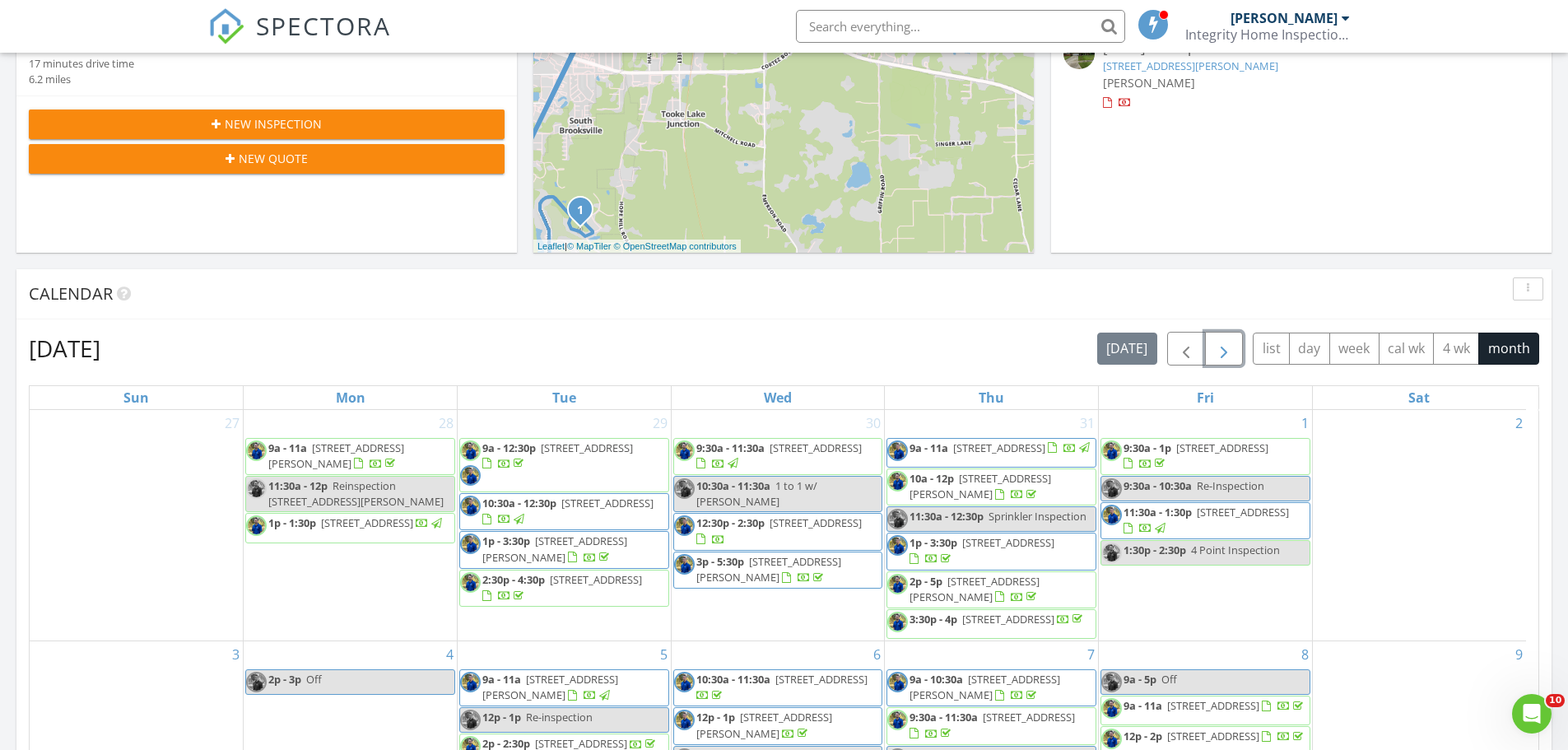
click at [1225, 352] on span "button" at bounding box center [1224, 349] width 20 height 20
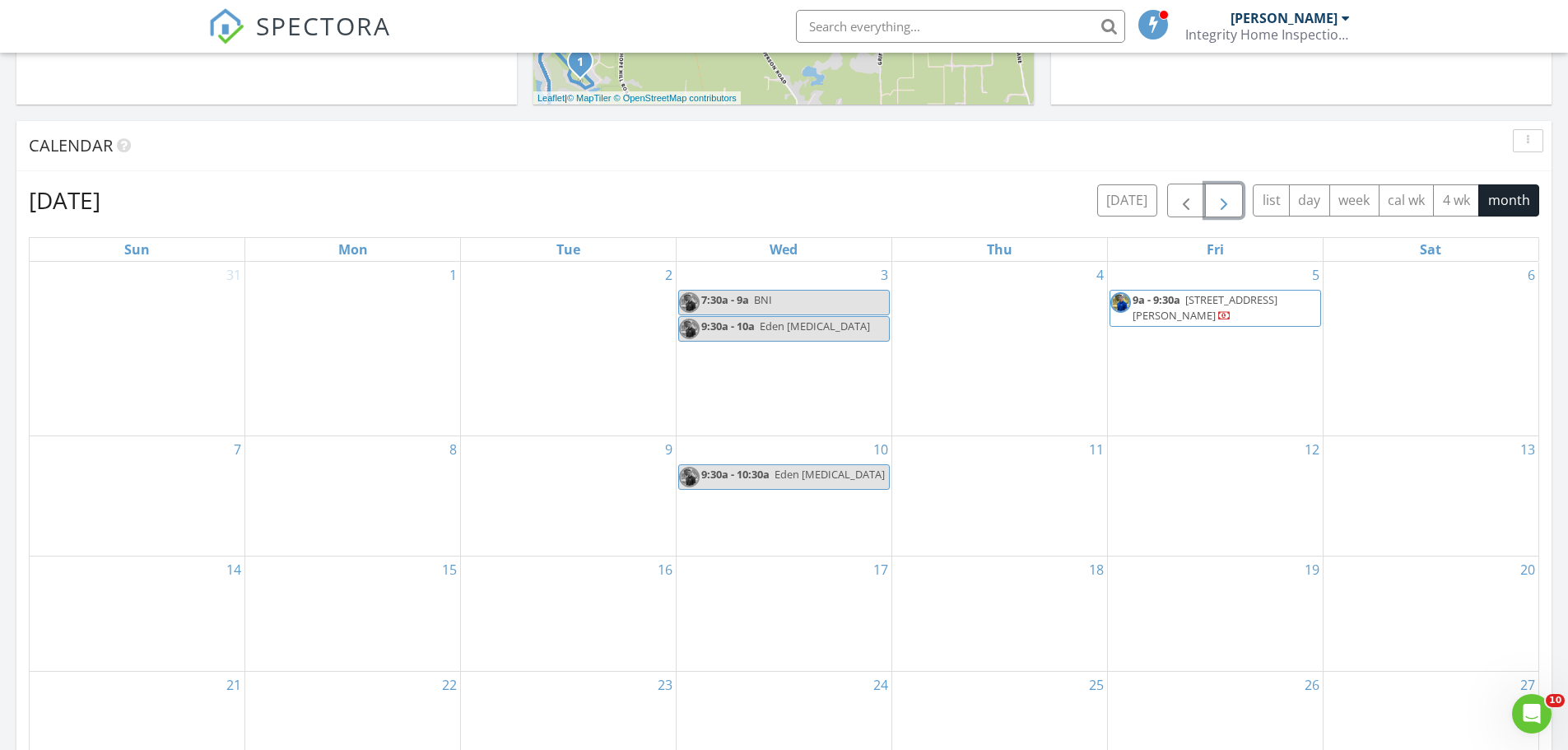
scroll to position [620, 0]
